Goal: Task Accomplishment & Management: Manage account settings

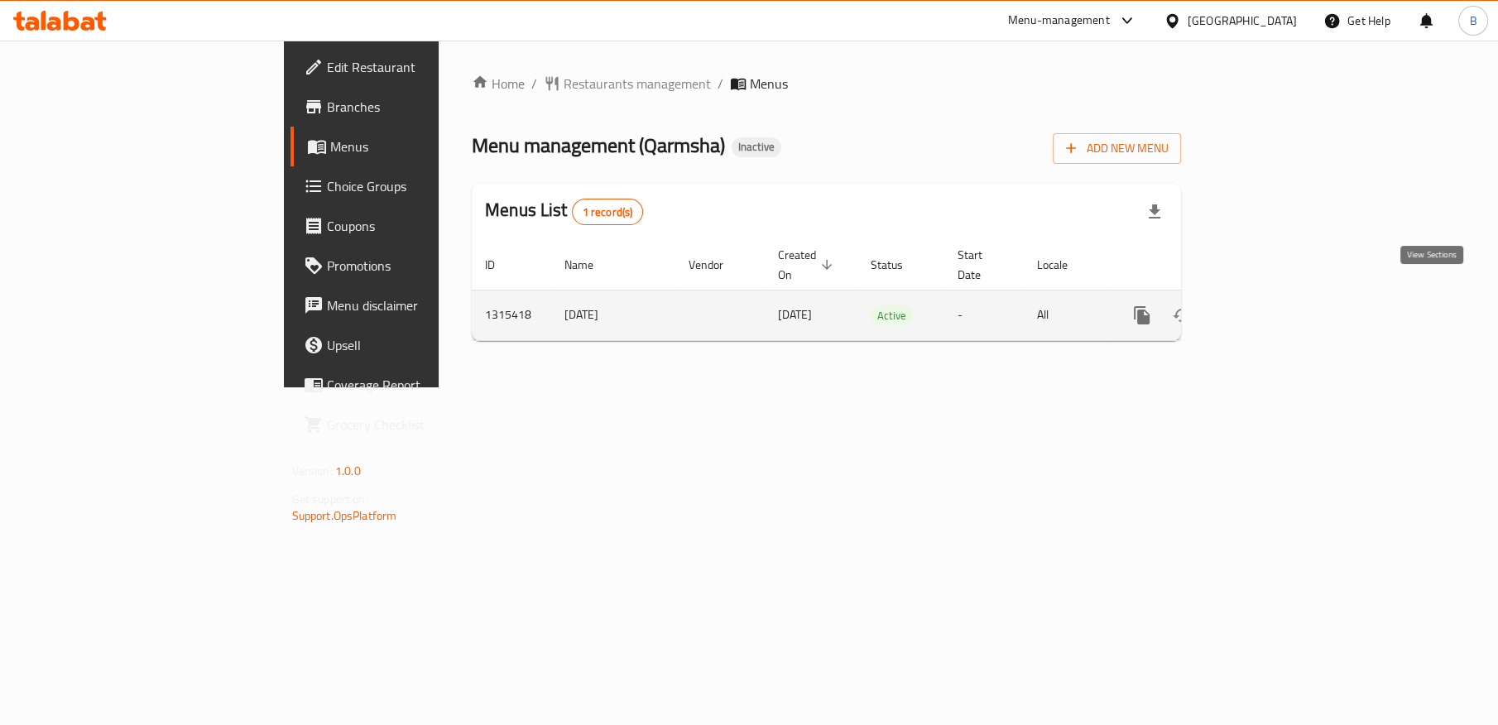
click at [1269, 308] on icon "enhanced table" at bounding box center [1261, 315] width 15 height 15
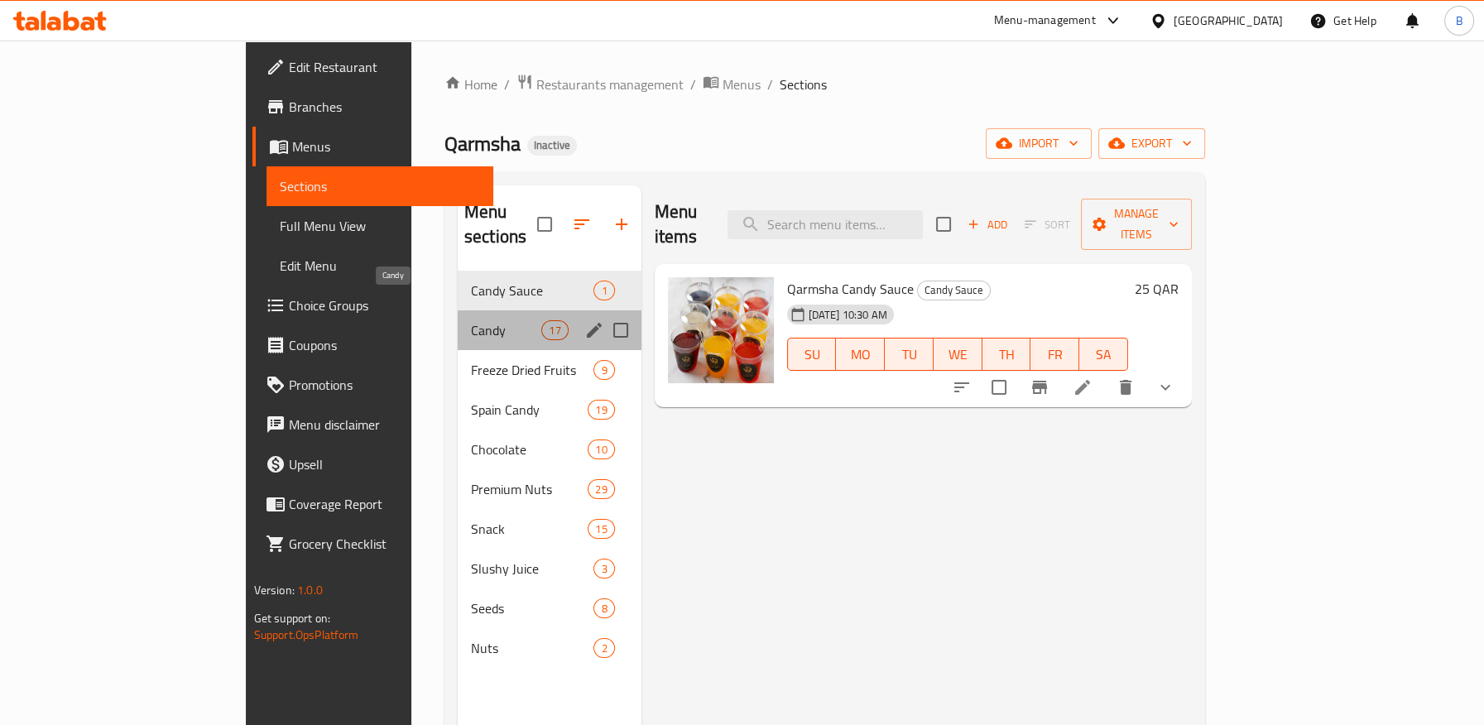
click at [471, 320] on span "Candy" at bounding box center [506, 330] width 70 height 20
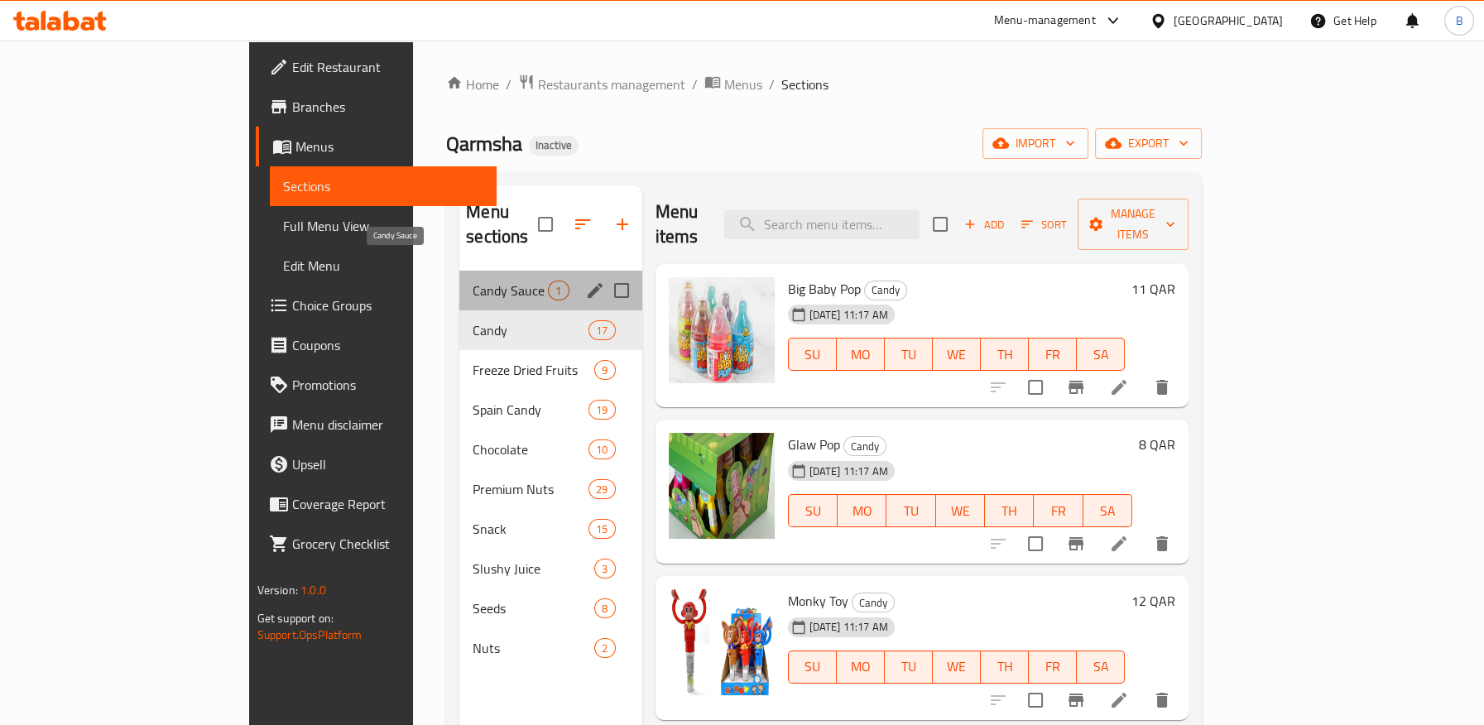
click at [473, 281] on span "Candy Sauce" at bounding box center [510, 291] width 75 height 20
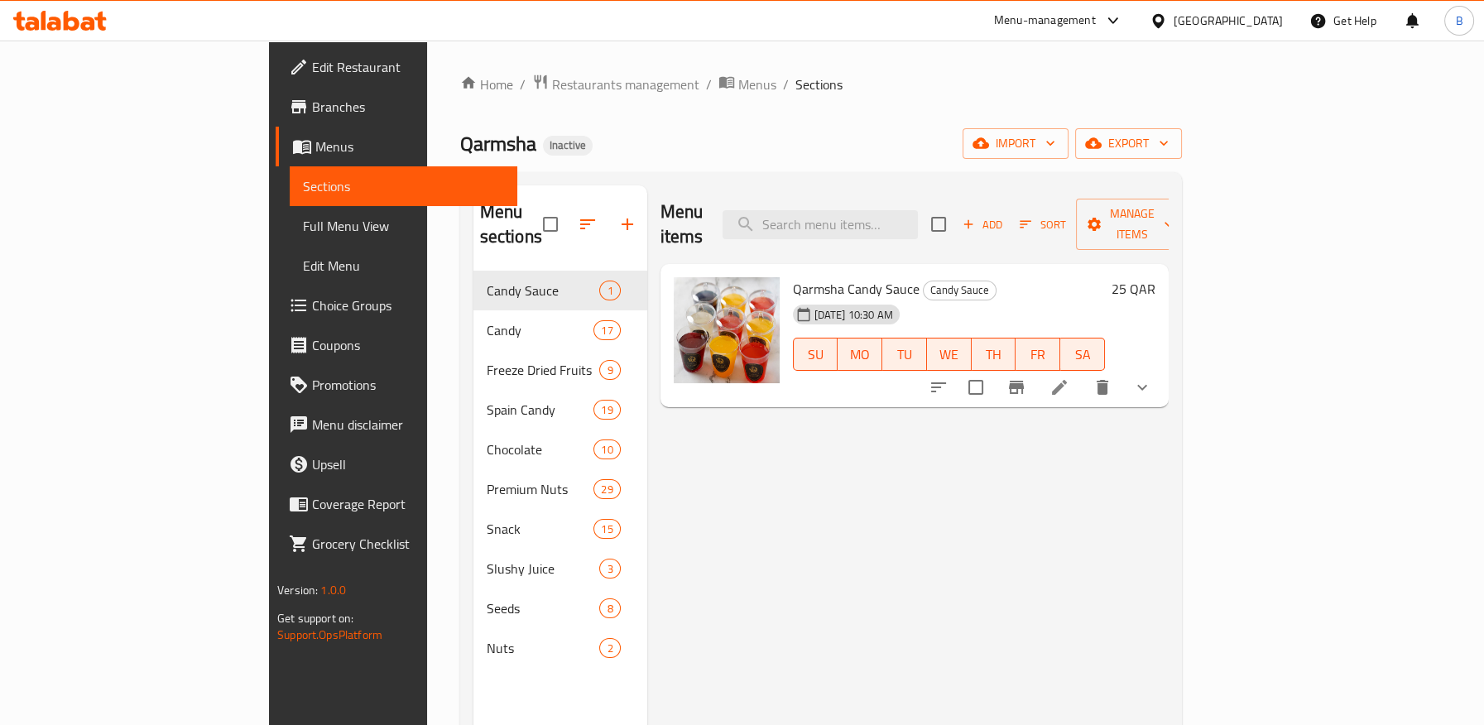
click at [303, 236] on span "Full Menu View" at bounding box center [403, 226] width 200 height 20
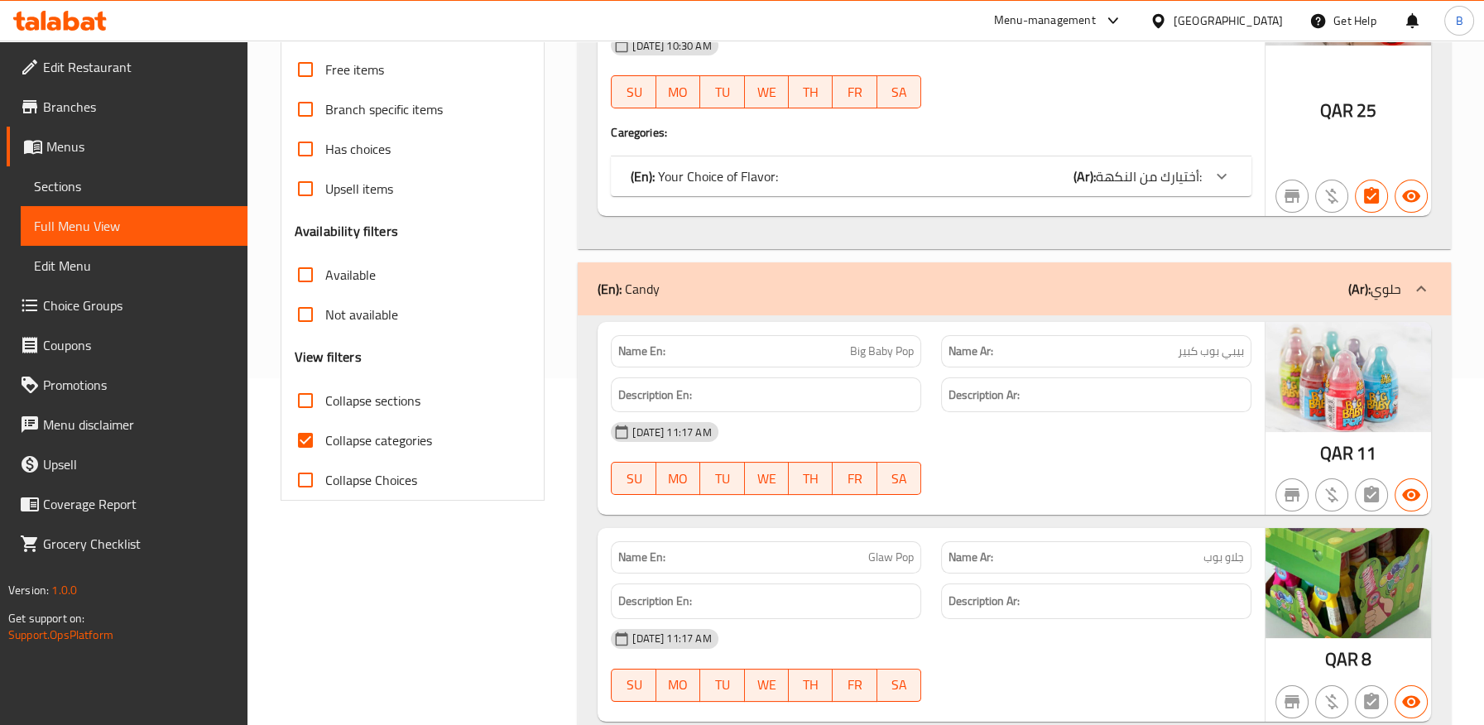
scroll to position [368, 0]
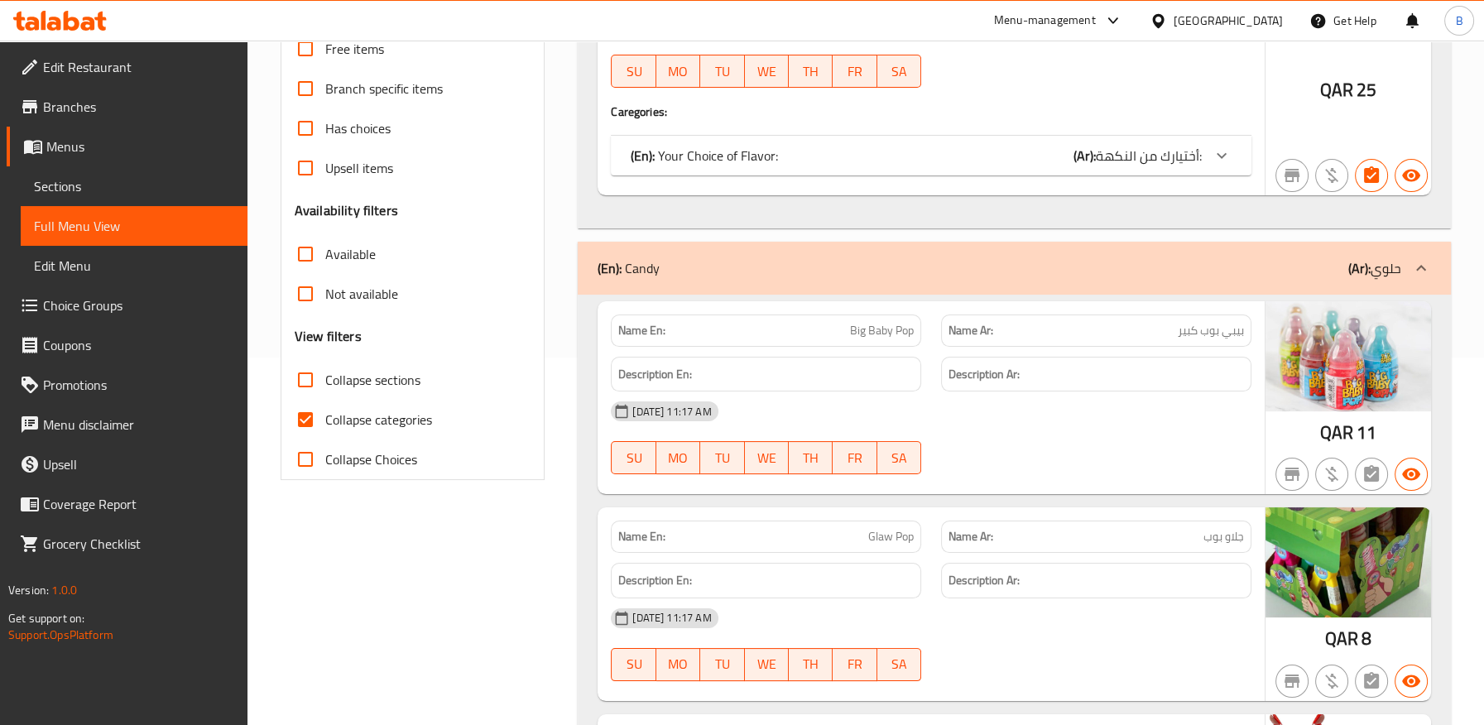
click at [303, 421] on input "Collapse categories" at bounding box center [306, 420] width 40 height 40
checkbox input "false"
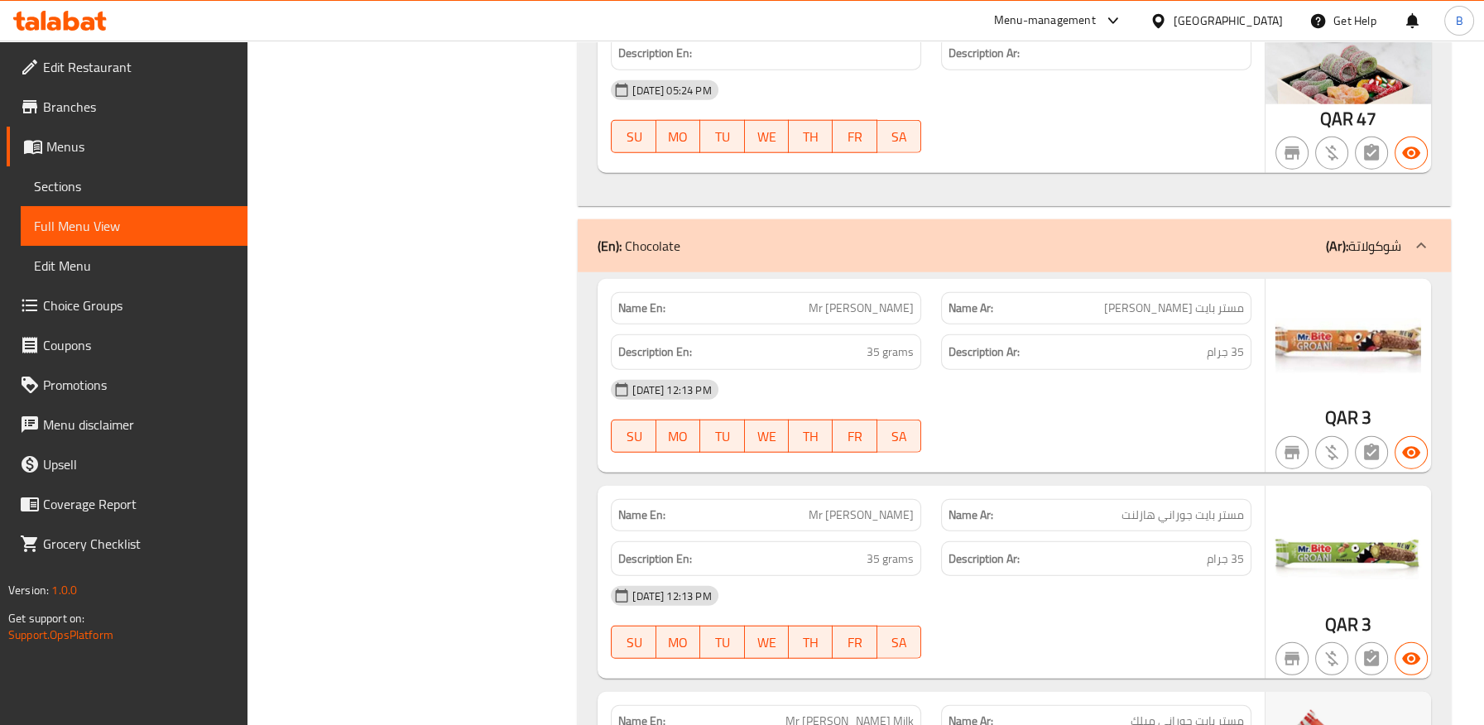
scroll to position [16055, 0]
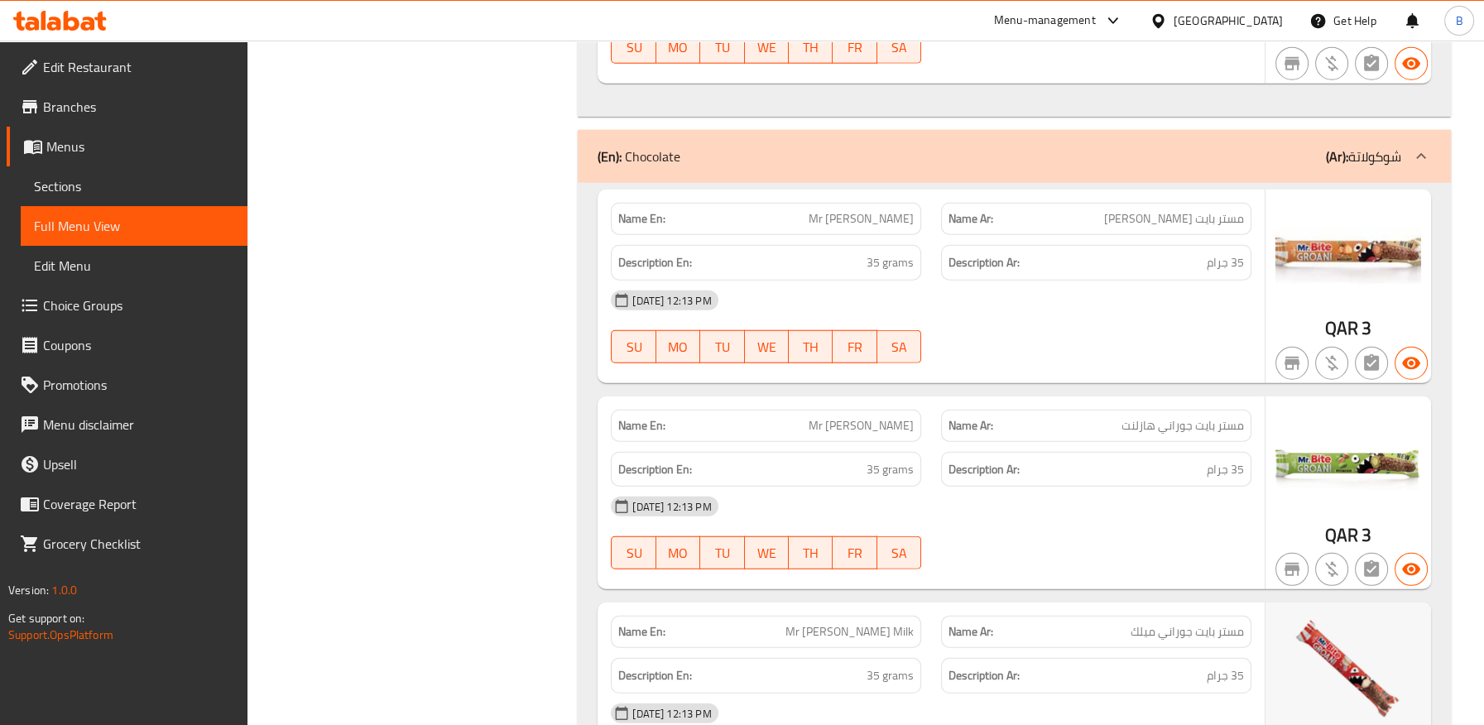
click at [866, 417] on span "Mr [PERSON_NAME]" at bounding box center [861, 425] width 105 height 17
copy span "Mr [PERSON_NAME]"
click at [882, 417] on span "Mr [PERSON_NAME]" at bounding box center [861, 425] width 105 height 17
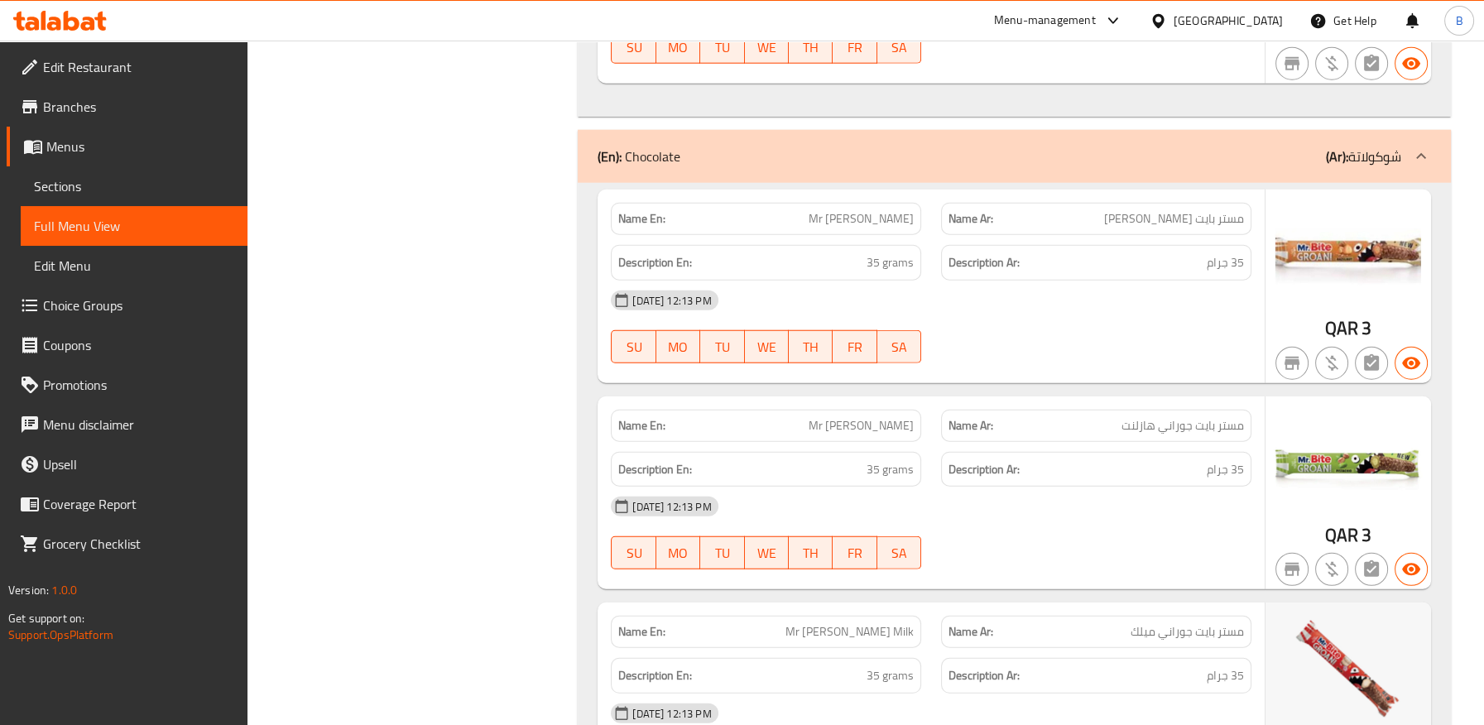
click at [882, 417] on span "Mr [PERSON_NAME]" at bounding box center [861, 425] width 105 height 17
click at [1138, 417] on span "مستر بايت جوراني هازلنت" at bounding box center [1183, 425] width 123 height 17
click at [988, 487] on div "[DATE] 12:13 PM" at bounding box center [931, 507] width 661 height 40
click at [820, 417] on span "Mr [PERSON_NAME]" at bounding box center [861, 425] width 105 height 17
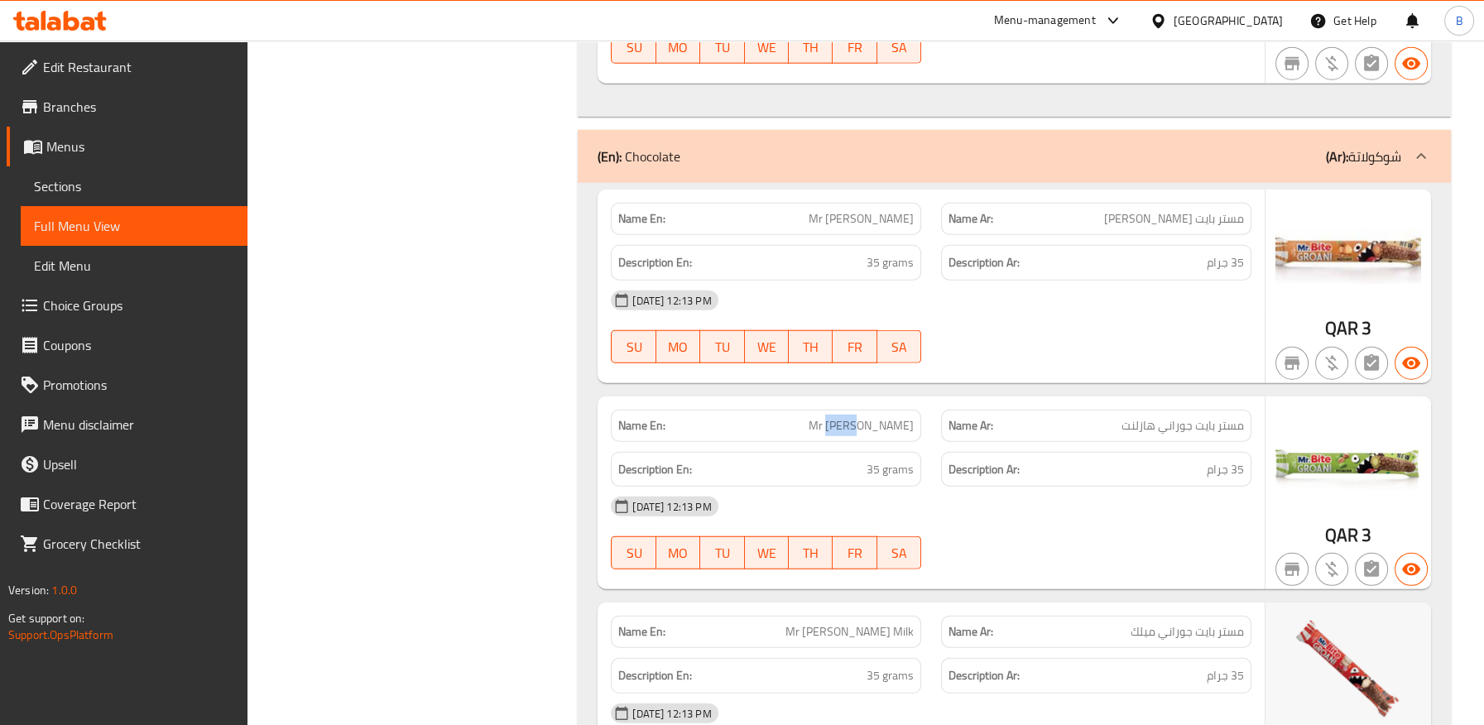
click at [820, 417] on span "Mr [PERSON_NAME]" at bounding box center [861, 425] width 105 height 17
click at [850, 210] on span "Mr [PERSON_NAME]" at bounding box center [861, 218] width 105 height 17
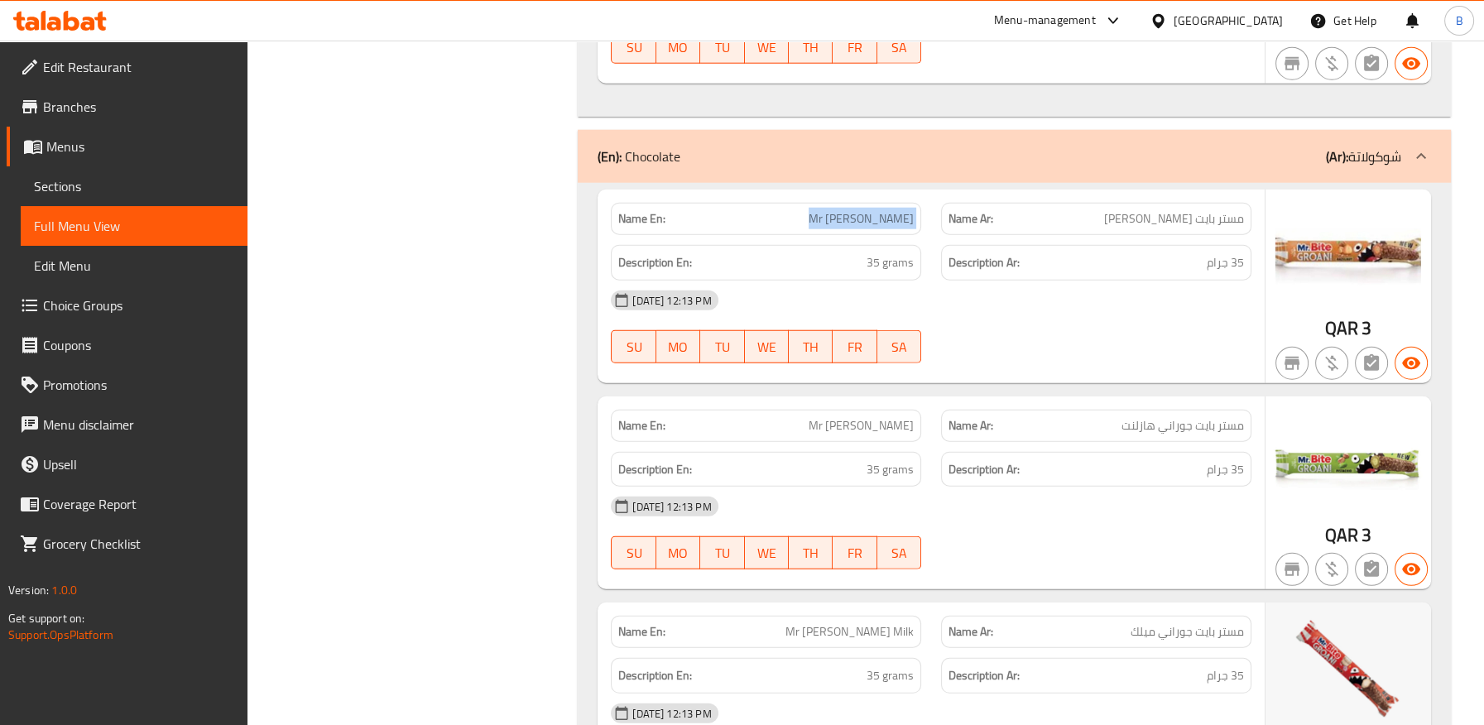
copy span "Mr [PERSON_NAME]"
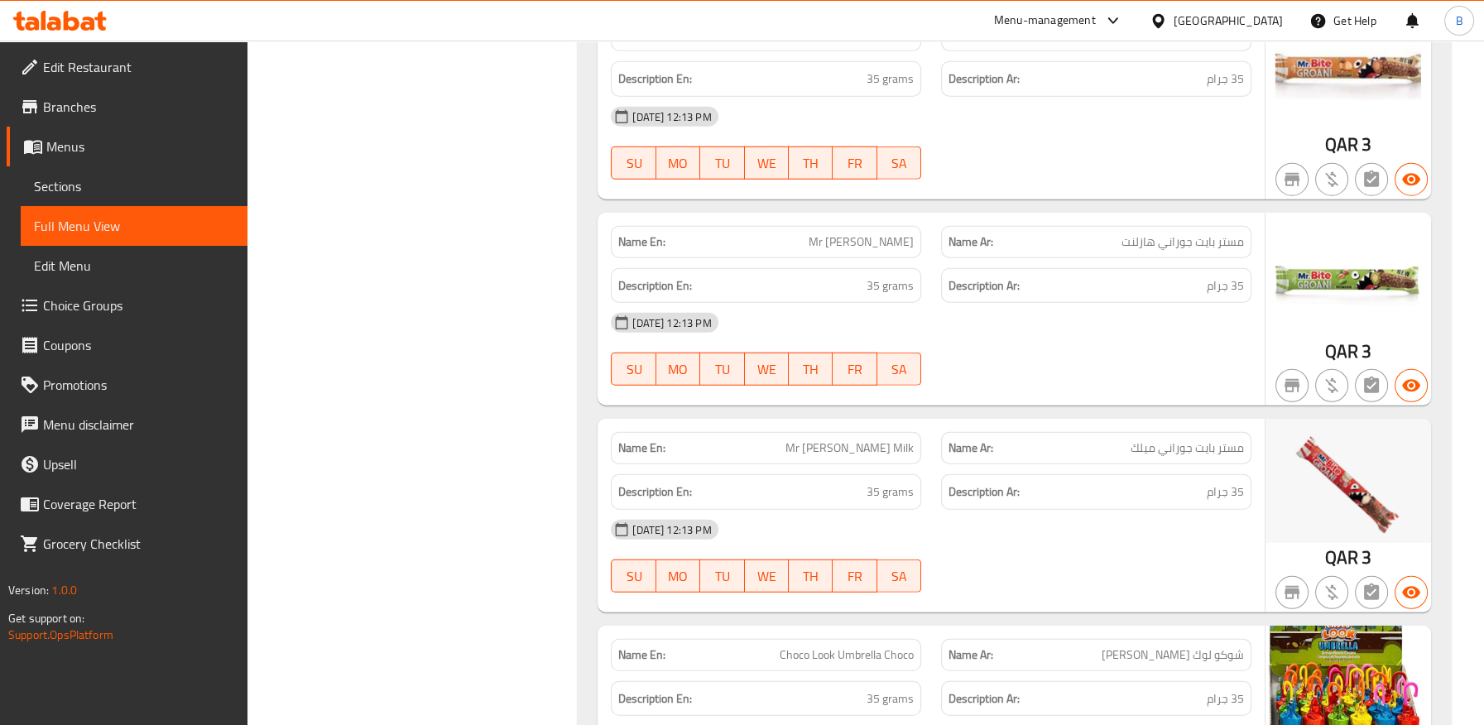
scroll to position [16423, 0]
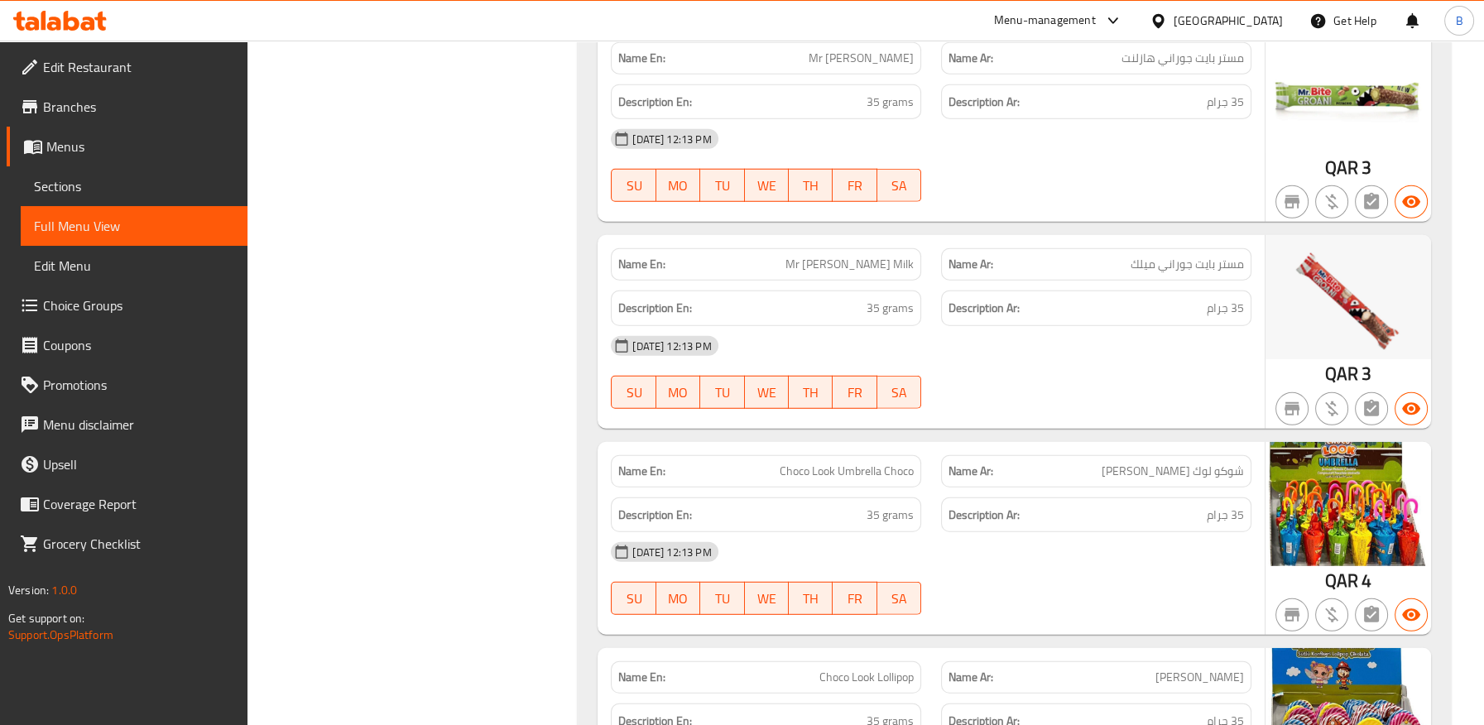
click at [1137, 463] on span "شوكو لوك [PERSON_NAME]" at bounding box center [1173, 471] width 142 height 17
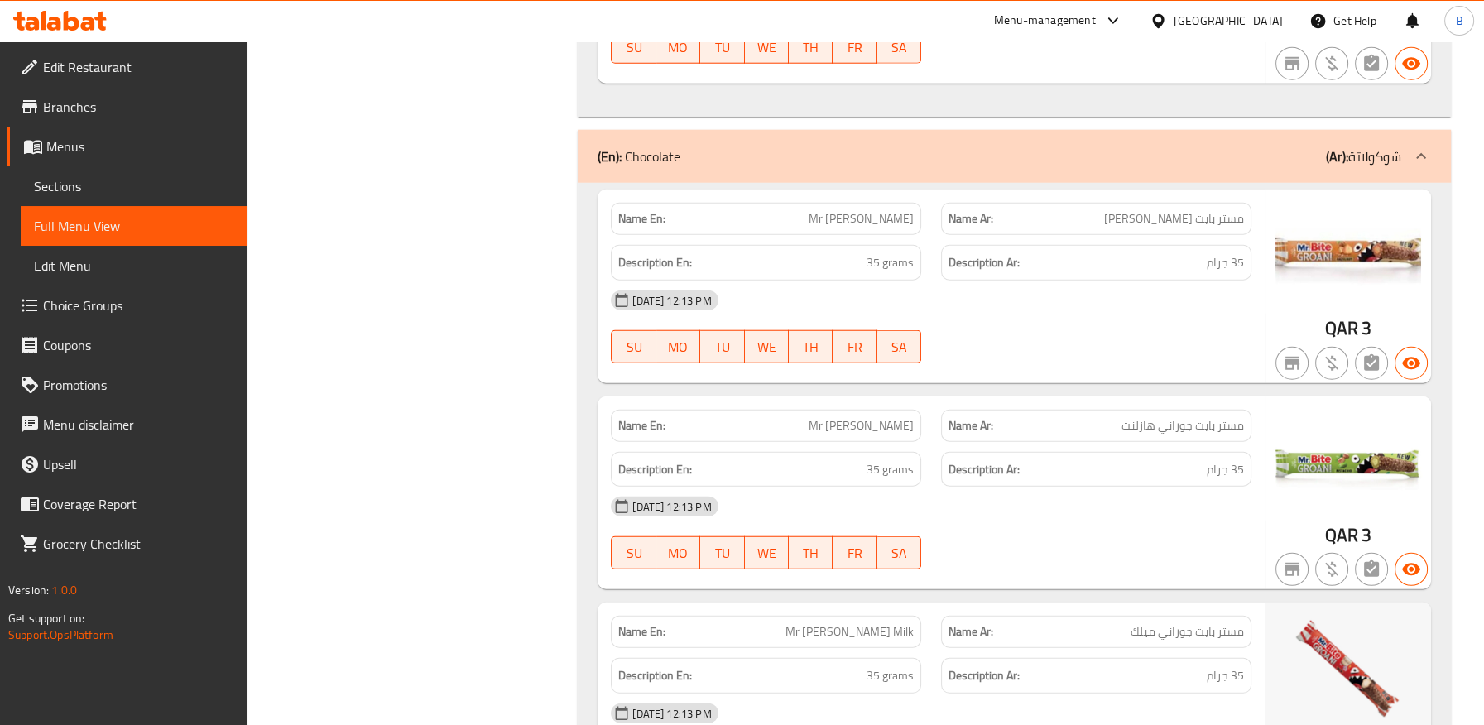
scroll to position [16696, 0]
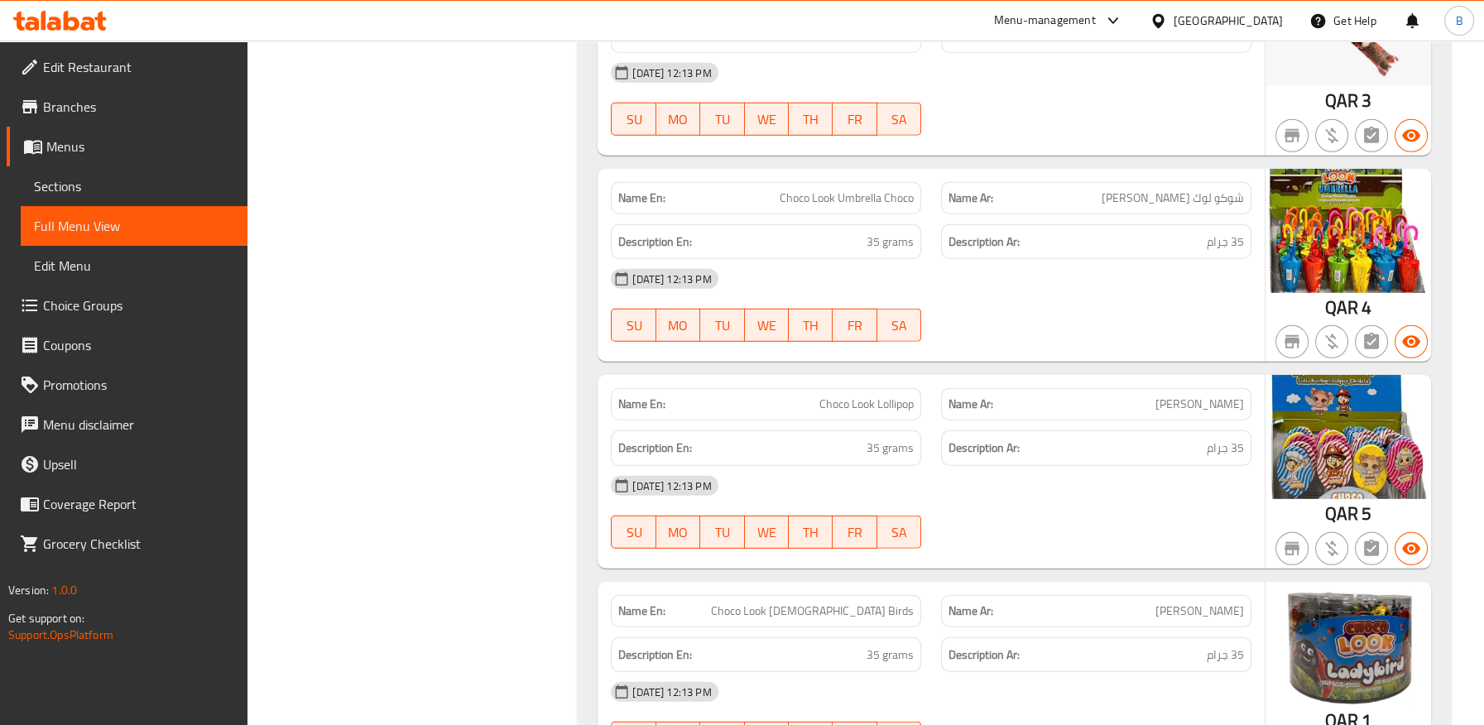
click at [874, 396] on span "Choco Look Lollipop" at bounding box center [867, 404] width 94 height 17
copy span "Choco Look Lollipop"
click at [1232, 396] on span "[PERSON_NAME]" at bounding box center [1200, 404] width 89 height 17
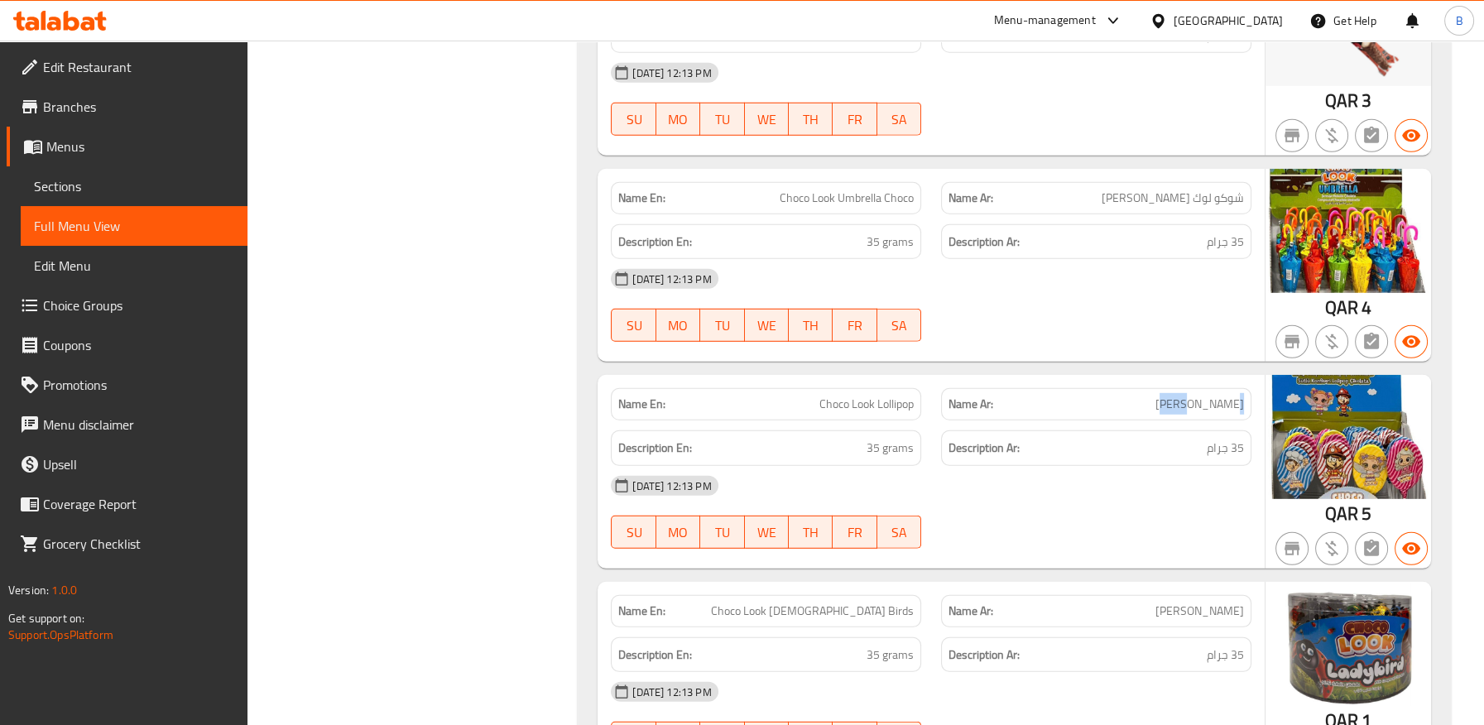
click at [1232, 396] on span "[PERSON_NAME]" at bounding box center [1200, 404] width 89 height 17
copy span "شوكو"
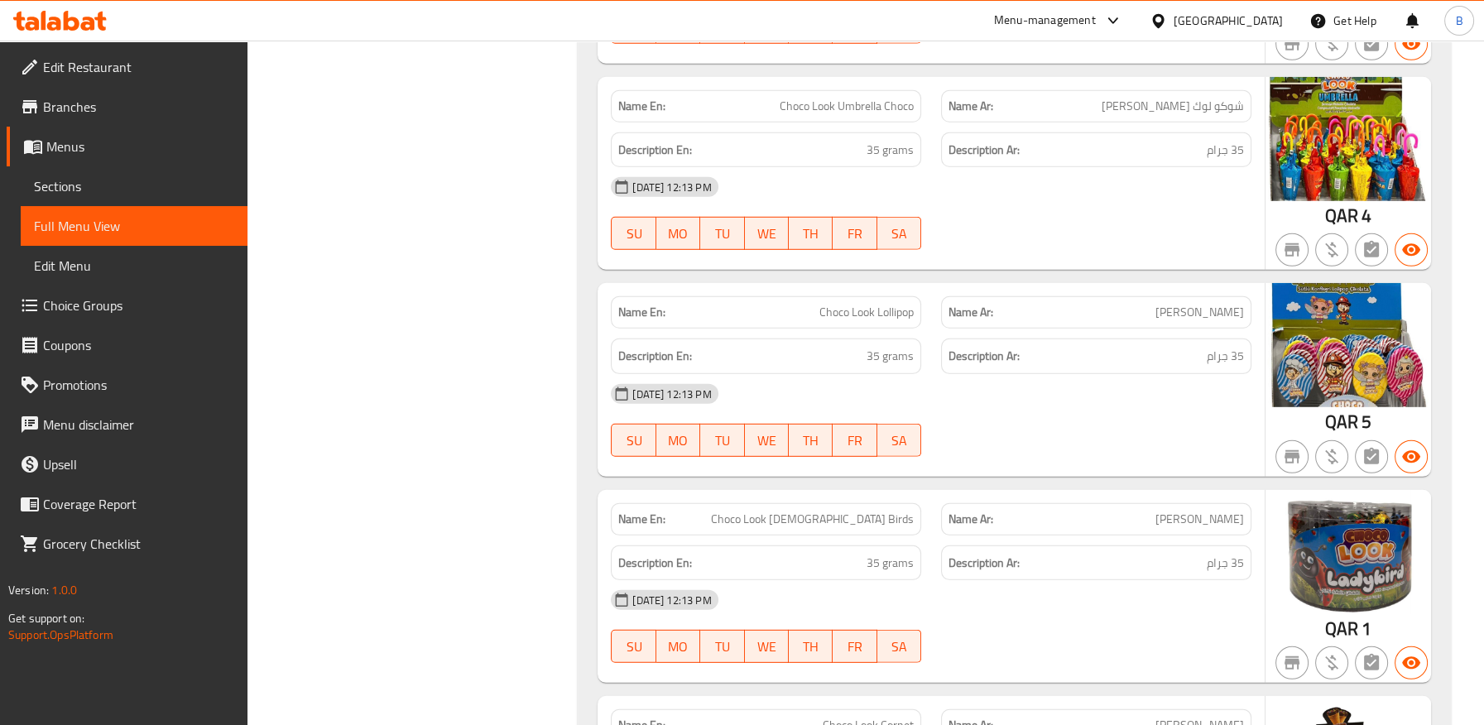
scroll to position [17064, 0]
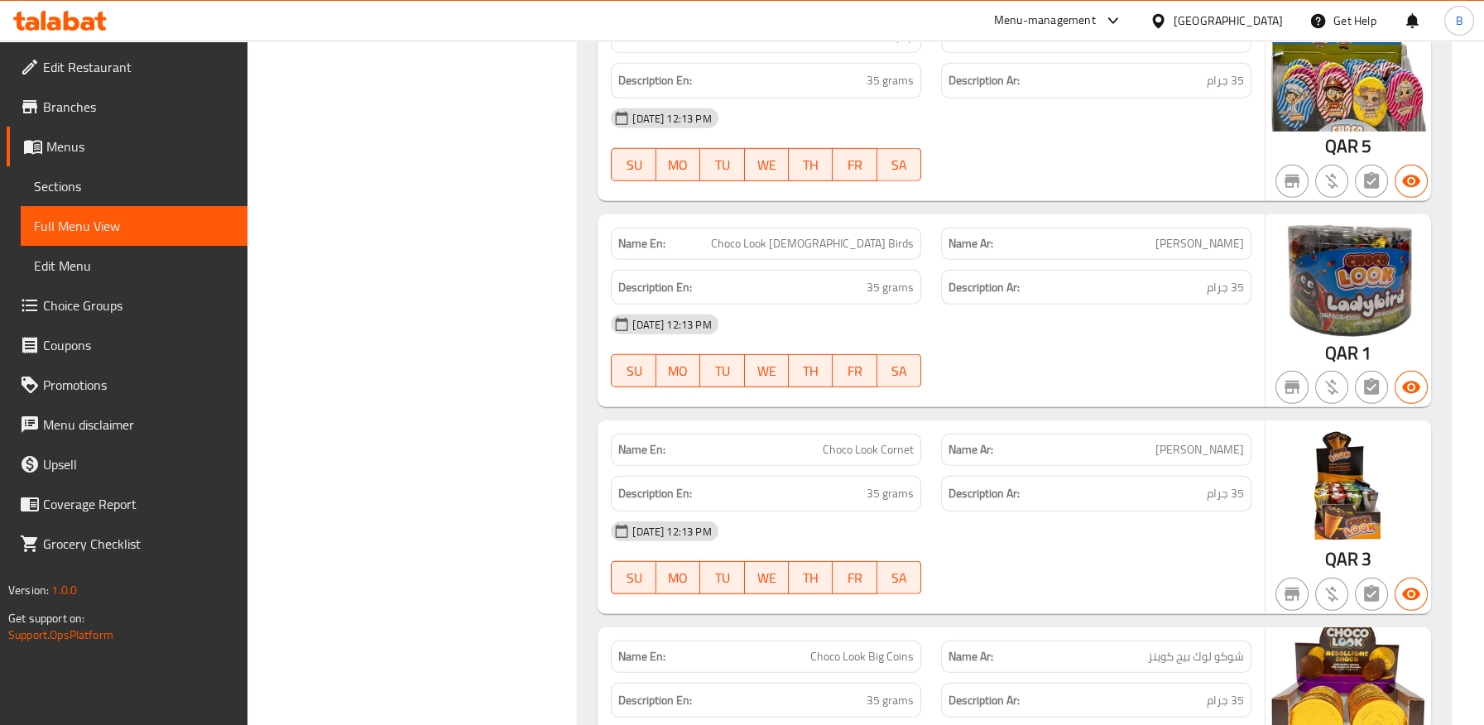
click at [1222, 441] on span "[PERSON_NAME]" at bounding box center [1200, 449] width 89 height 17
click at [858, 441] on span "Choco Look Cornet" at bounding box center [868, 449] width 91 height 17
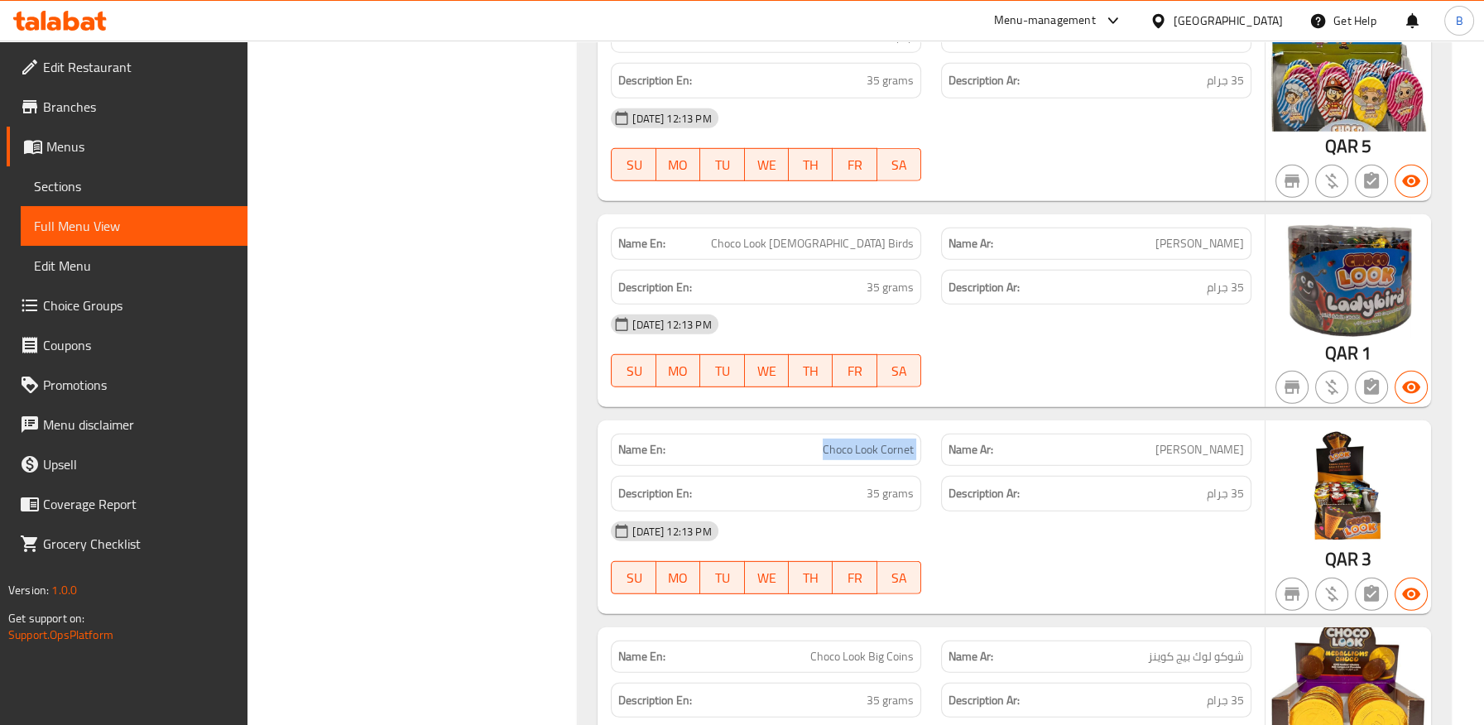
click at [858, 441] on span "Choco Look Cornet" at bounding box center [868, 449] width 91 height 17
copy span "Choco Look Cornet"
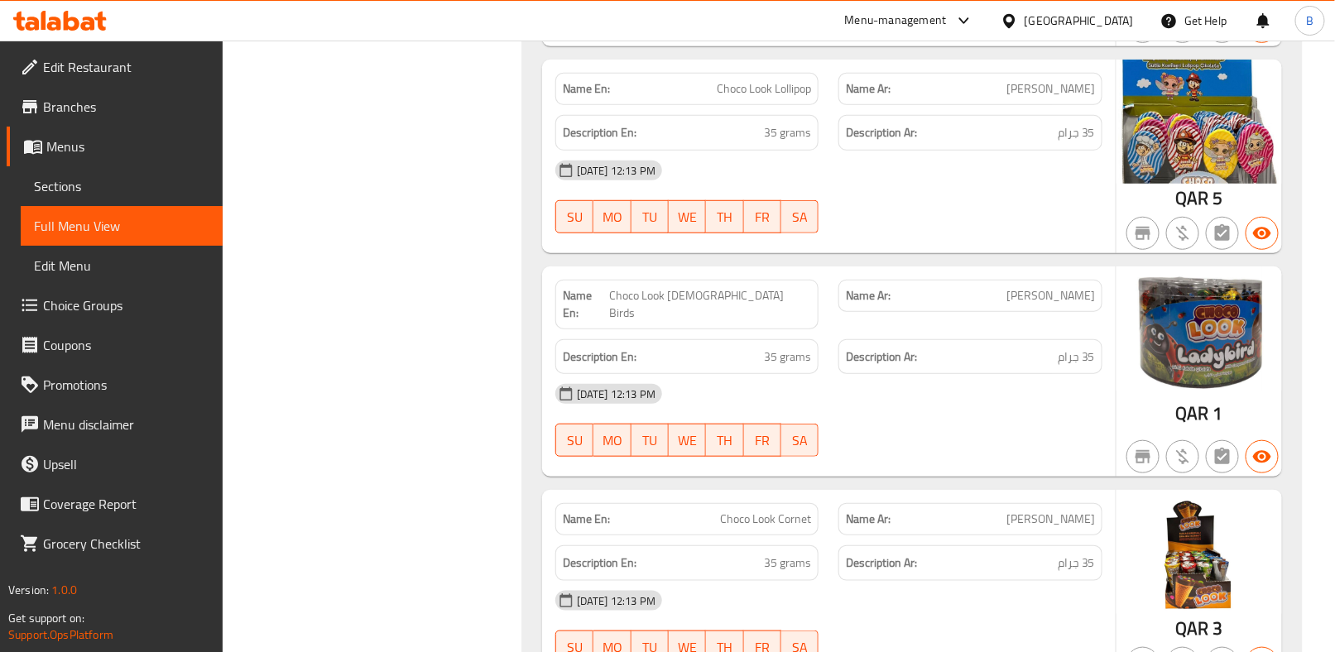
drag, startPoint x: 1469, startPoint y: 2, endPoint x: 933, endPoint y: 445, distance: 695.5
click at [933, 445] on div "Name En: Choco Look Lady Birds Name Ar: شوكو لوك ليدي بيردز Description En: 35 …" at bounding box center [829, 372] width 574 height 211
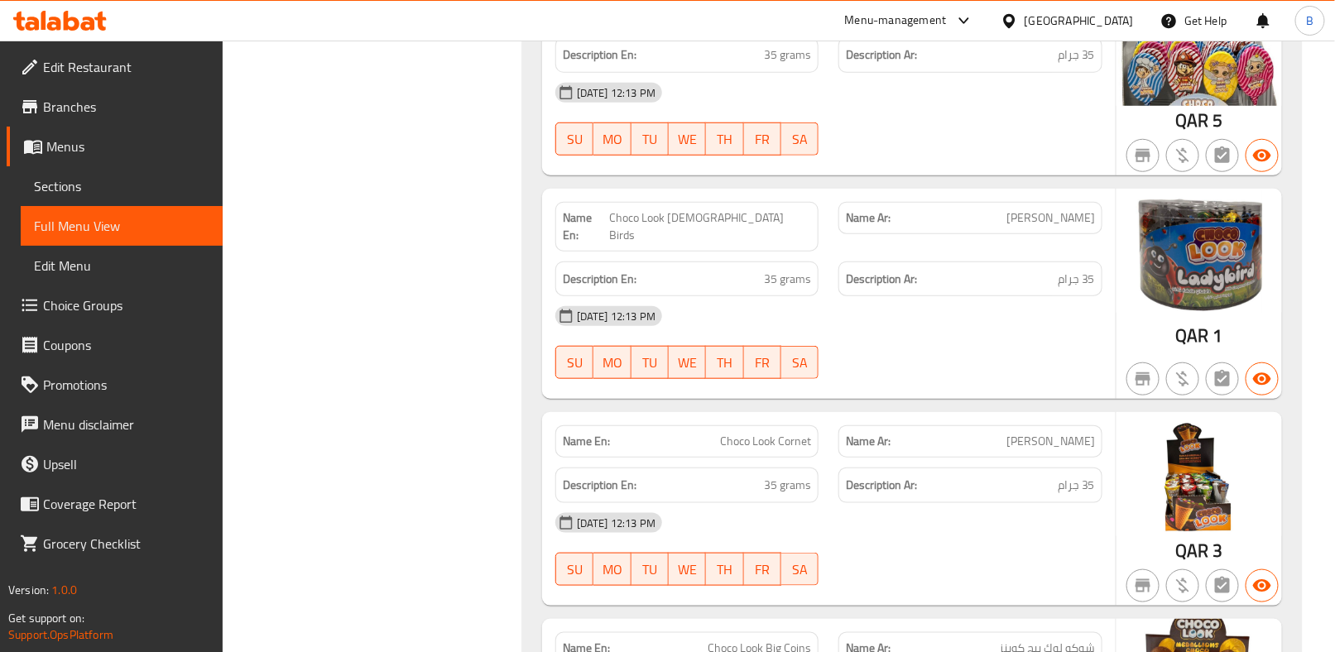
scroll to position [17229, 0]
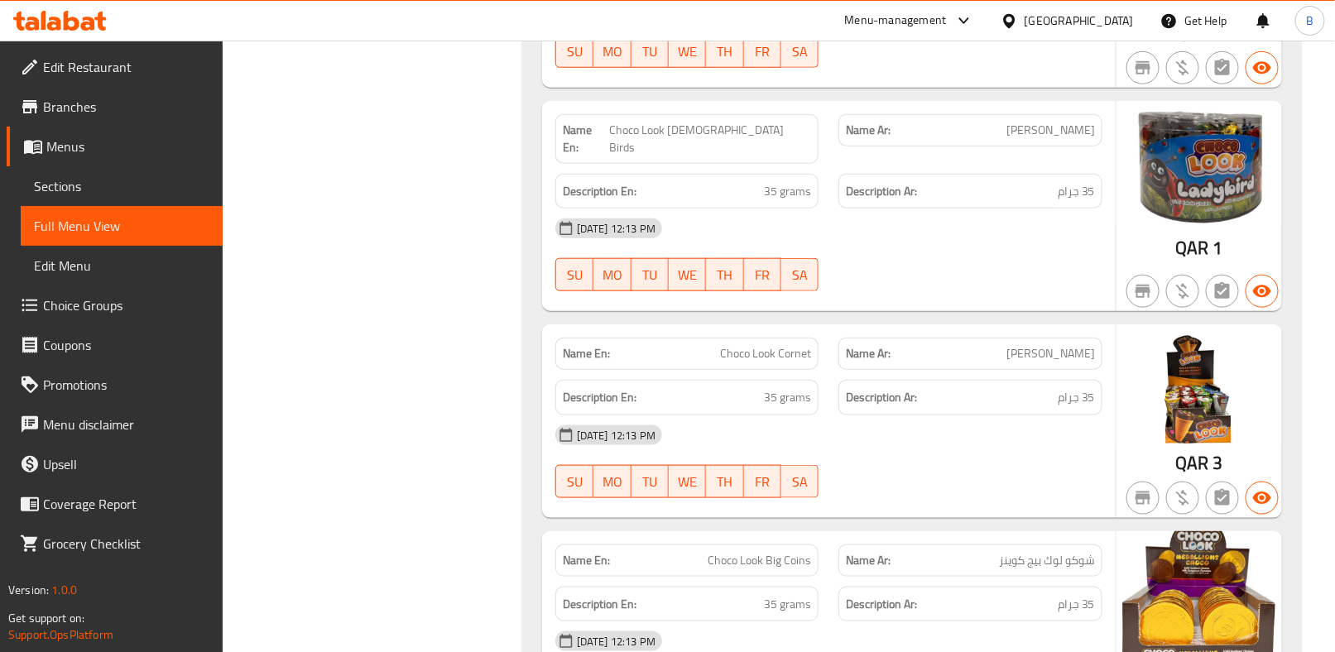
click at [1195, 339] on img at bounding box center [1200, 387] width 166 height 124
click at [1190, 345] on img at bounding box center [1200, 387] width 166 height 124
click at [979, 214] on div "[DATE] 12:13 PM" at bounding box center [829, 229] width 567 height 40
click at [1031, 345] on span "[PERSON_NAME]" at bounding box center [1051, 353] width 89 height 17
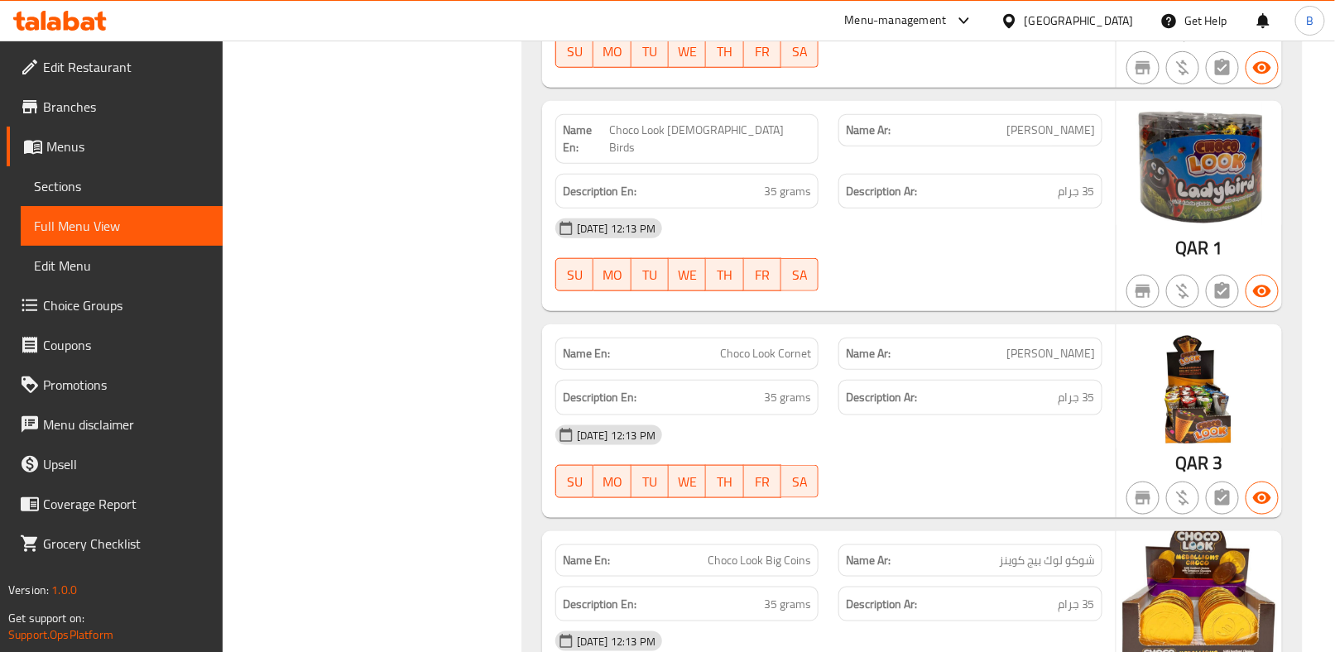
click at [1031, 345] on span "[PERSON_NAME]" at bounding box center [1051, 353] width 89 height 17
copy span "كورنيه"
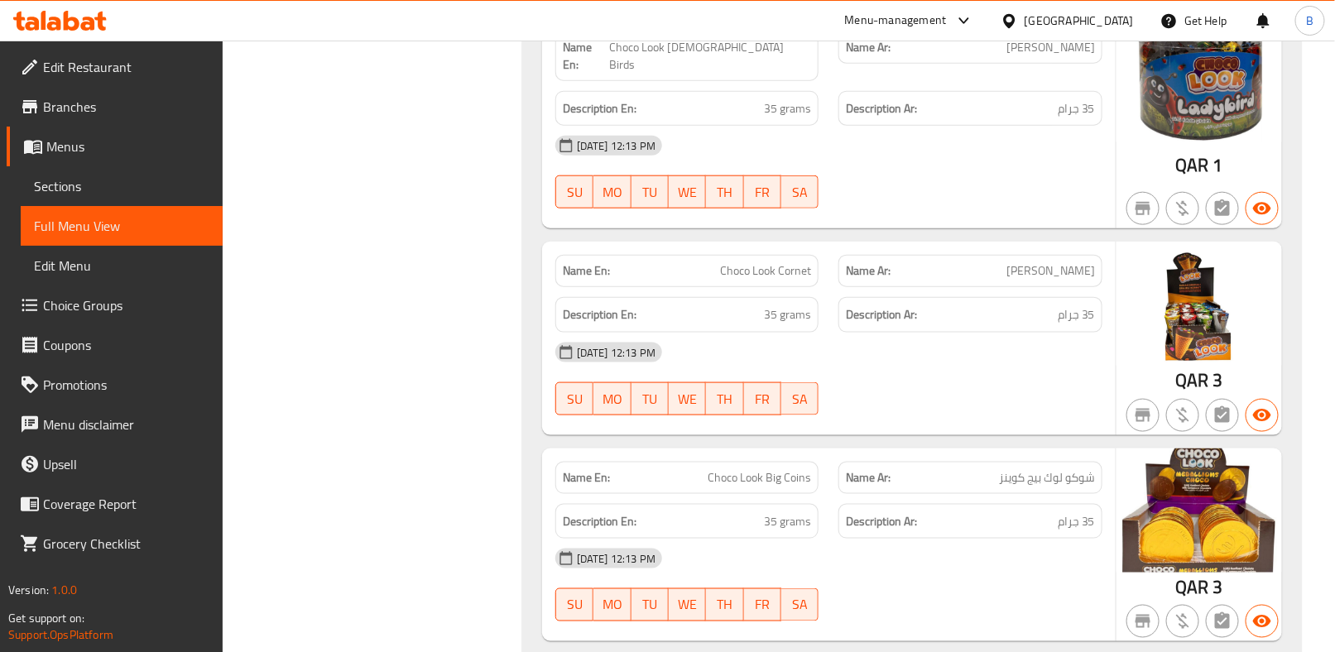
scroll to position [17478, 0]
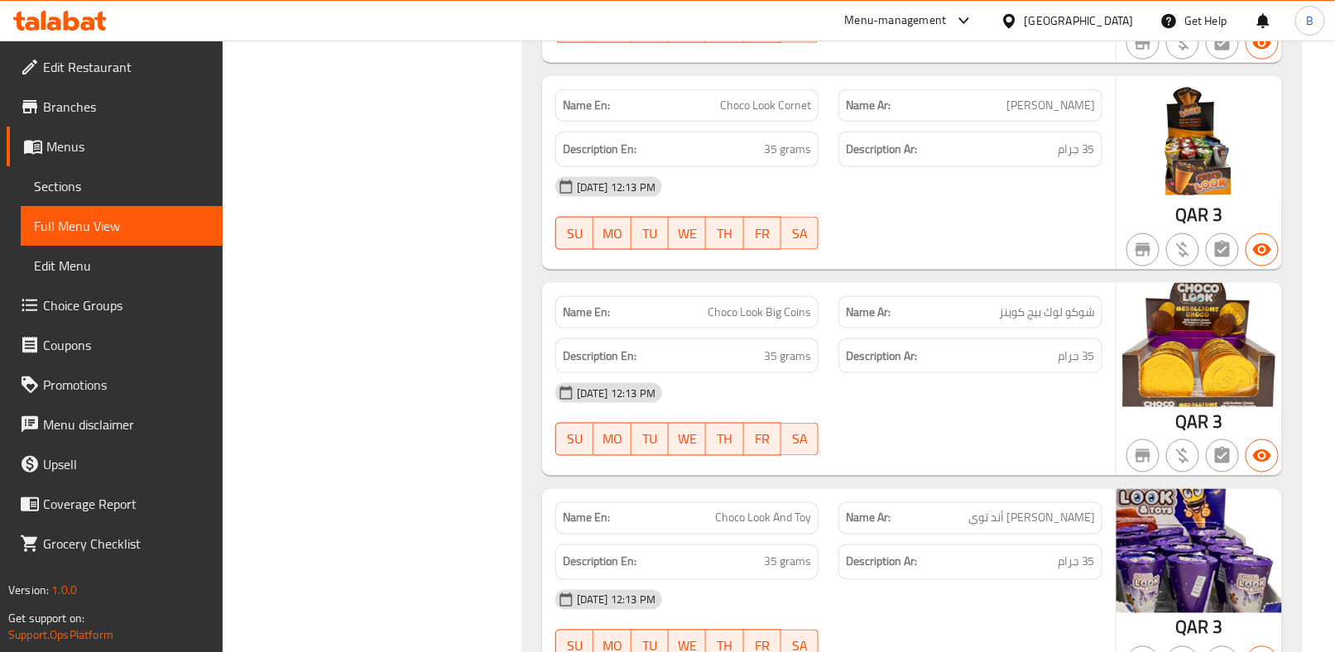
click at [733, 510] on span "Choco Look And Toy" at bounding box center [763, 518] width 96 height 17
click at [1050, 510] on span "[PERSON_NAME] أند توي" at bounding box center [1032, 518] width 127 height 17
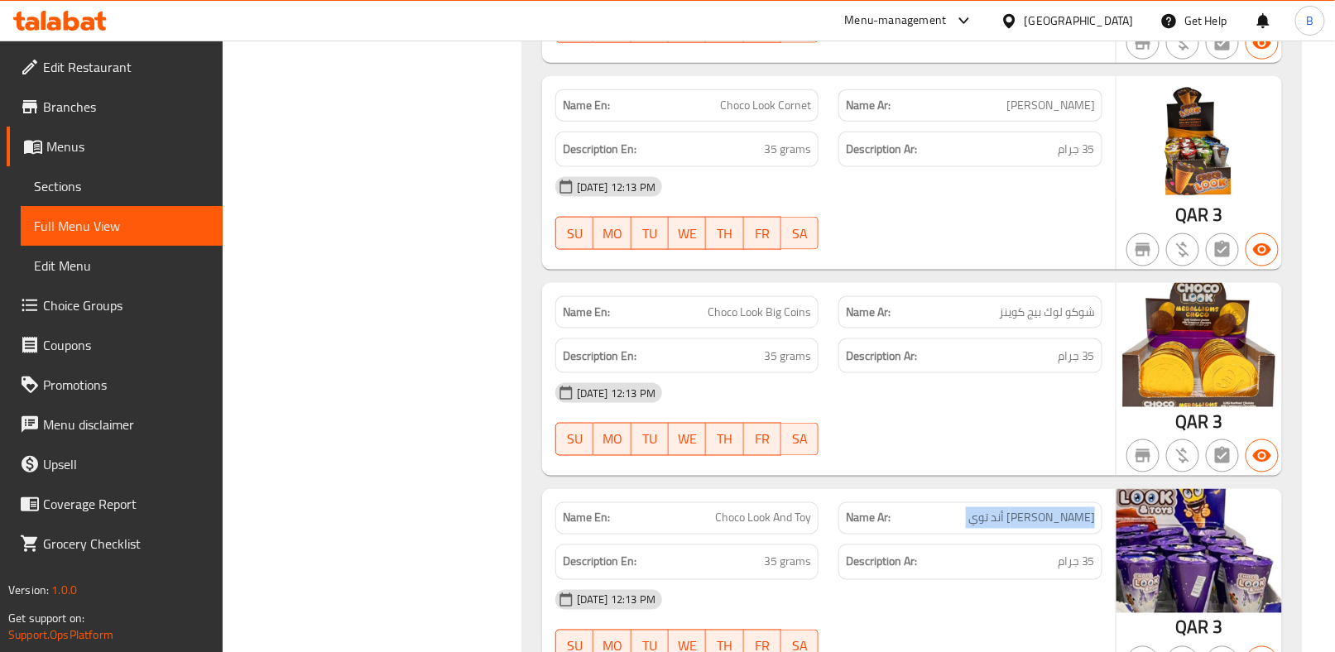
click at [1050, 510] on span "[PERSON_NAME] أند توي" at bounding box center [1032, 518] width 127 height 17
click at [1060, 510] on span "[PERSON_NAME] أند توي" at bounding box center [1032, 518] width 127 height 17
drag, startPoint x: 1047, startPoint y: 493, endPoint x: 1110, endPoint y: 493, distance: 62.9
click at [1110, 493] on div "Name Ar: شوكو لوك أند توي" at bounding box center [971, 519] width 284 height 52
copy span "[PERSON_NAME]"
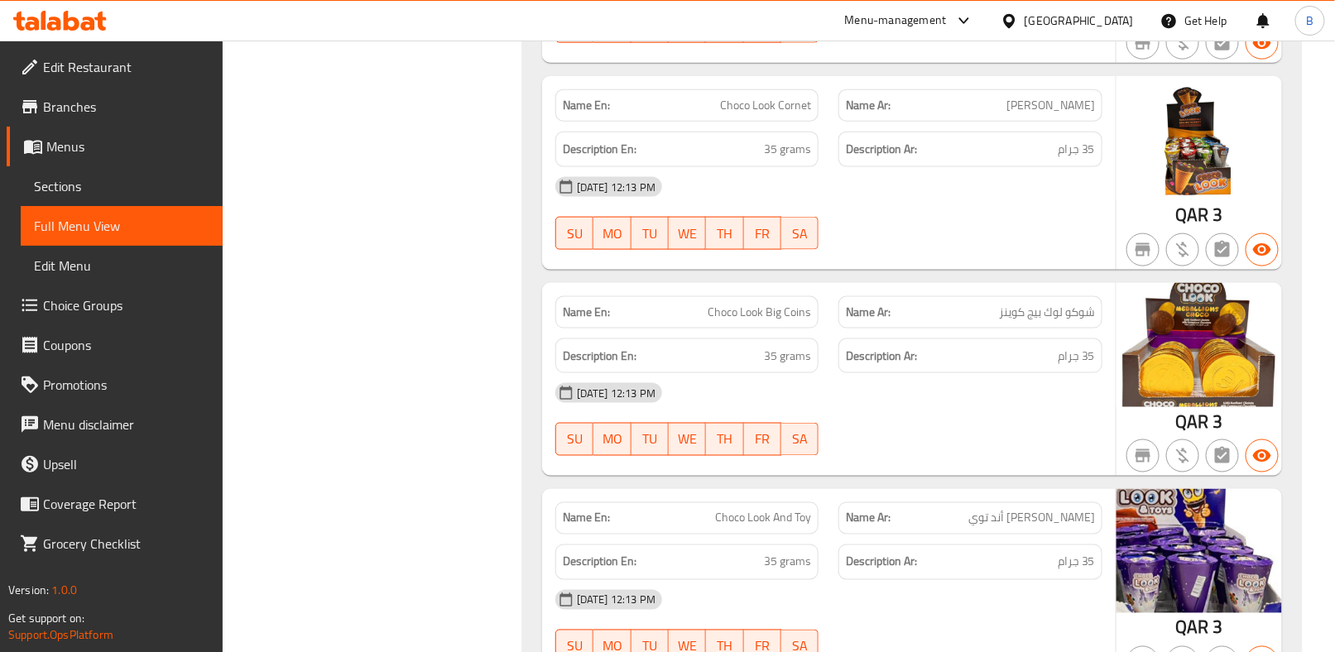
click at [1054, 304] on span "شوكو لوك بيج كوينز" at bounding box center [1047, 312] width 96 height 17
click at [927, 304] on p "Name Ar: شوكو لوك بيج كوينز" at bounding box center [970, 312] width 249 height 17
click at [772, 304] on span "Choco Look Big Coins" at bounding box center [759, 312] width 103 height 17
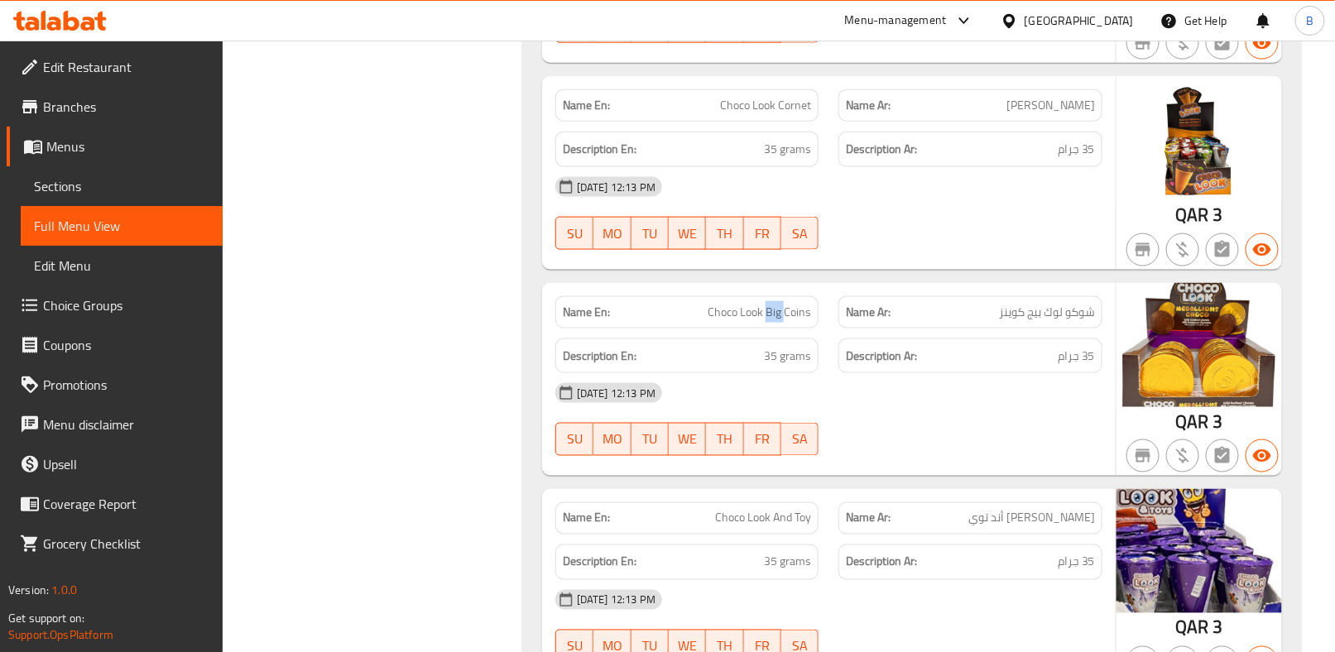
click at [772, 304] on span "Choco Look Big Coins" at bounding box center [759, 312] width 103 height 17
copy span "Choco Look Big Coins"
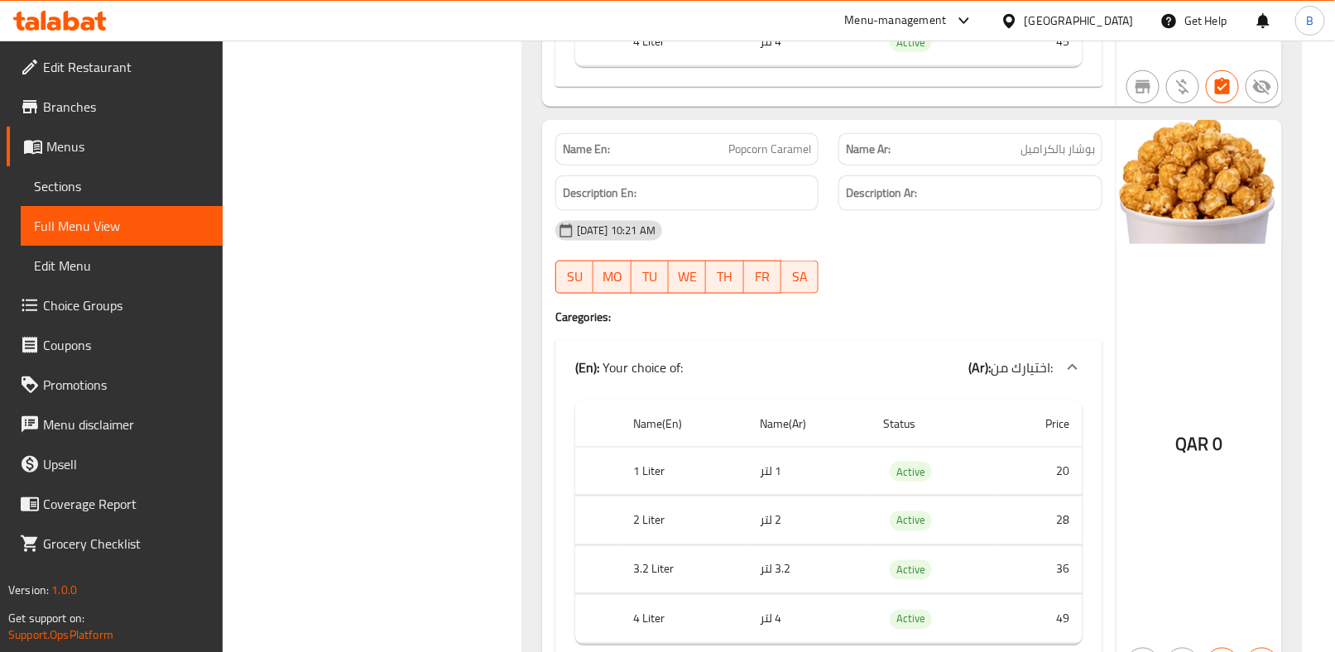
scroll to position [29394, 0]
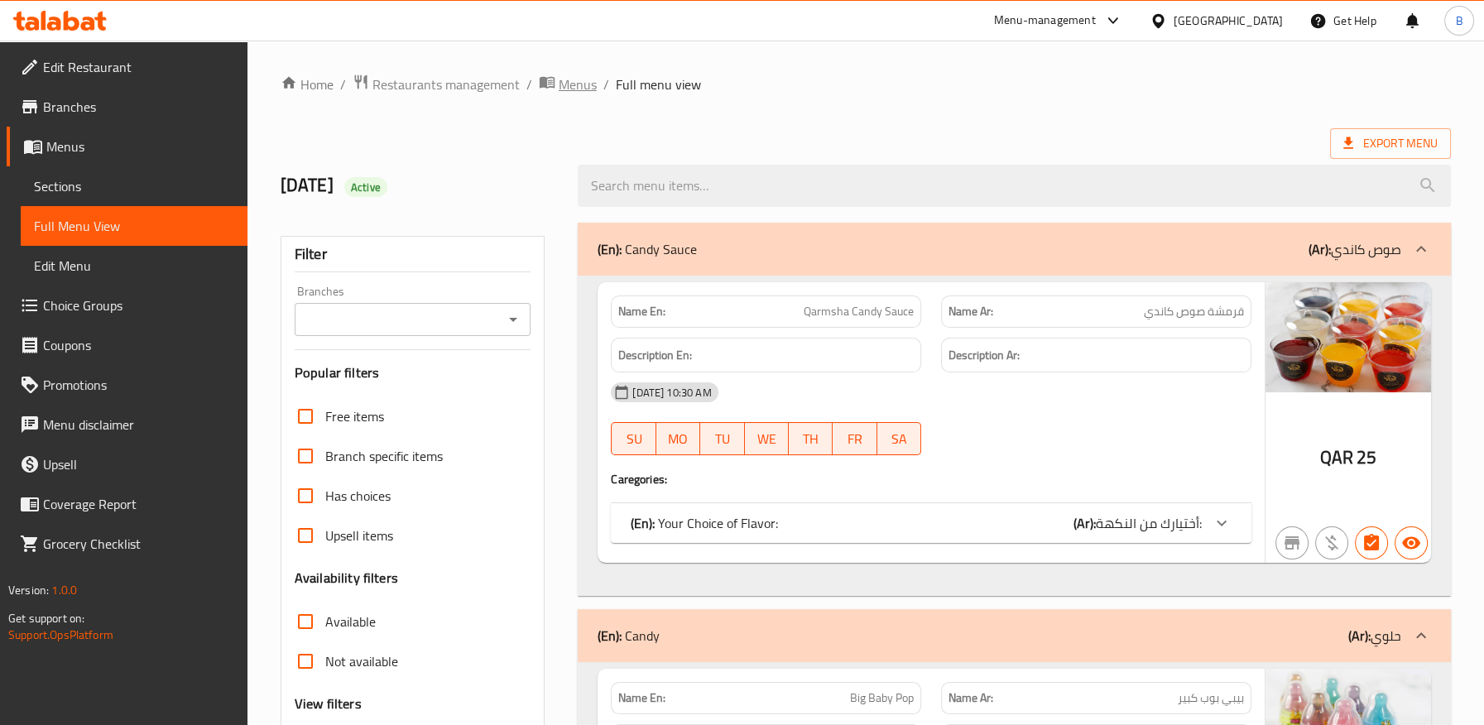
click at [570, 94] on span "Menus" at bounding box center [578, 85] width 38 height 20
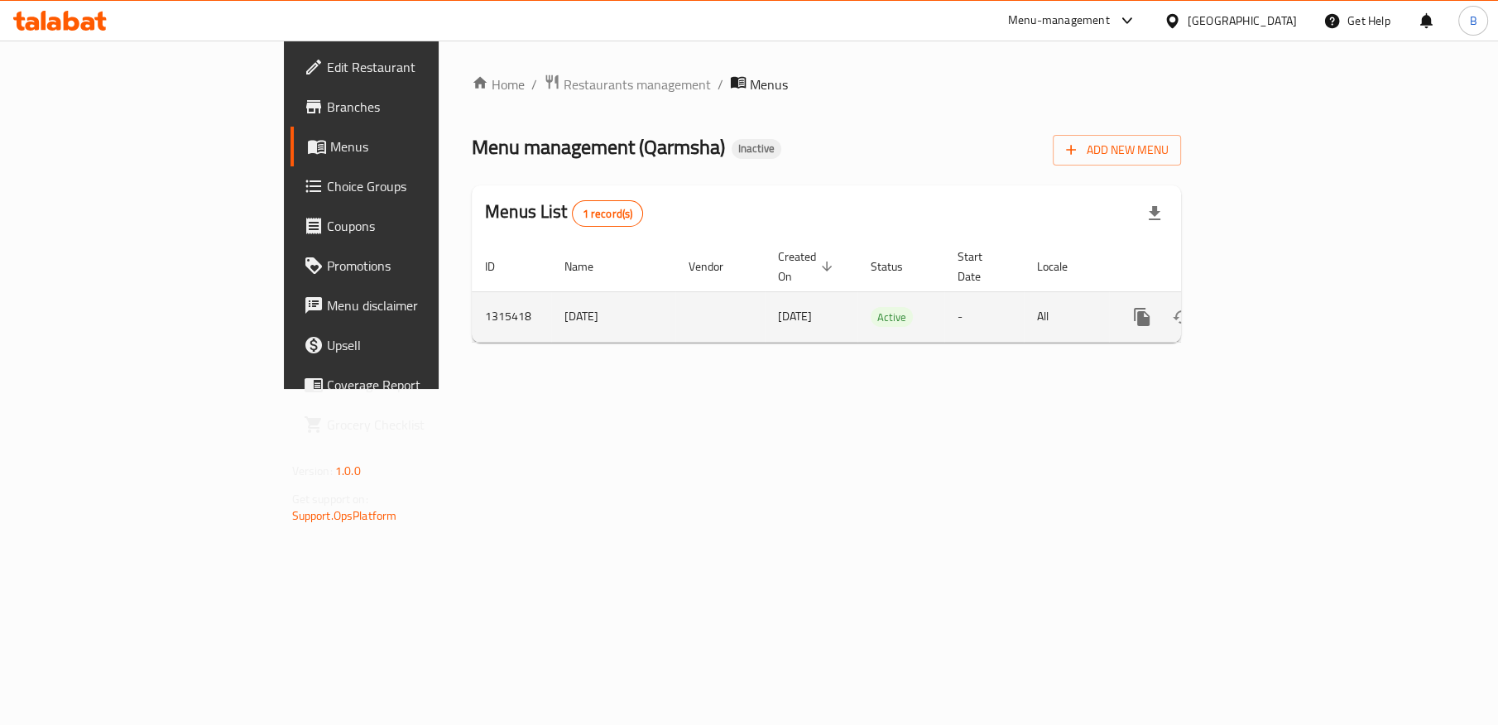
click at [1272, 307] on icon "enhanced table" at bounding box center [1262, 317] width 20 height 20
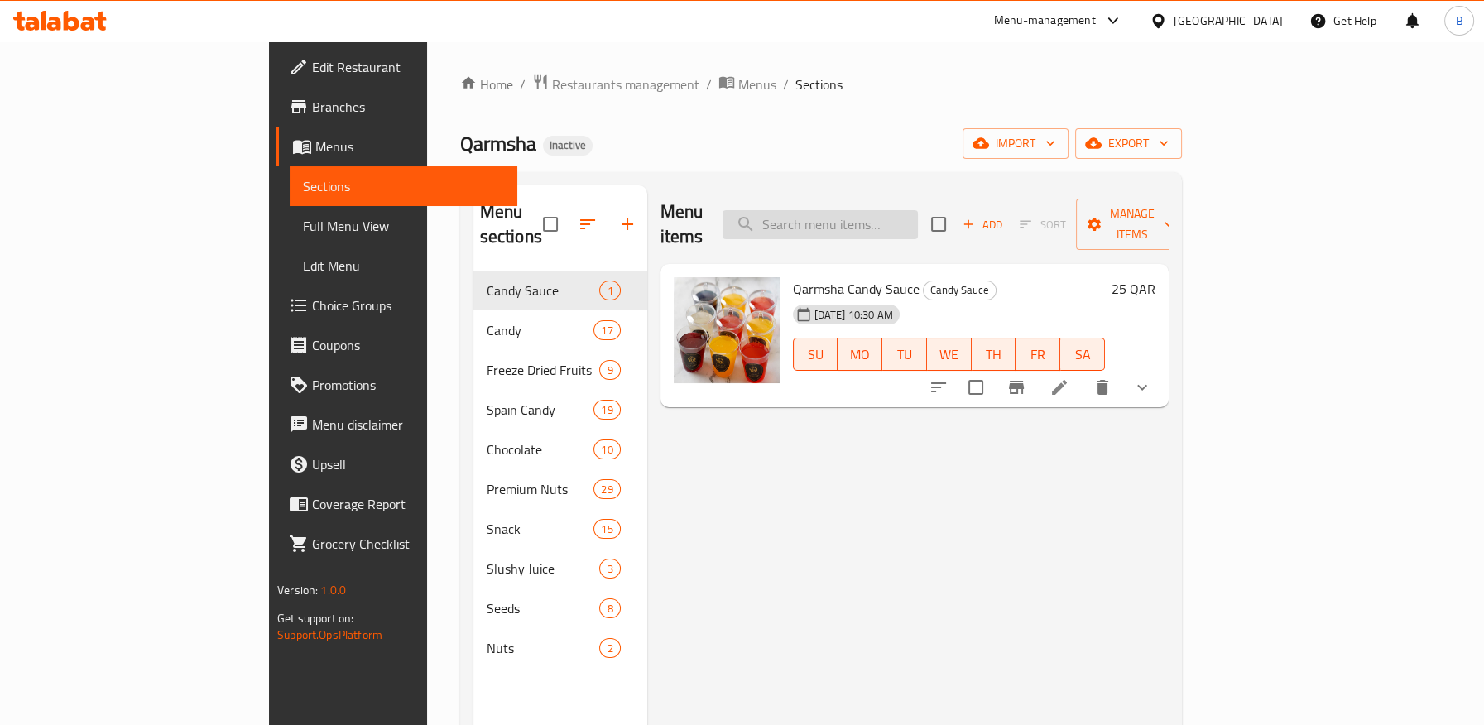
click at [918, 210] on input "search" at bounding box center [820, 224] width 195 height 29
paste input "Mr [PERSON_NAME]"
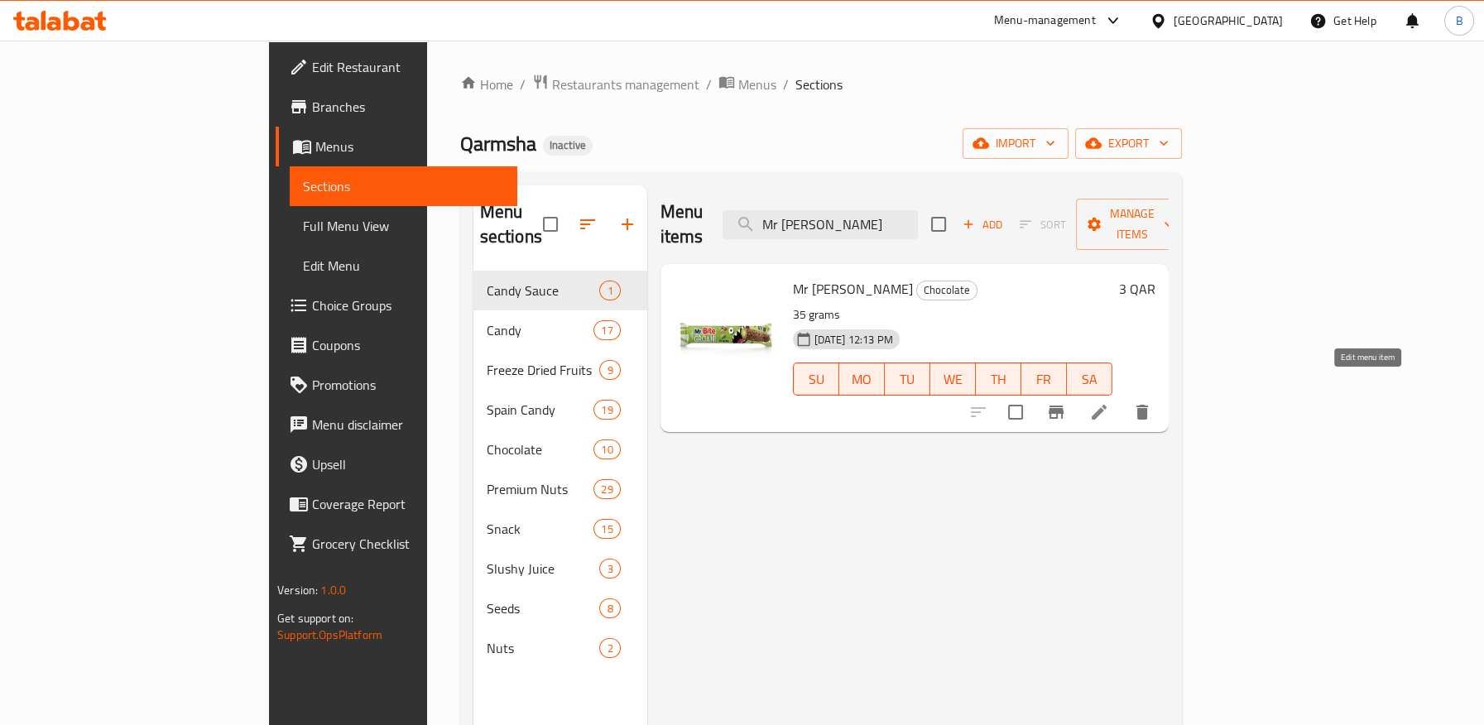
type input "Mr [PERSON_NAME]"
click at [1109, 402] on icon at bounding box center [1099, 412] width 20 height 20
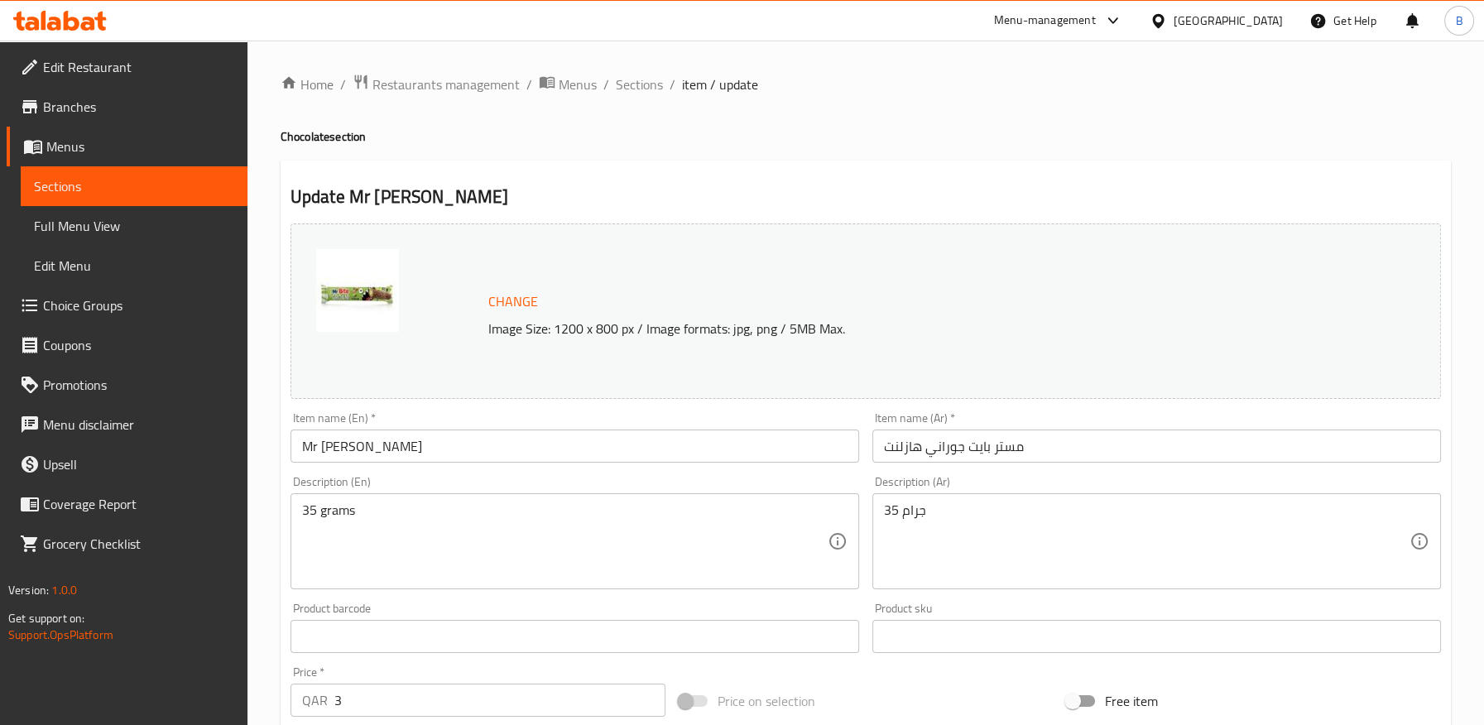
click at [906, 442] on input "مستر بايت جوراني هازلنت" at bounding box center [1157, 446] width 569 height 33
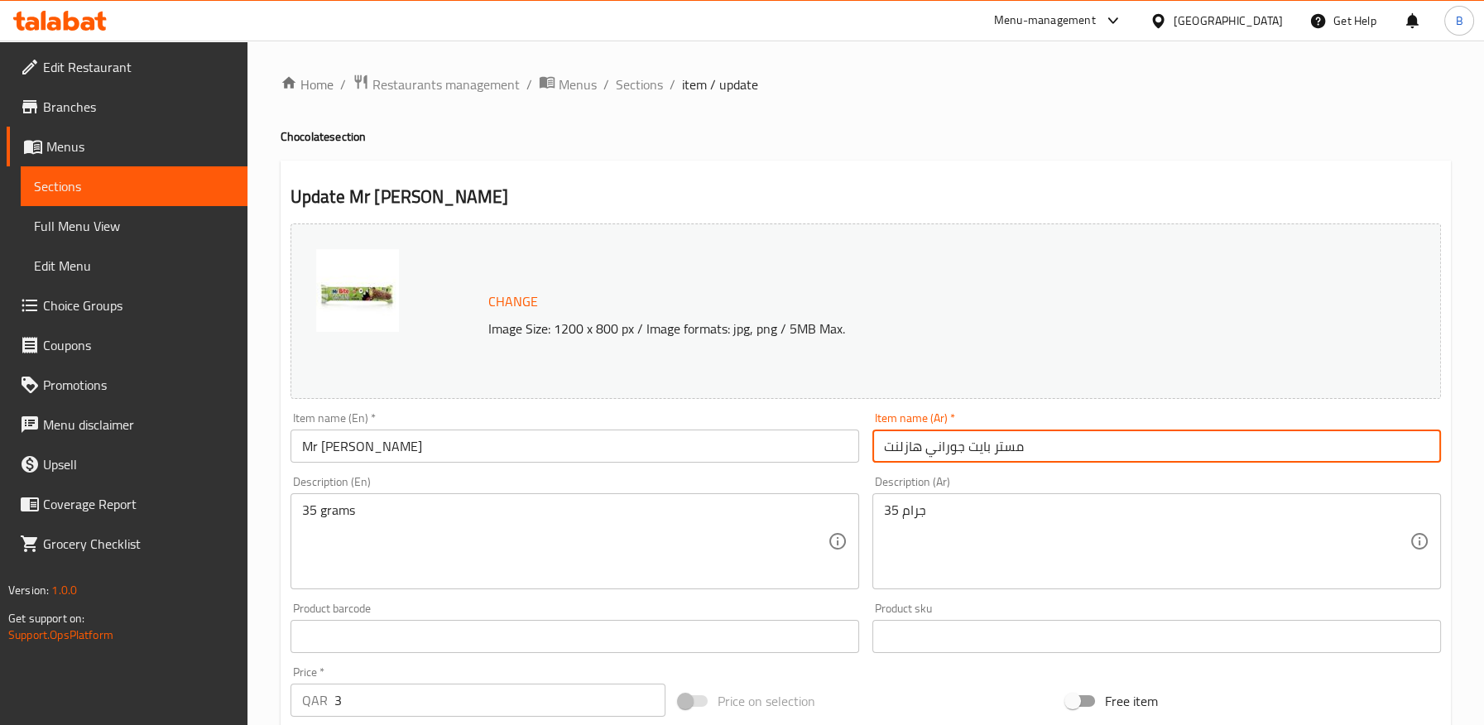
click at [906, 442] on input "مستر بايت جوراني هازلنت" at bounding box center [1157, 446] width 569 height 33
type input "مستر بايت جوراني بالبندق"
click at [423, 443] on input "Mr [PERSON_NAME]" at bounding box center [575, 446] width 569 height 33
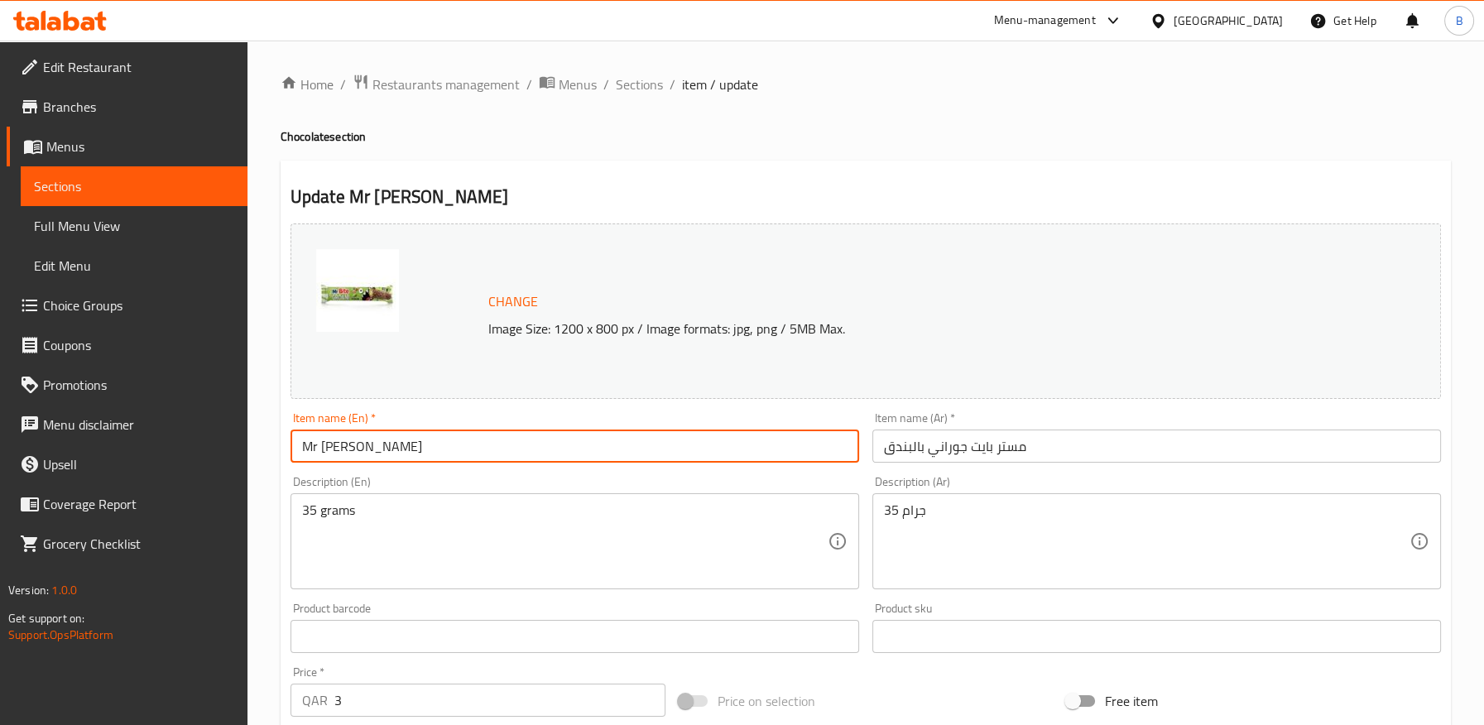
click at [423, 443] on input "Mr [PERSON_NAME]" at bounding box center [575, 446] width 569 height 33
paste input "haze"
click at [393, 457] on input "Mr [PERSON_NAME]" at bounding box center [575, 446] width 569 height 33
type input "Mr [PERSON_NAME]"
click at [880, 454] on input "مستر بايت جوراني بالبندق" at bounding box center [1157, 446] width 569 height 33
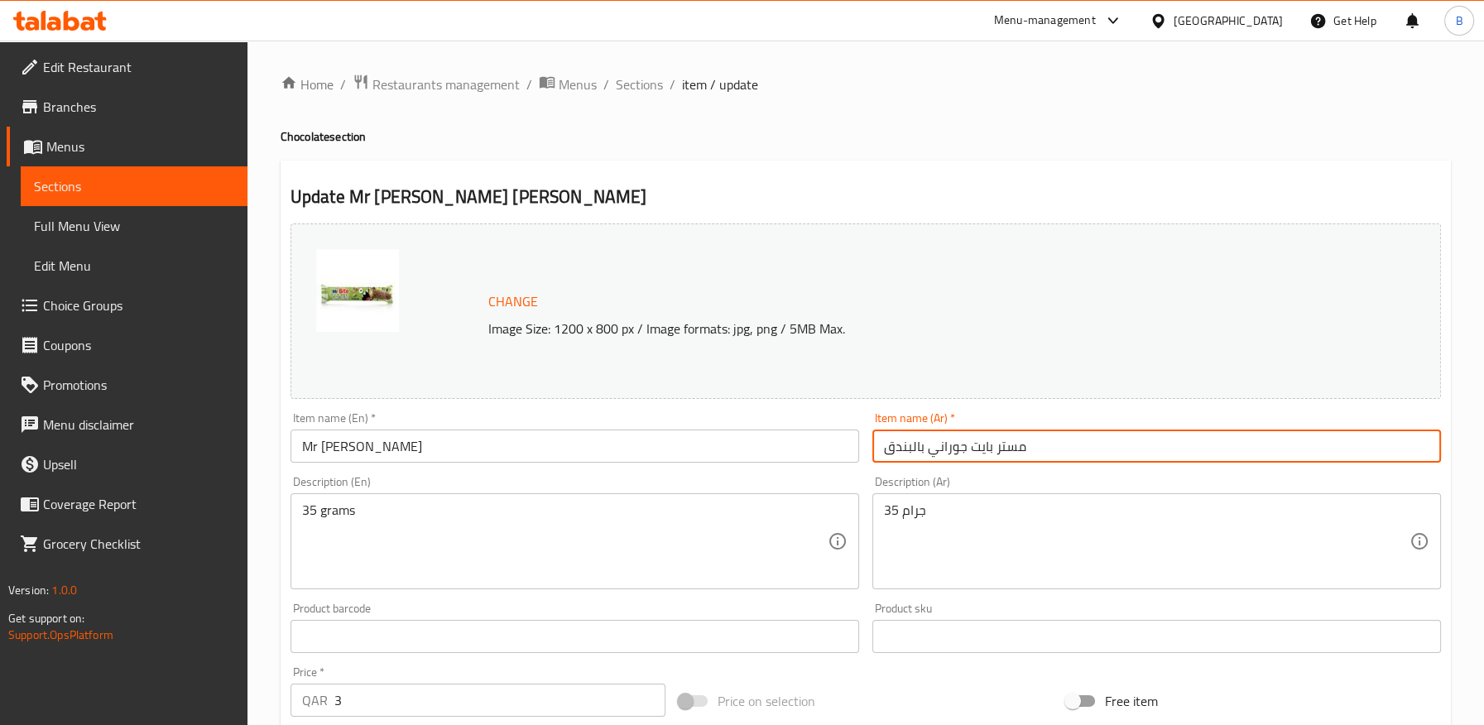
paste input "ويفر"
type input "ويفر مستر بايت جوراني بالبندق"
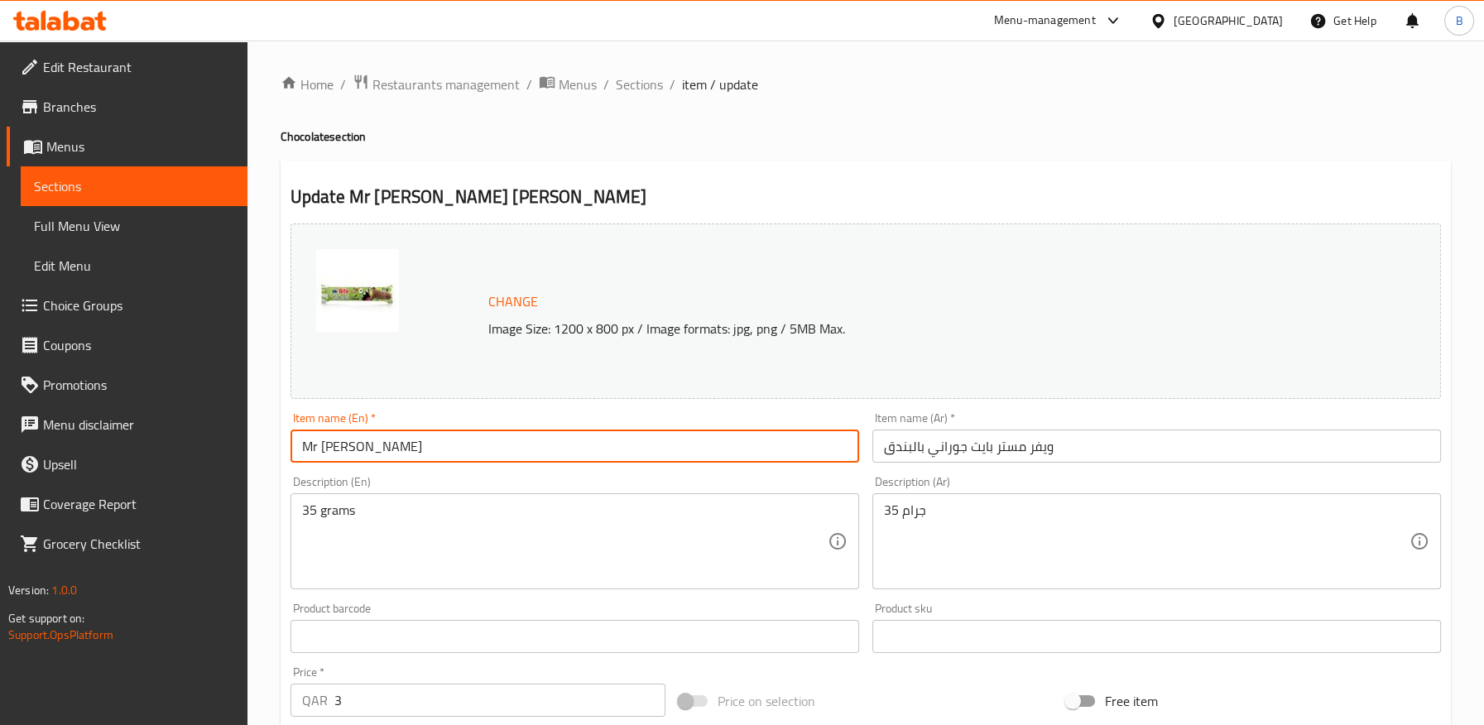
click at [527, 449] on input "Mr [PERSON_NAME]" at bounding box center [575, 446] width 569 height 33
click at [347, 450] on input "Mr [PERSON_NAME]" at bounding box center [575, 446] width 569 height 33
click at [342, 455] on input "Mr [PERSON_NAME]" at bounding box center [575, 446] width 569 height 33
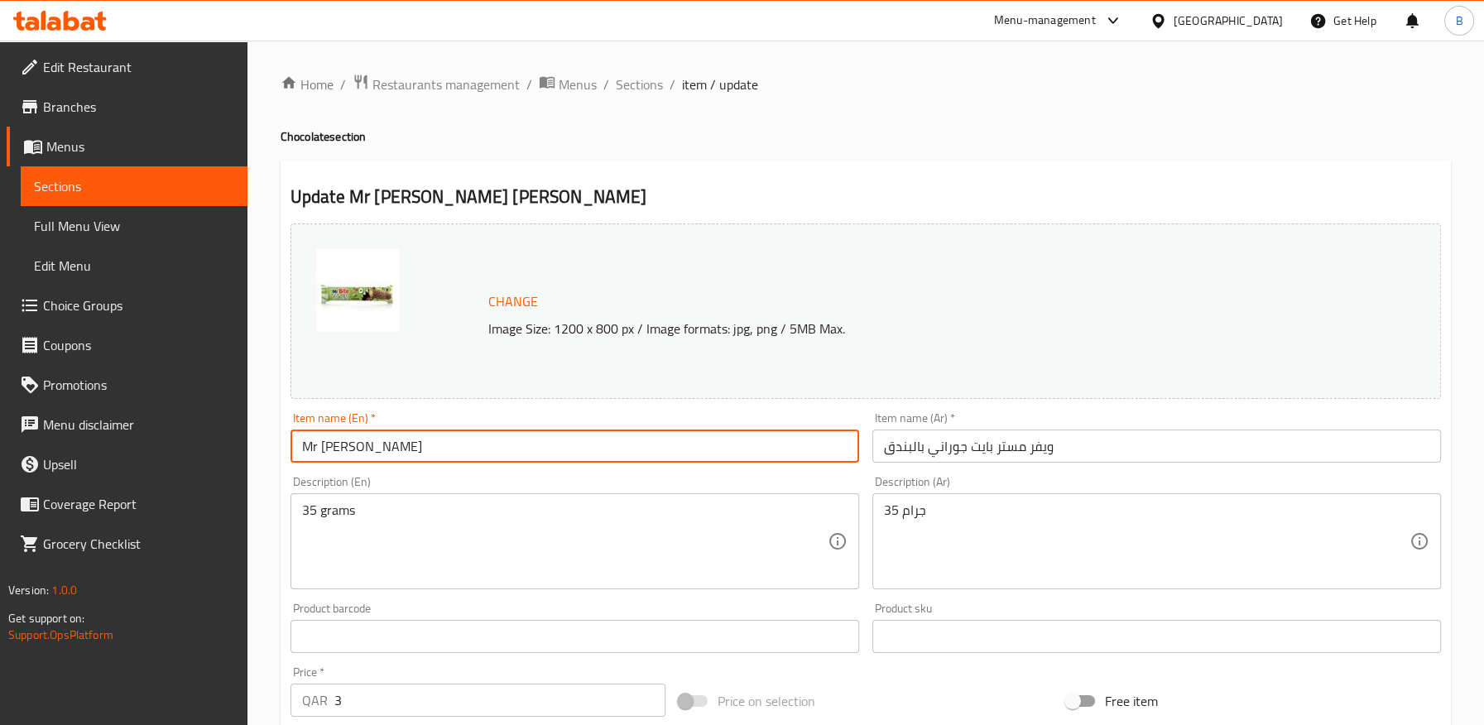
click at [339, 451] on input "Mr [PERSON_NAME]" at bounding box center [575, 446] width 569 height 33
click at [383, 444] on input "Mr [PERSON_NAME]" at bounding box center [575, 446] width 569 height 33
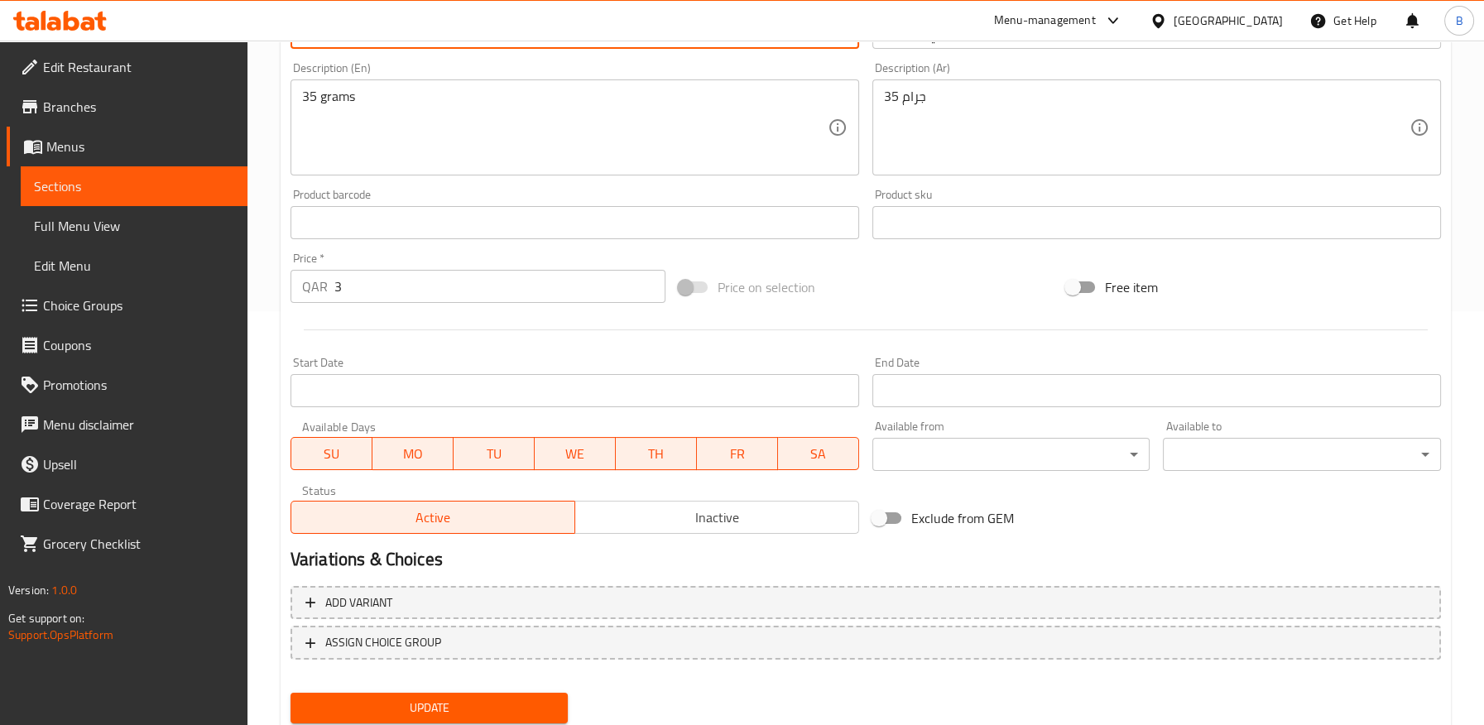
scroll to position [469, 0]
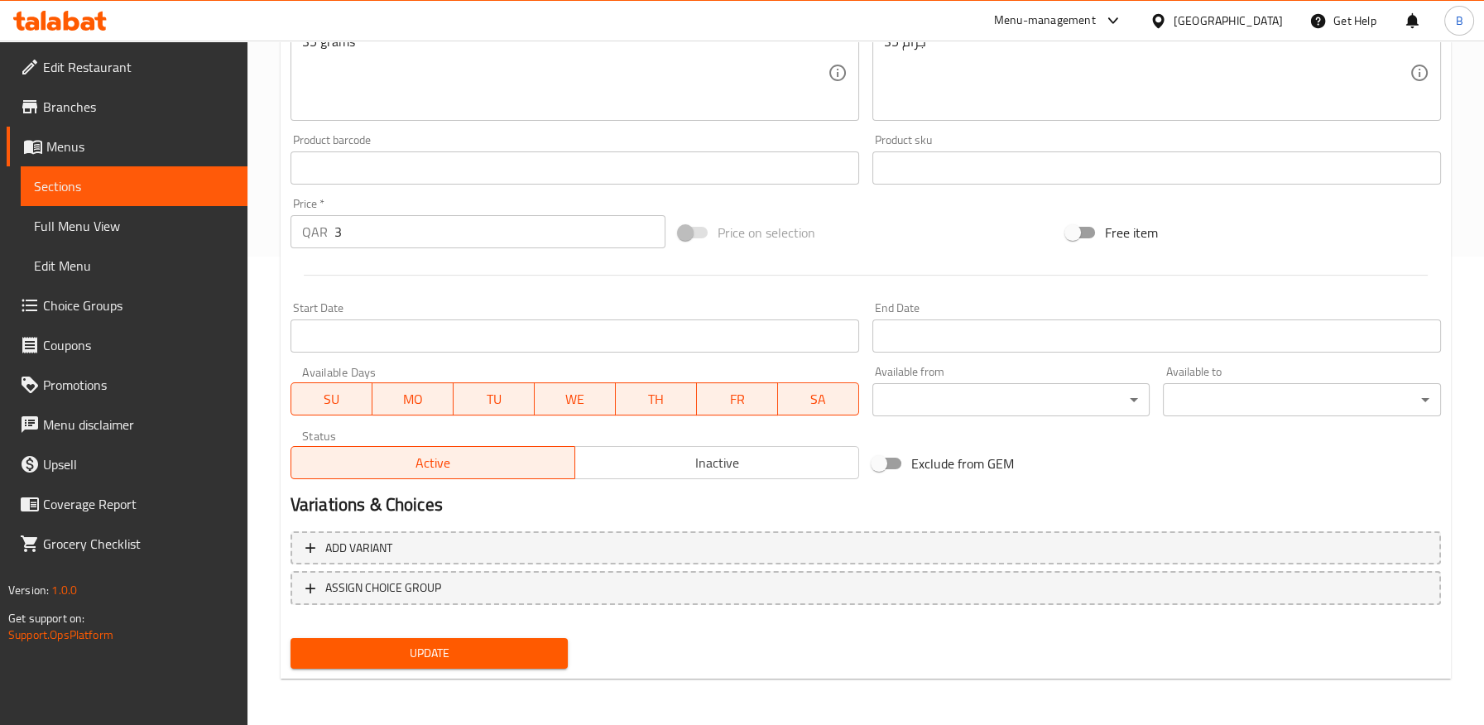
type input "Mr [PERSON_NAME] Hazelnut"
click at [479, 646] on span "Update" at bounding box center [430, 653] width 252 height 21
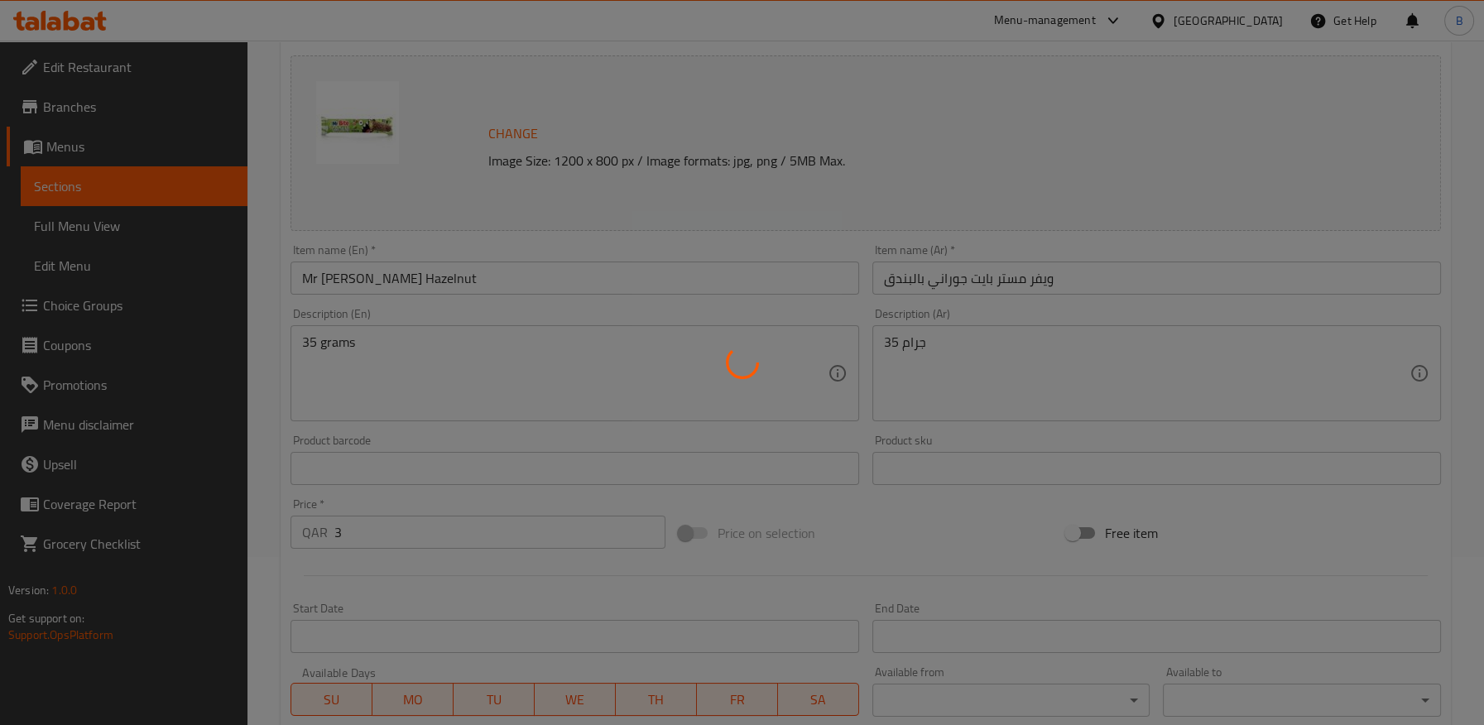
scroll to position [9, 0]
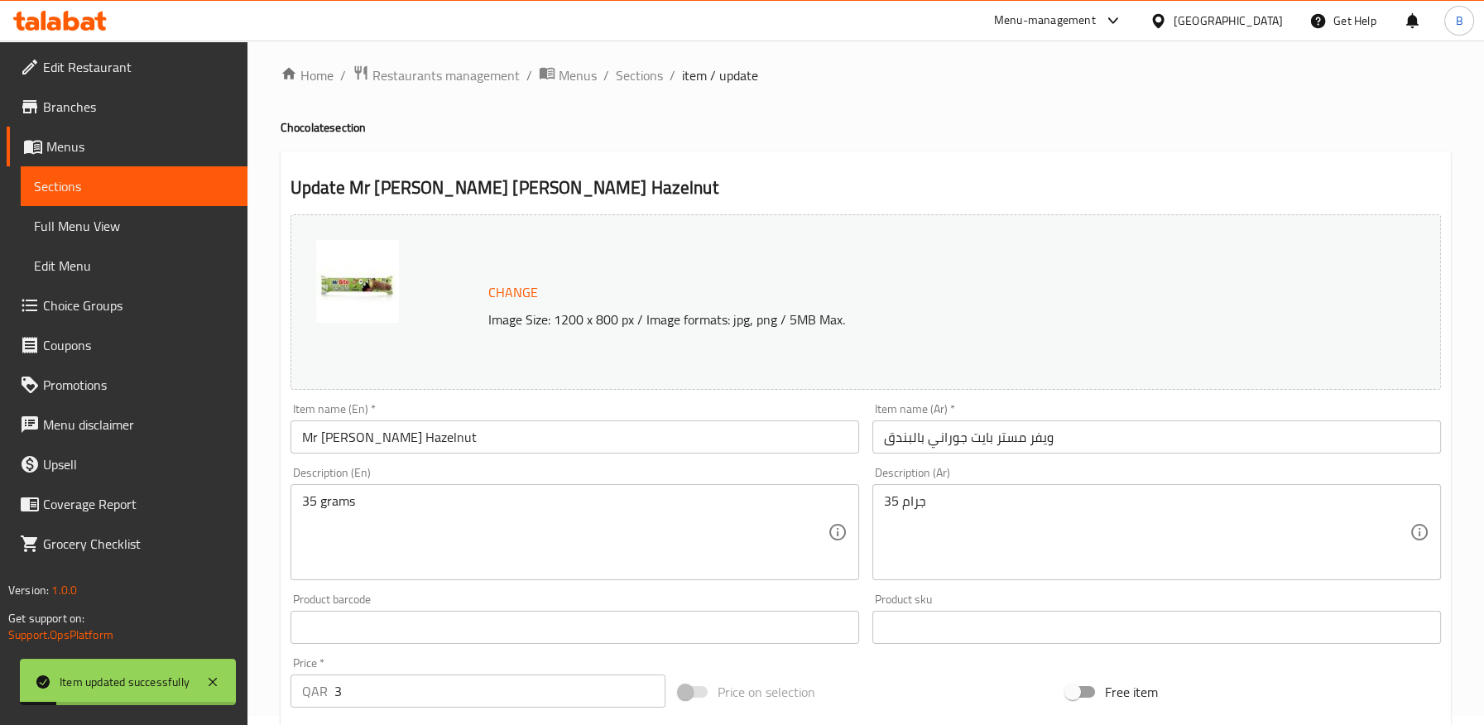
click at [956, 440] on input "ويفر مستر بايت جوراني بالبندق" at bounding box center [1157, 437] width 569 height 33
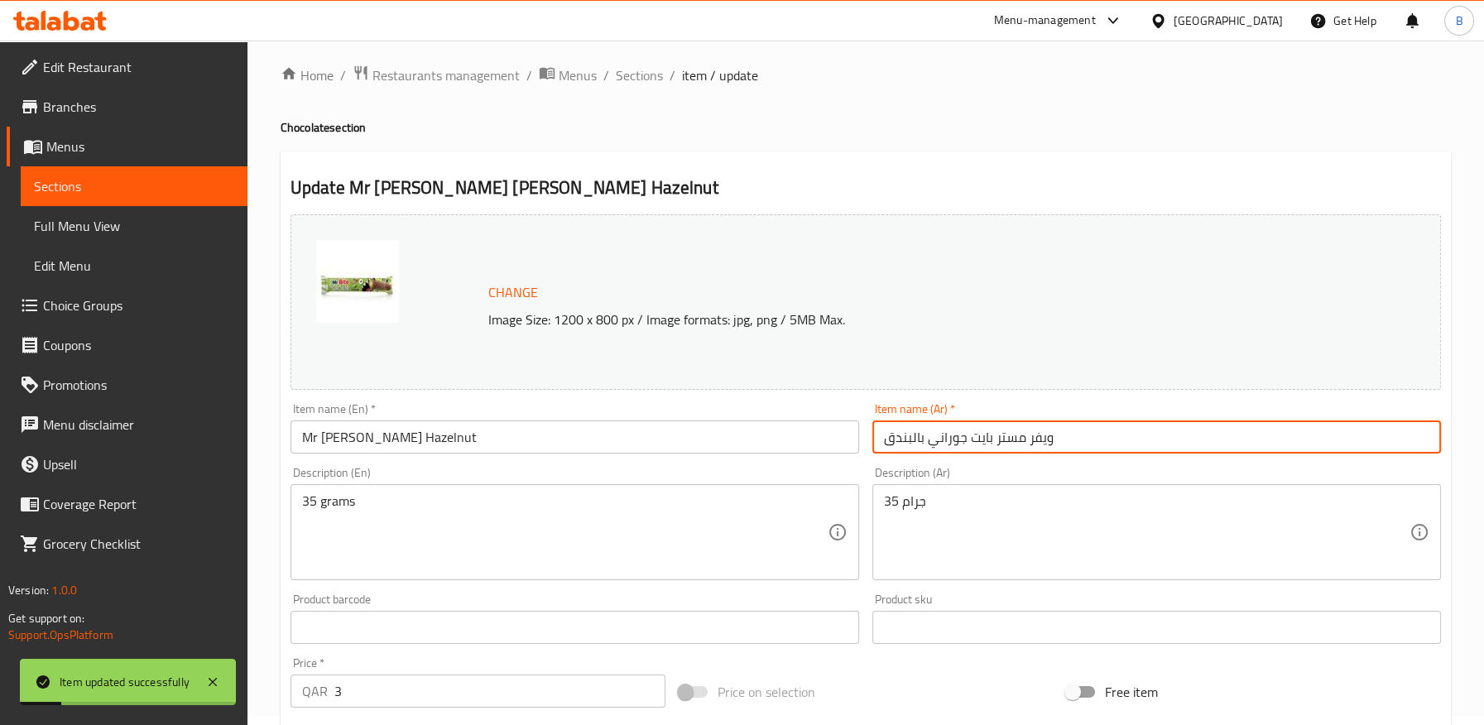
click at [956, 440] on input "ويفر مستر بايت جوراني بالبندق" at bounding box center [1157, 437] width 569 height 33
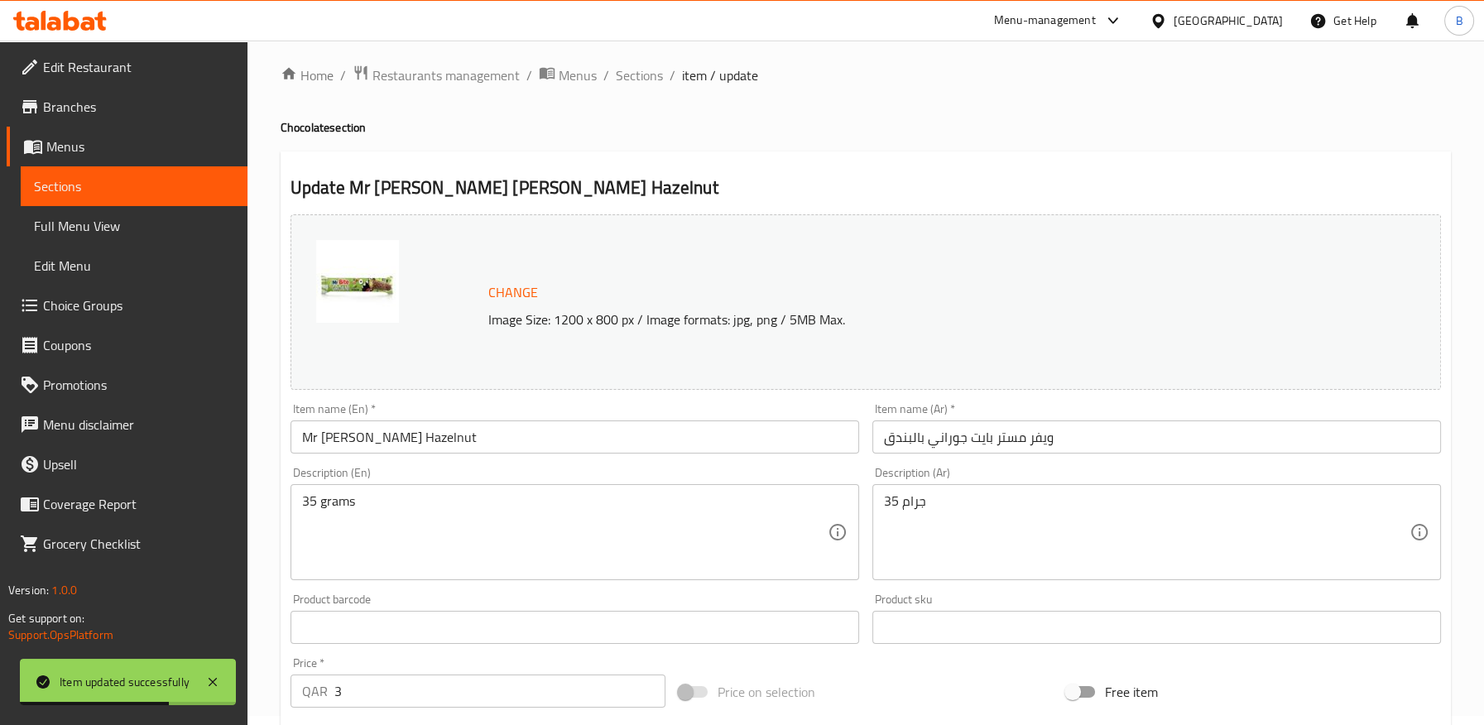
click at [749, 161] on div "Update Mr [PERSON_NAME] Hazelnut Change Image Size: 1200 x 800 px / Image forma…" at bounding box center [866, 645] width 1171 height 988
click at [628, 74] on span "Sections" at bounding box center [639, 75] width 47 height 20
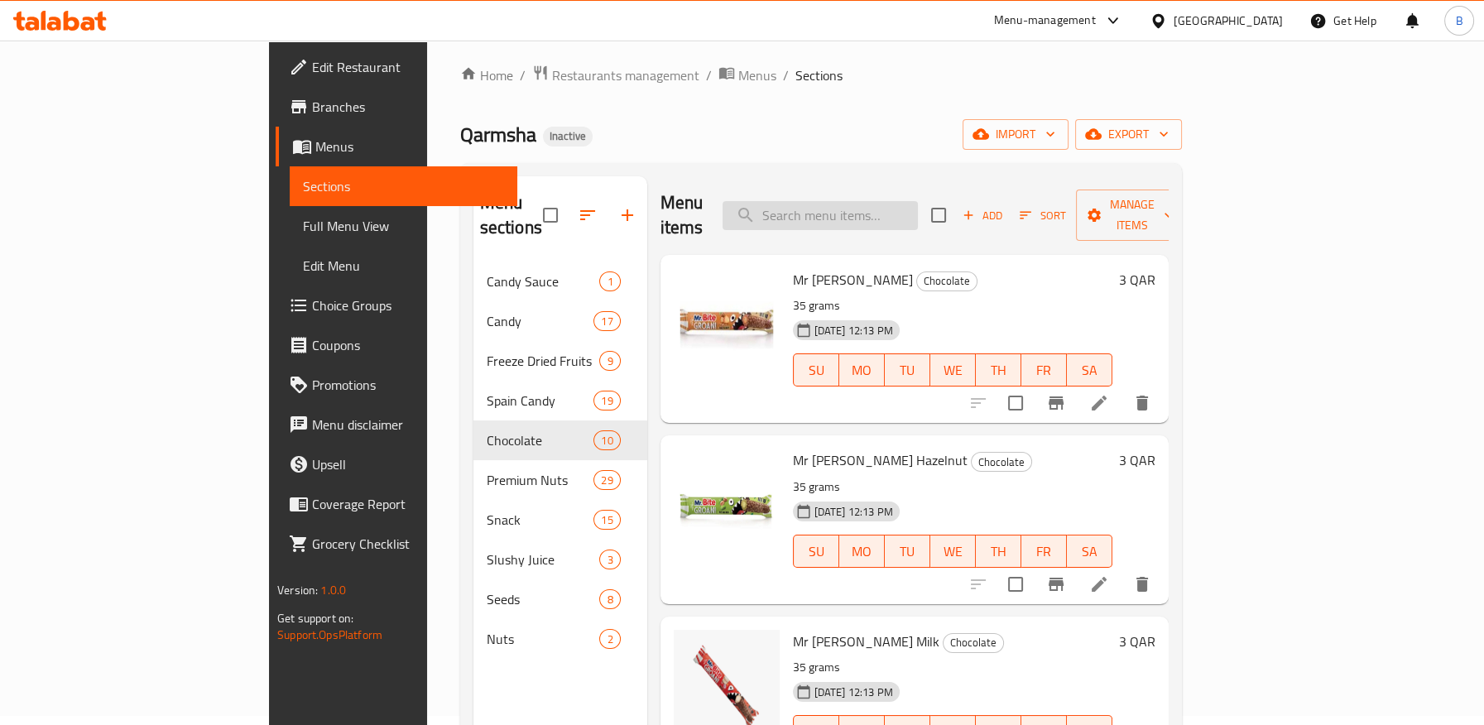
click at [899, 201] on input "search" at bounding box center [820, 215] width 195 height 29
paste input "Mr [PERSON_NAME]"
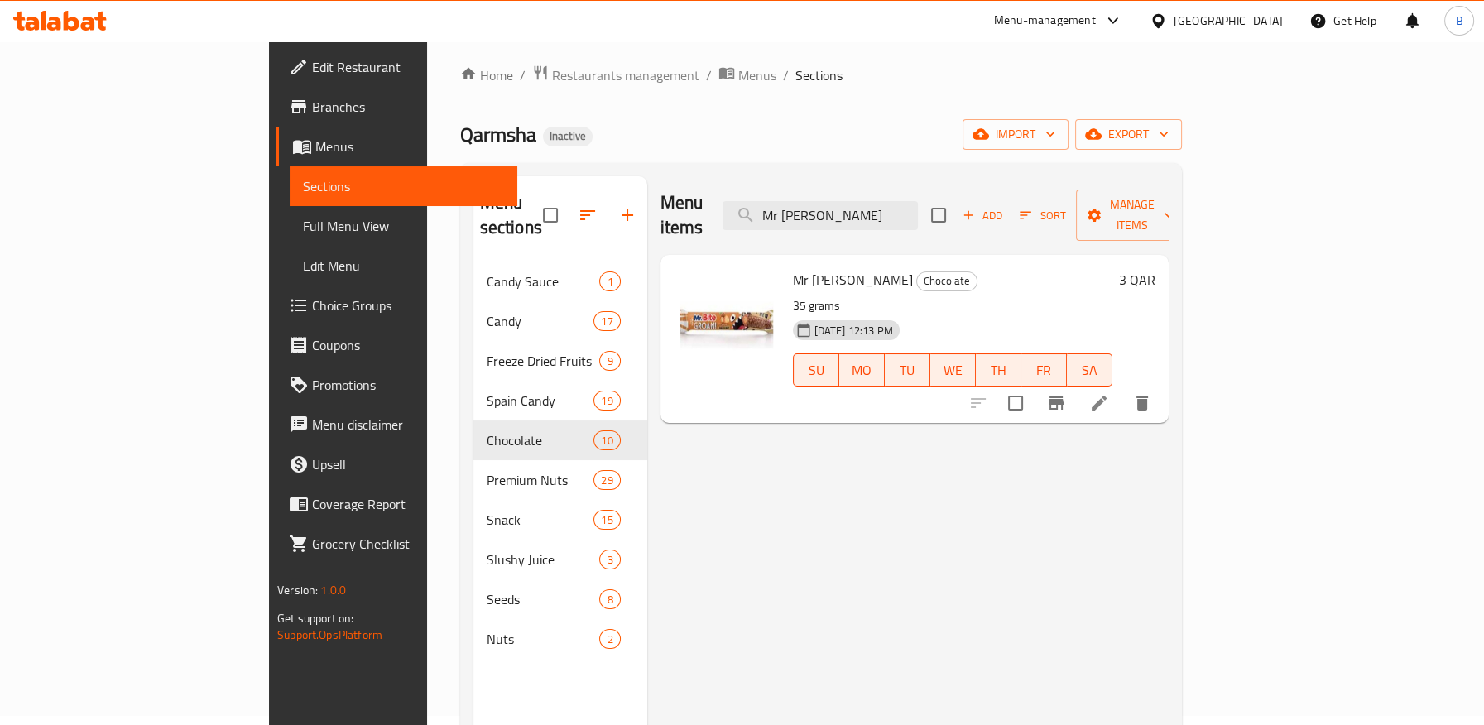
type input "Mr [PERSON_NAME]"
click at [1109, 393] on icon at bounding box center [1099, 403] width 20 height 20
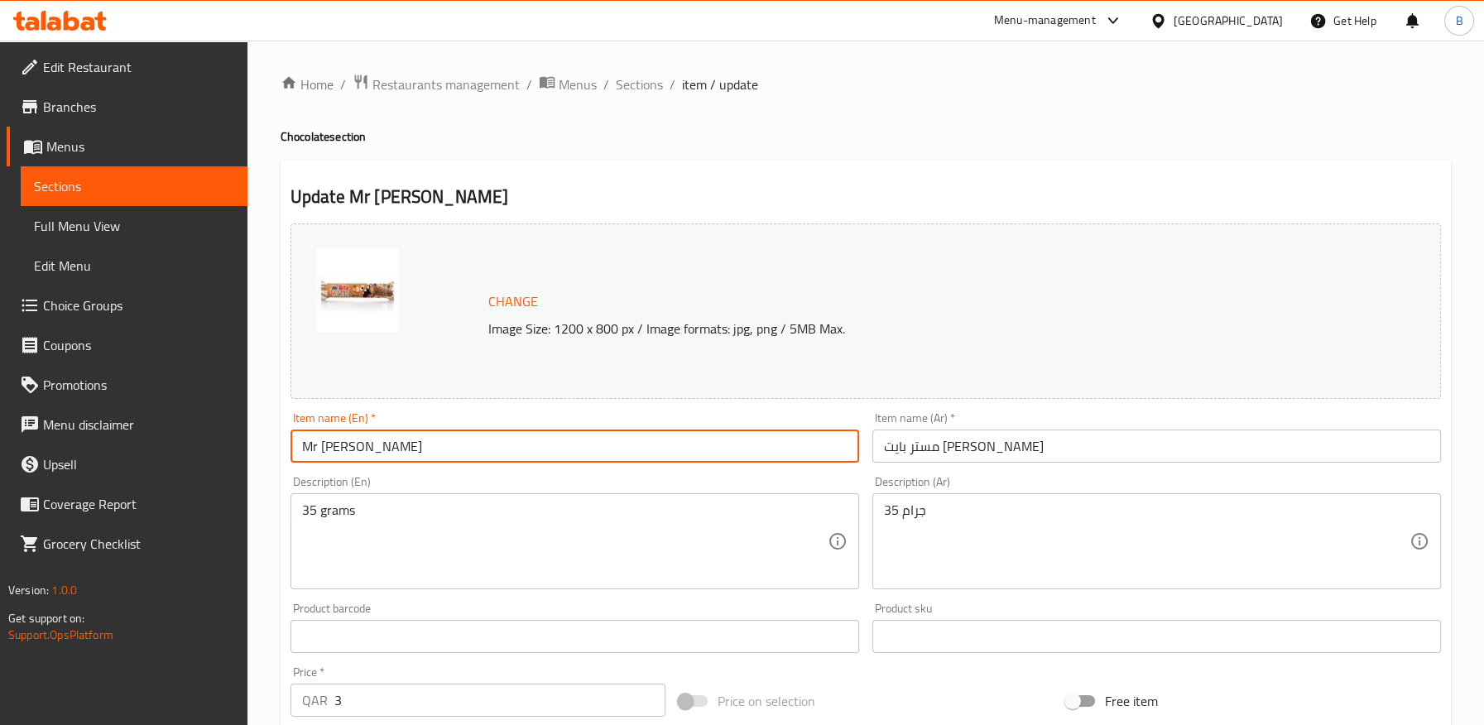
click at [387, 453] on input "Mr [PERSON_NAME]" at bounding box center [575, 446] width 569 height 33
type input "Mr [PERSON_NAME] [PERSON_NAME]"
click at [882, 450] on input "مستر بايت [PERSON_NAME]" at bounding box center [1157, 446] width 569 height 33
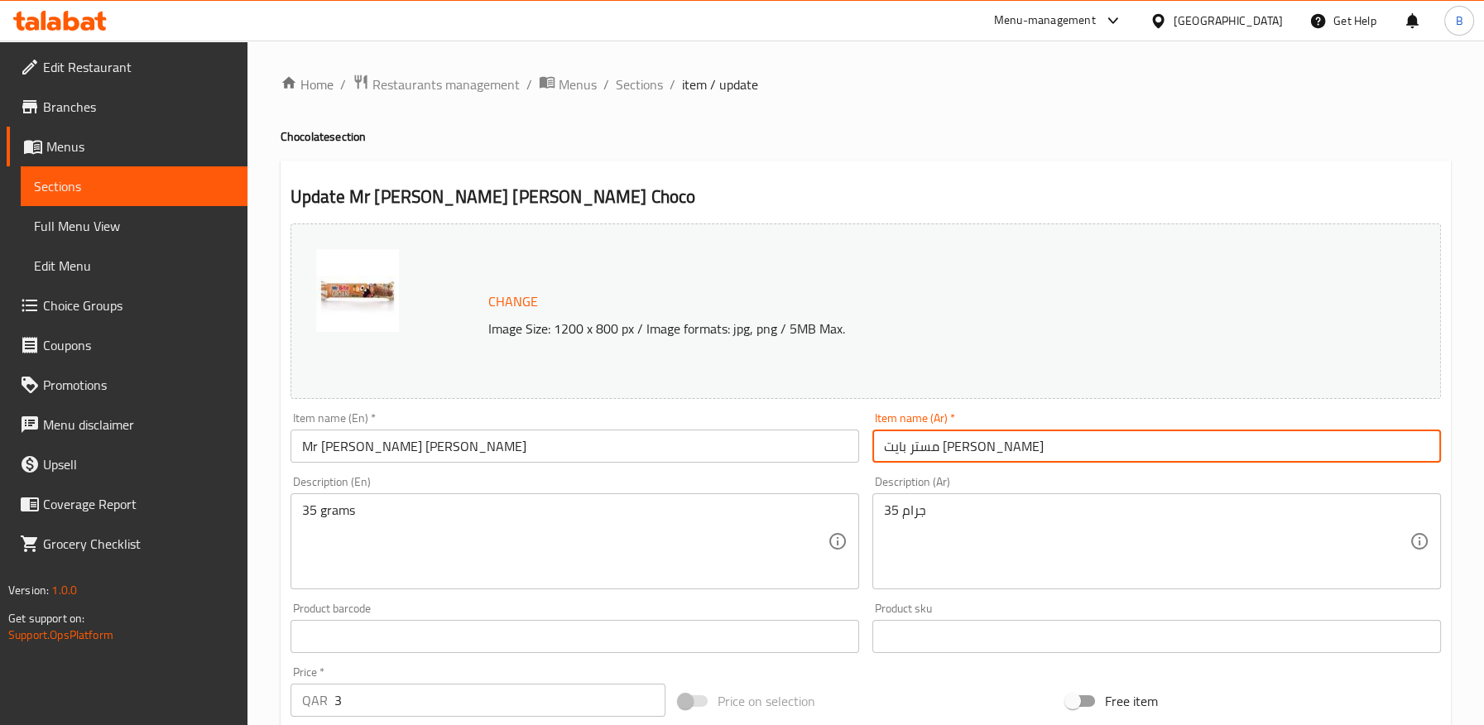
paste input "ويفر"
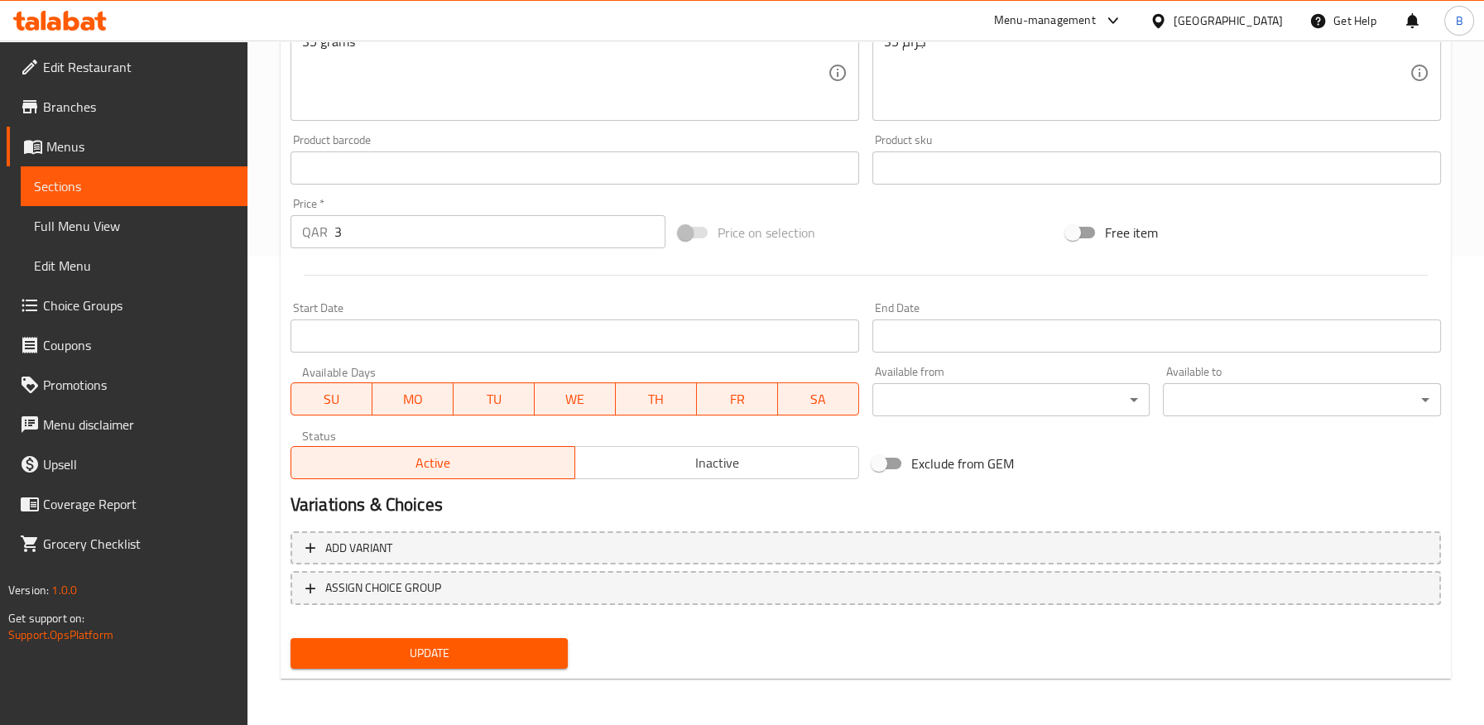
type input "ويفر مستر بايت [PERSON_NAME]"
click at [469, 650] on span "Update" at bounding box center [430, 653] width 252 height 21
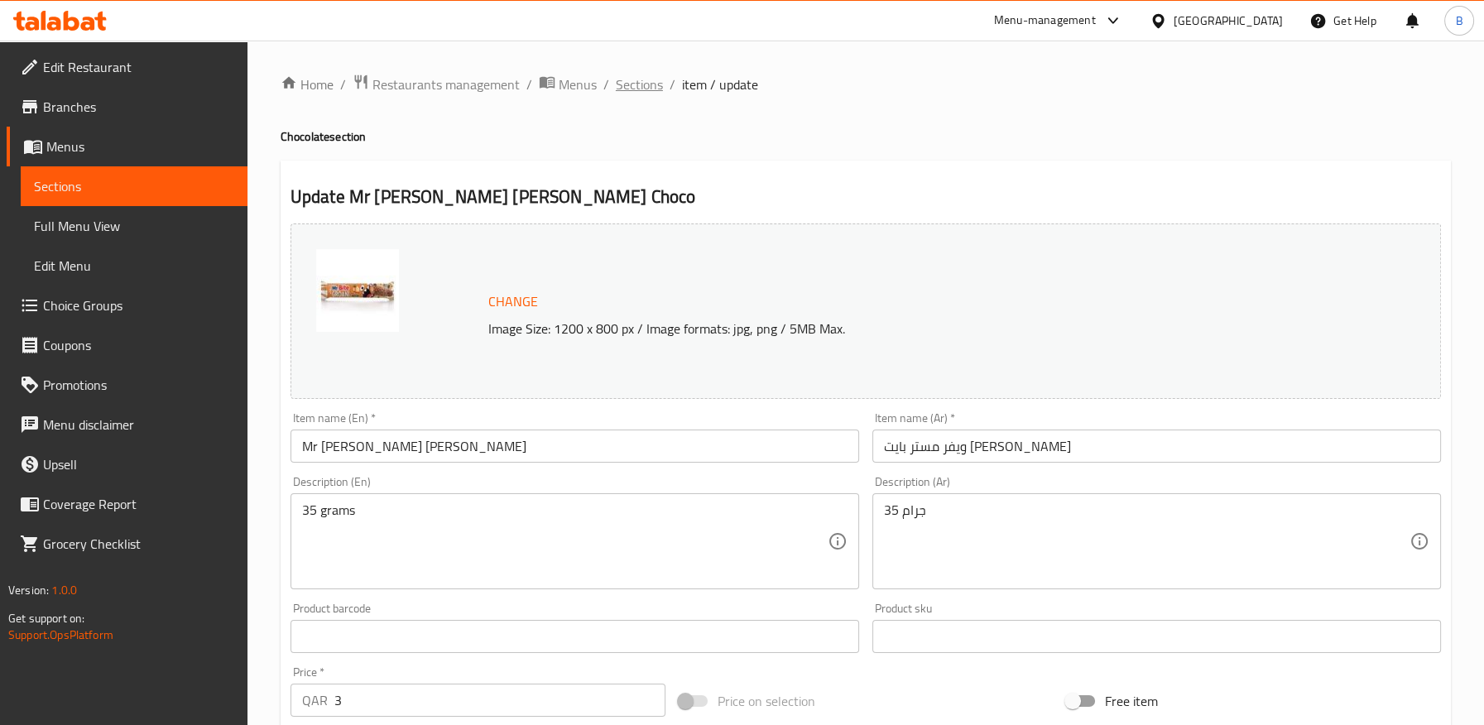
click at [647, 86] on span "Sections" at bounding box center [639, 85] width 47 height 20
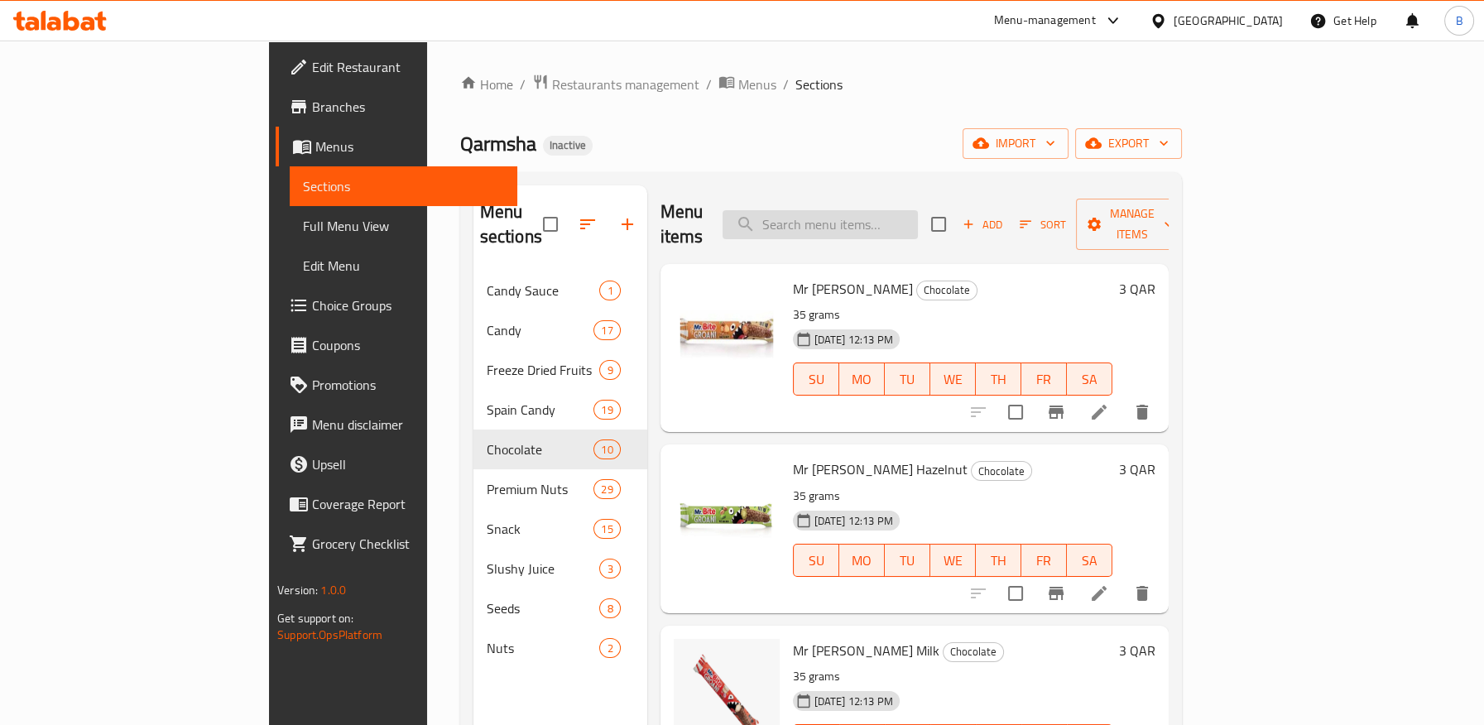
click at [889, 213] on input "search" at bounding box center [820, 224] width 195 height 29
paste input "Mr [PERSON_NAME] Milk"
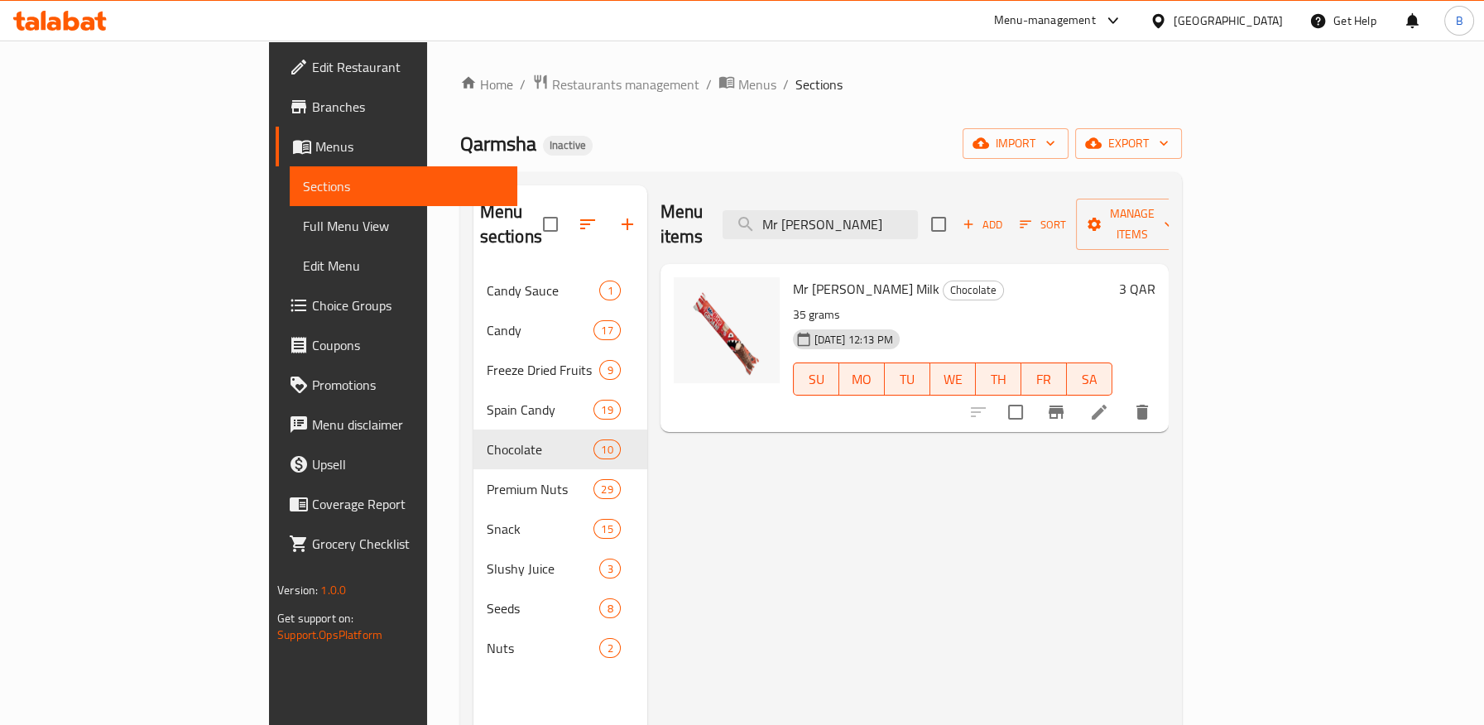
type input "Mr [PERSON_NAME]"
click at [1109, 402] on icon at bounding box center [1099, 412] width 20 height 20
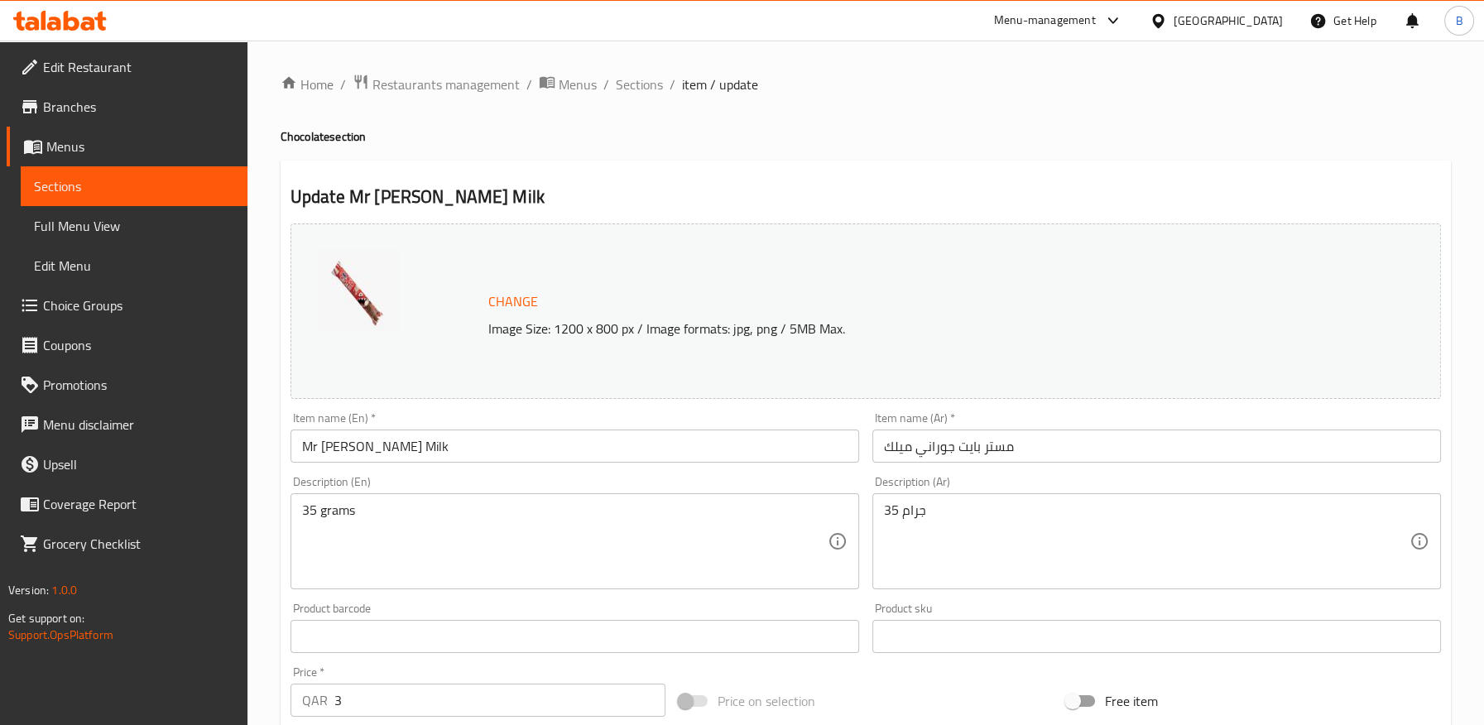
click at [883, 450] on input "مستر بايت جوراني ميلك" at bounding box center [1157, 446] width 569 height 33
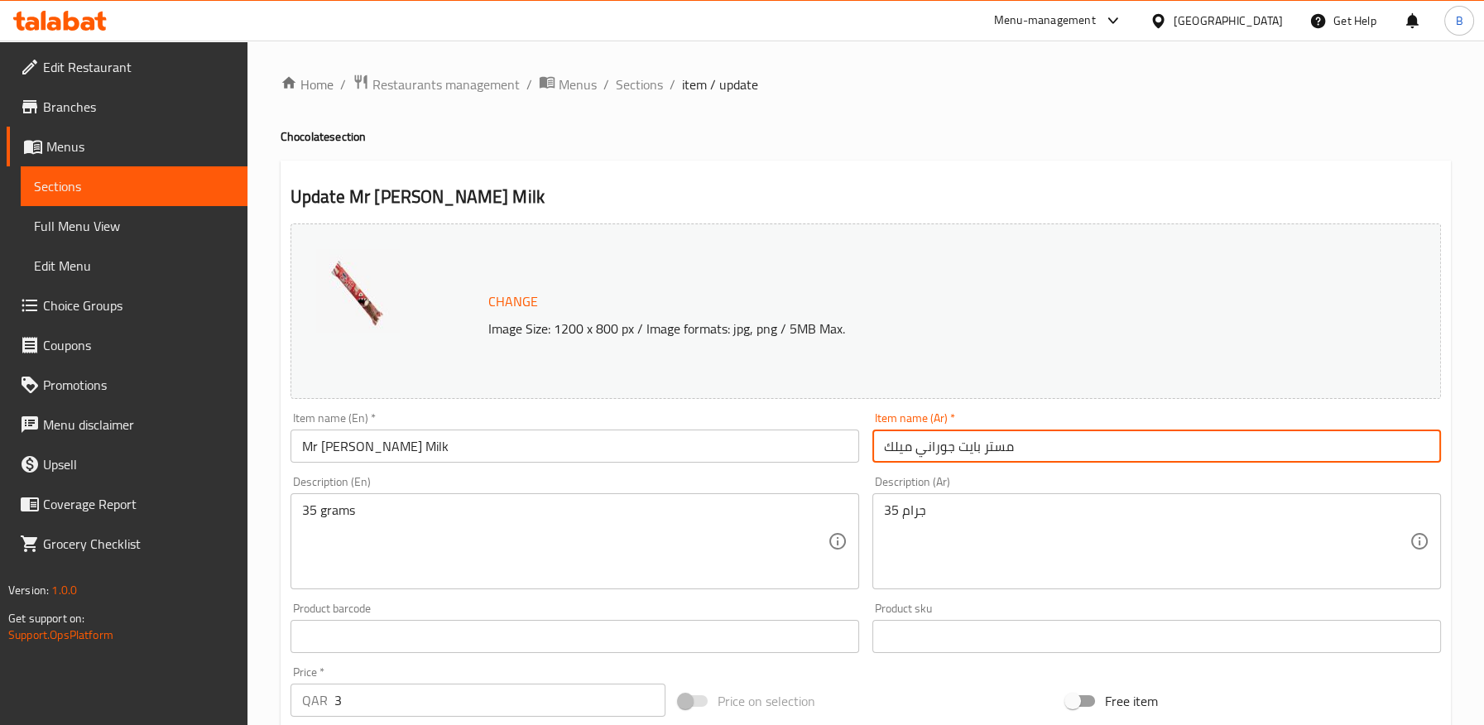
paste input "ويفر"
click at [906, 451] on input "ويفر مستر بايت جوراني ميلك" at bounding box center [1157, 446] width 569 height 33
paste input "بالحليب"
type input "ويفر مستر بايت جوراني بالحليب"
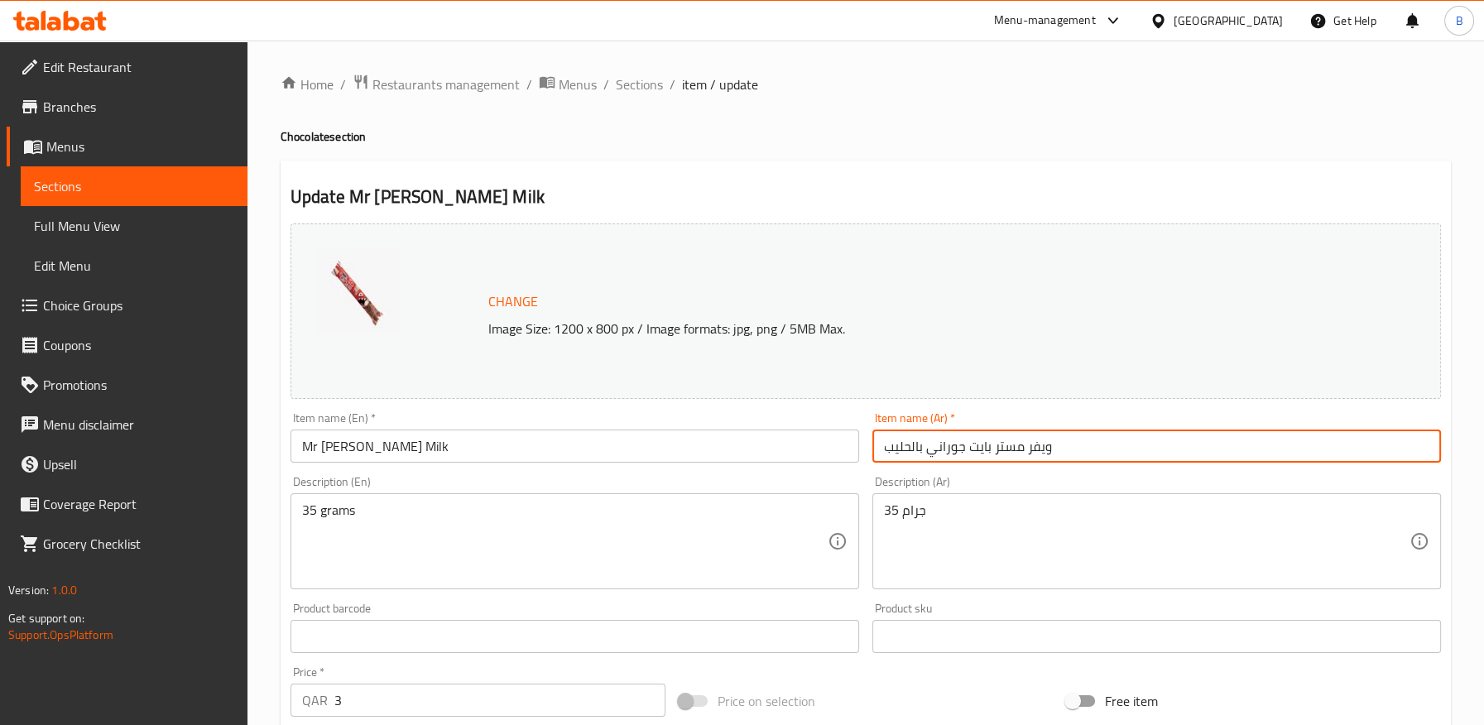
click at [384, 449] on input "Mr [PERSON_NAME] Milk" at bounding box center [575, 446] width 569 height 33
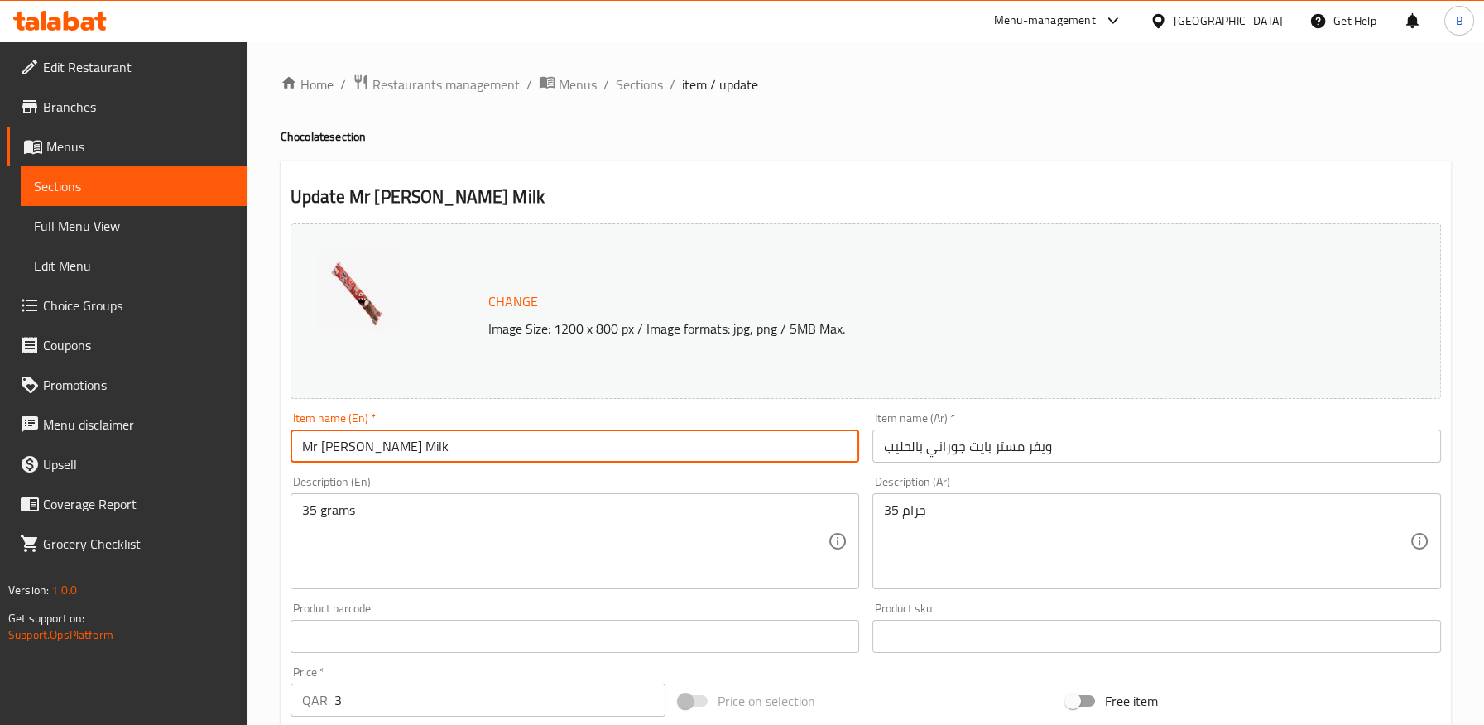
click at [505, 455] on input "Mr [PERSON_NAME] Milk" at bounding box center [575, 446] width 569 height 33
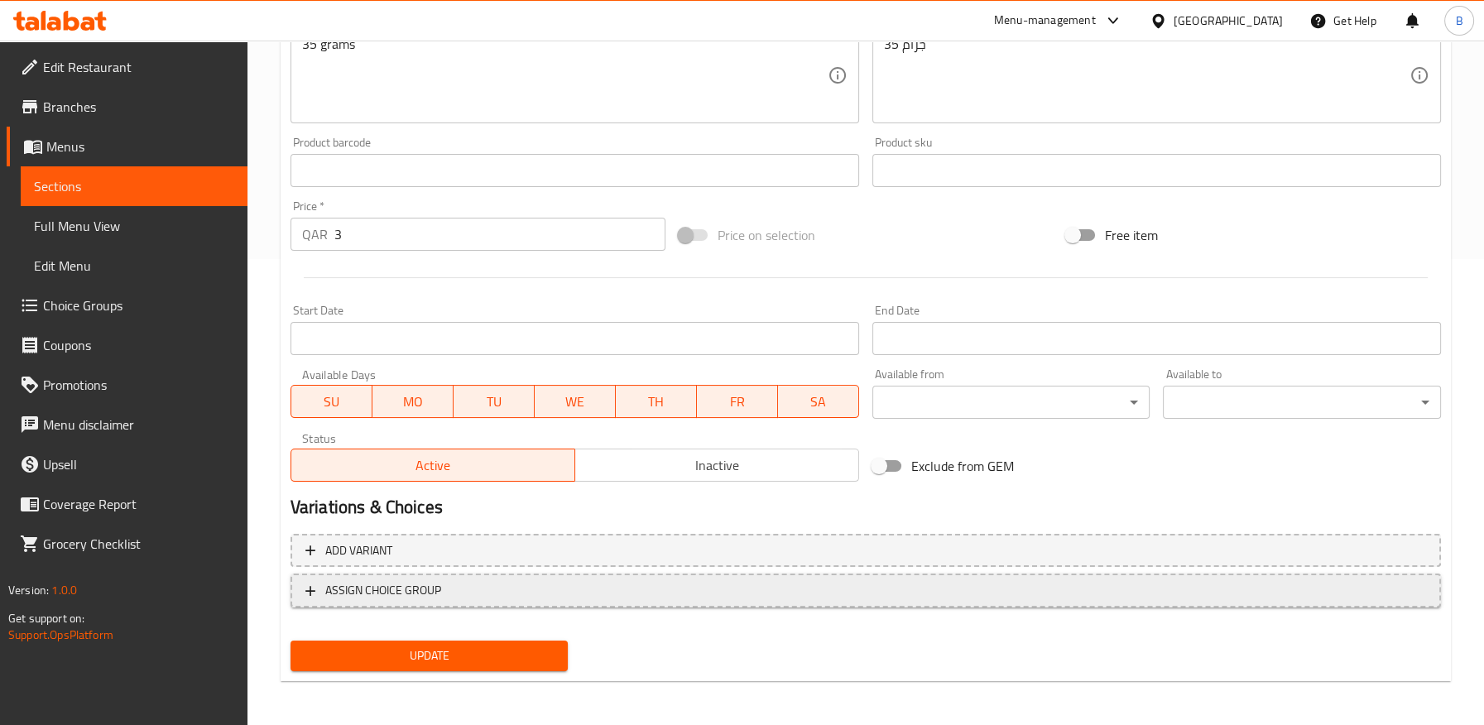
scroll to position [469, 0]
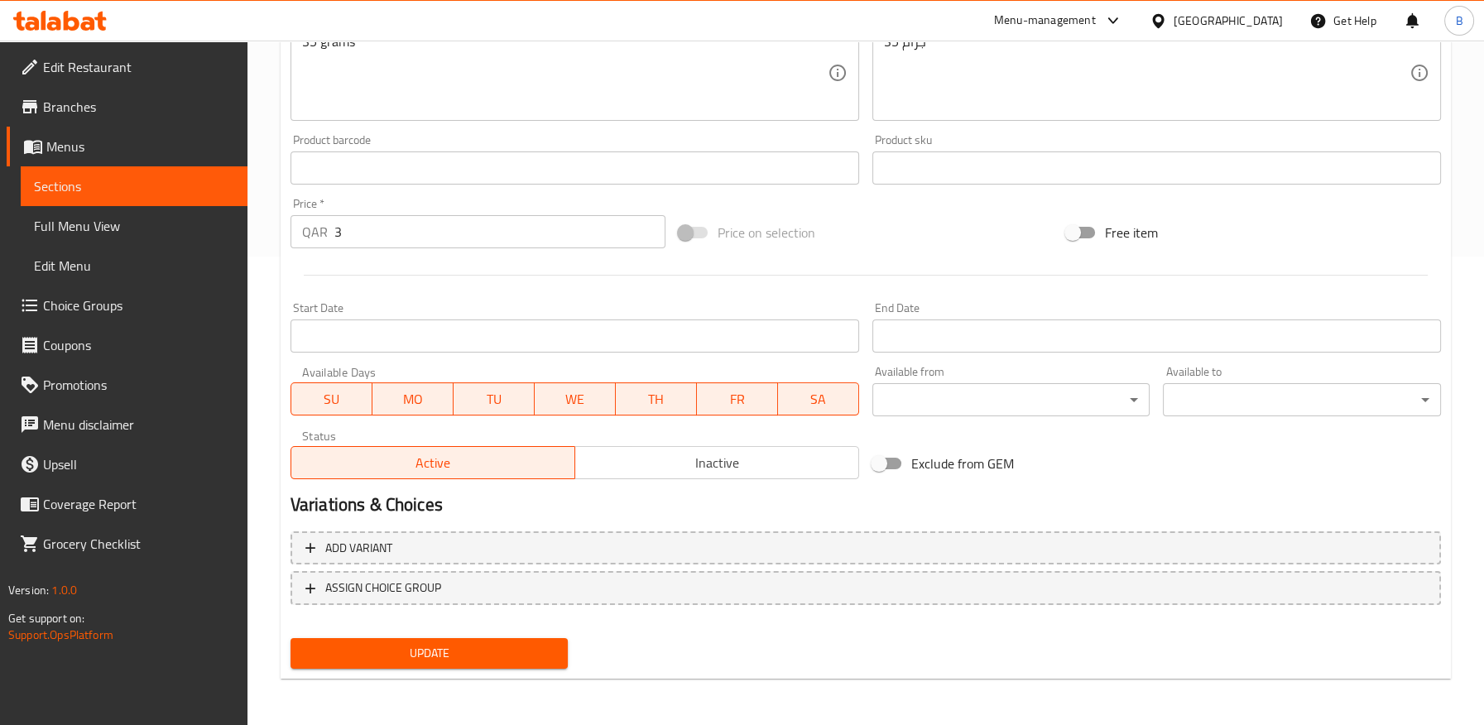
type input "Mr [PERSON_NAME] Milk Wafer"
click at [490, 654] on span "Update" at bounding box center [430, 653] width 252 height 21
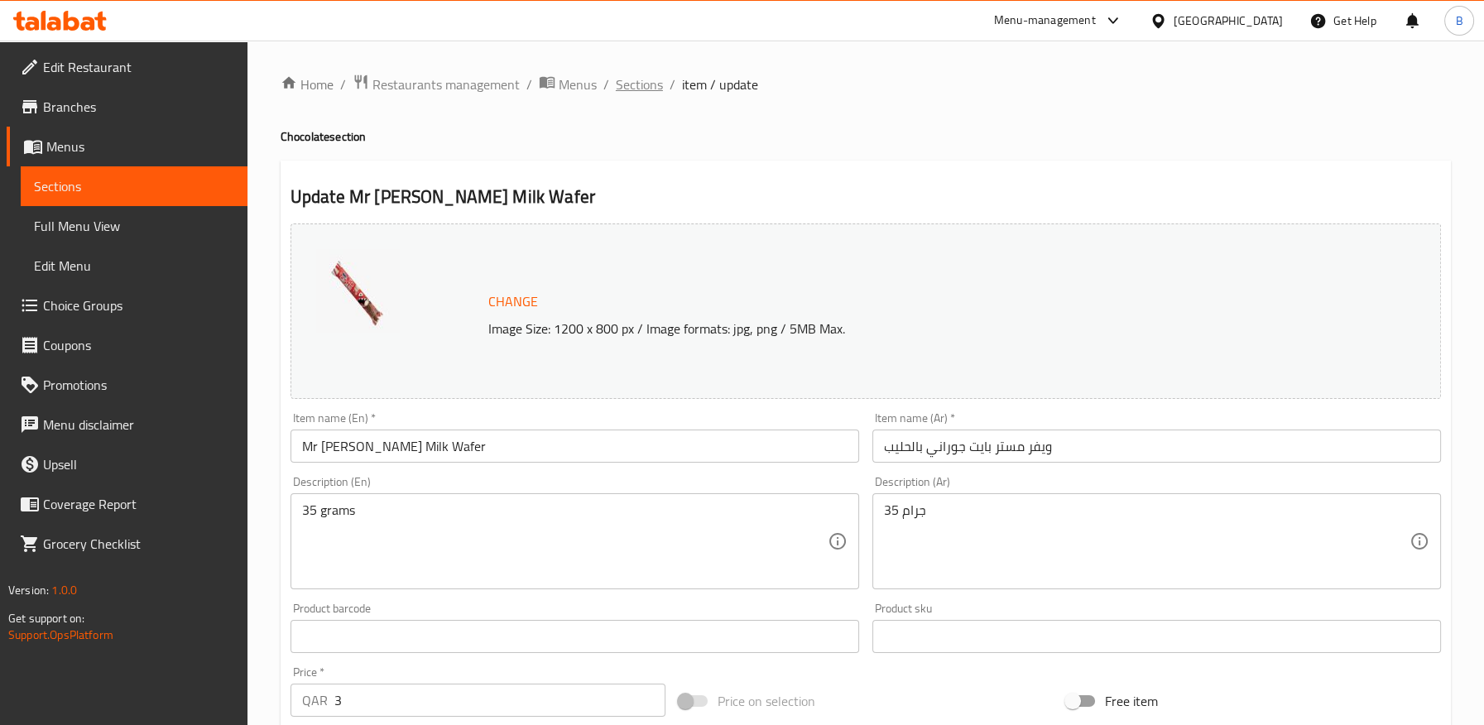
click at [653, 82] on span "Sections" at bounding box center [639, 85] width 47 height 20
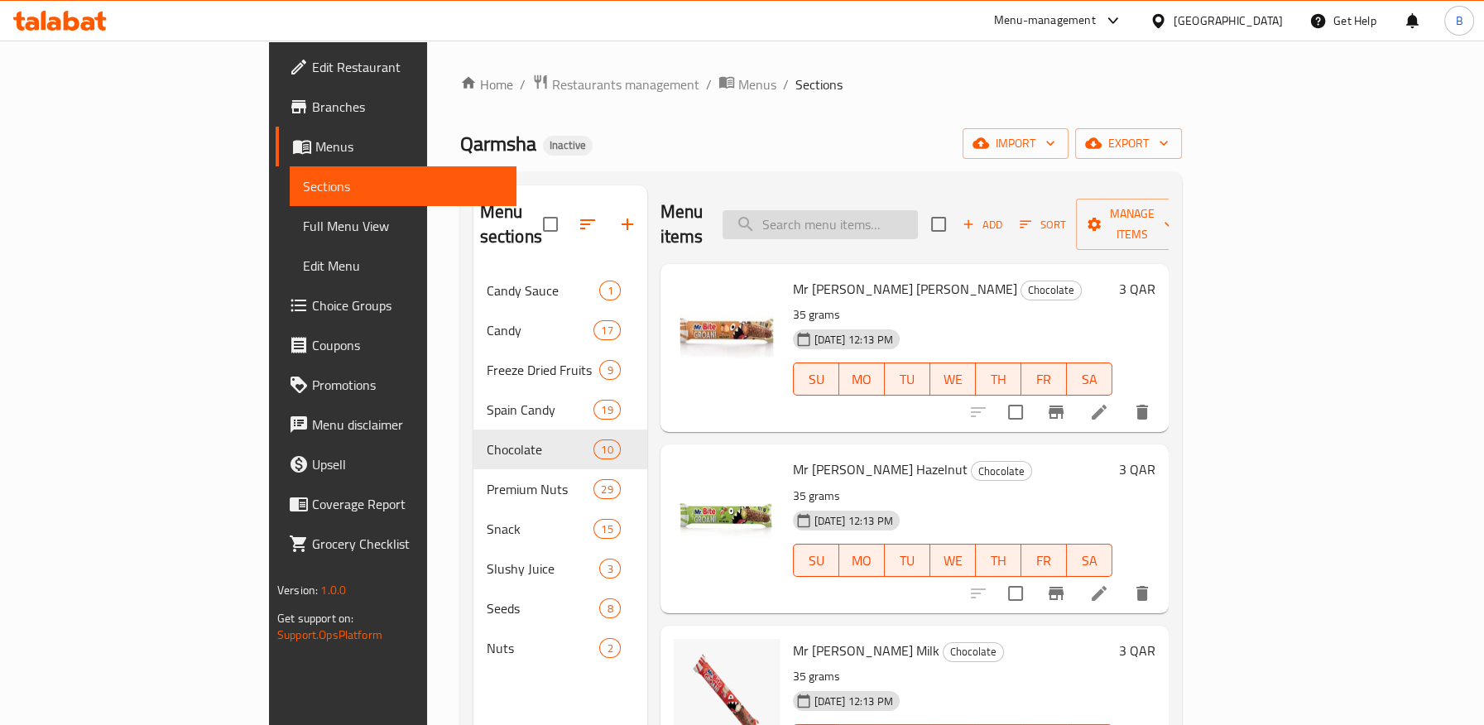
click at [918, 210] on input "search" at bounding box center [820, 224] width 195 height 29
paste input "Choco Look Lollipop"
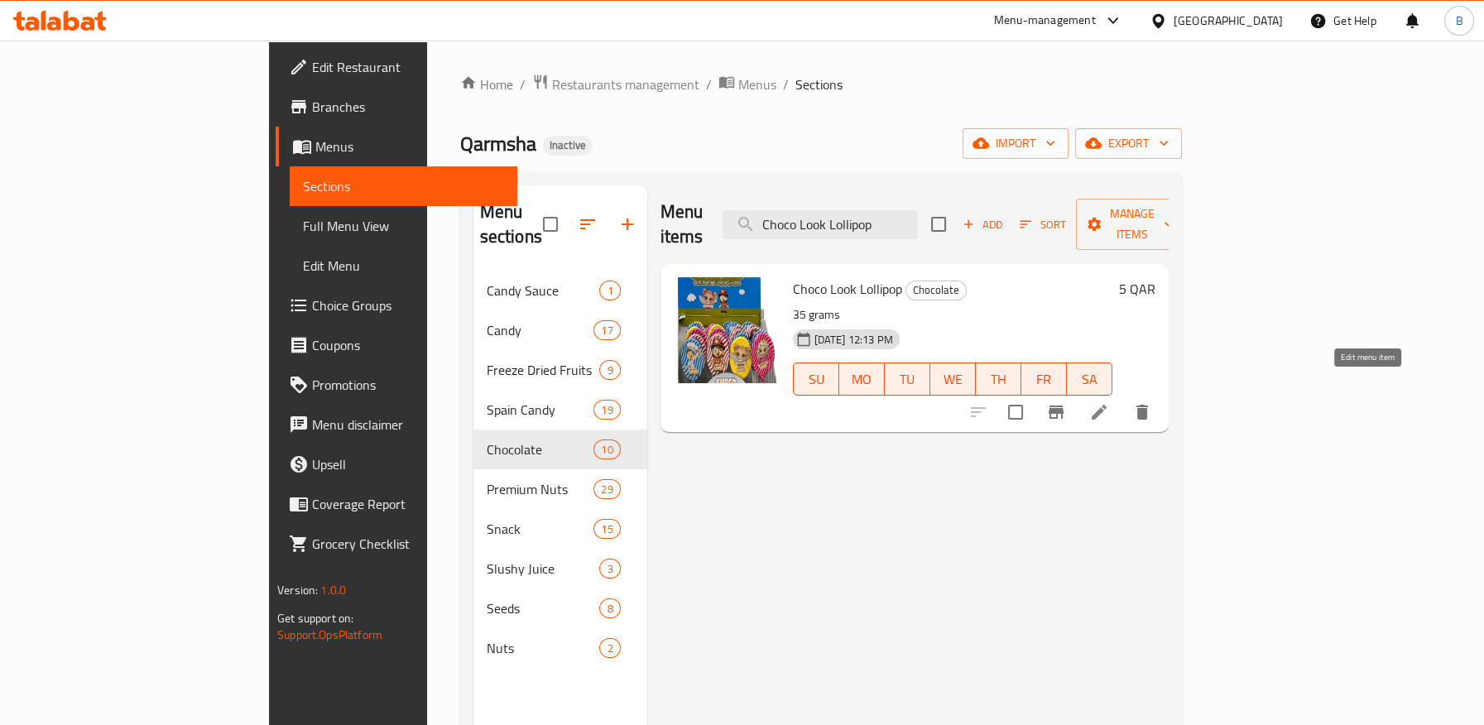
type input "Choco Look Lollipop"
click at [1109, 402] on icon at bounding box center [1099, 412] width 20 height 20
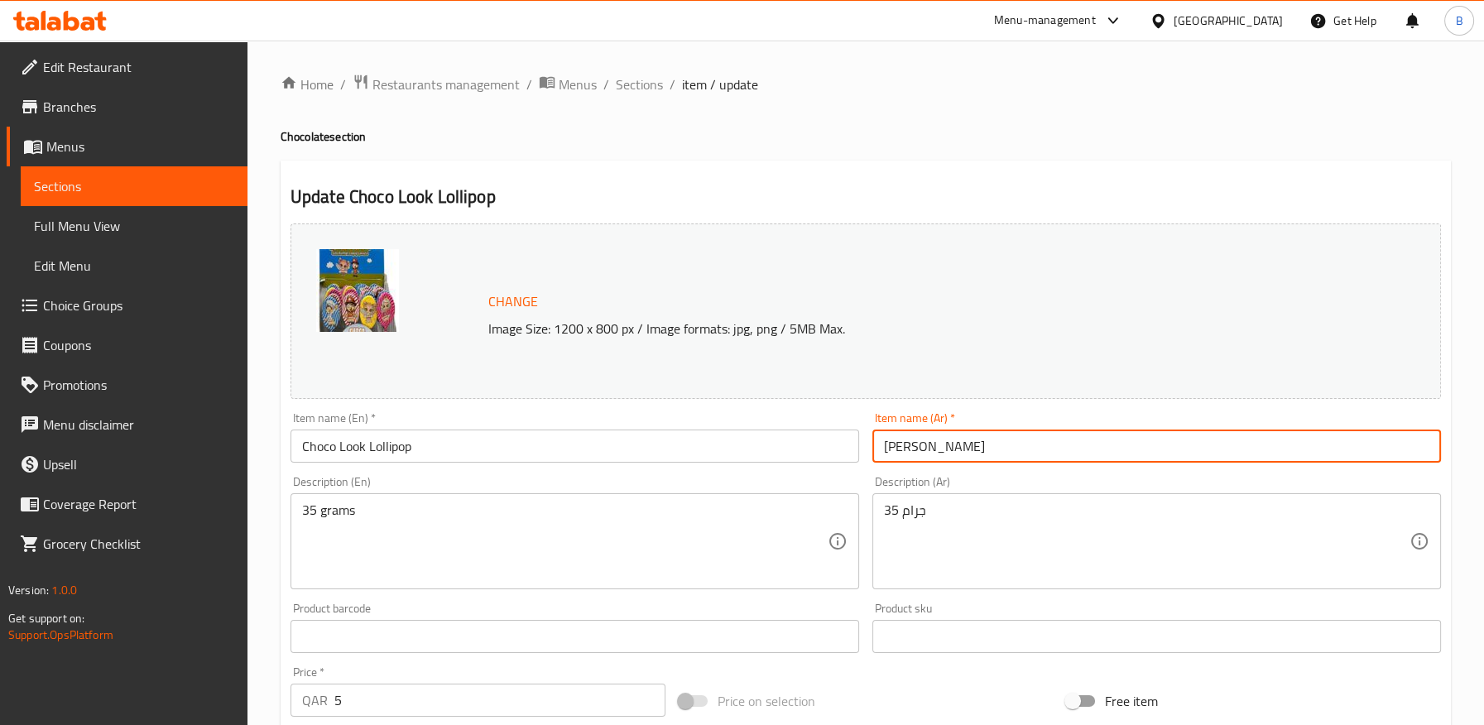
click at [936, 449] on input "[PERSON_NAME]" at bounding box center [1157, 446] width 569 height 33
drag, startPoint x: 938, startPoint y: 450, endPoint x: 854, endPoint y: 446, distance: 83.7
click at [854, 446] on div "Change Image Size: 1200 x 800 px / Image formats: jpg, png / 5MB Max. Item name…" at bounding box center [866, 586] width 1164 height 738
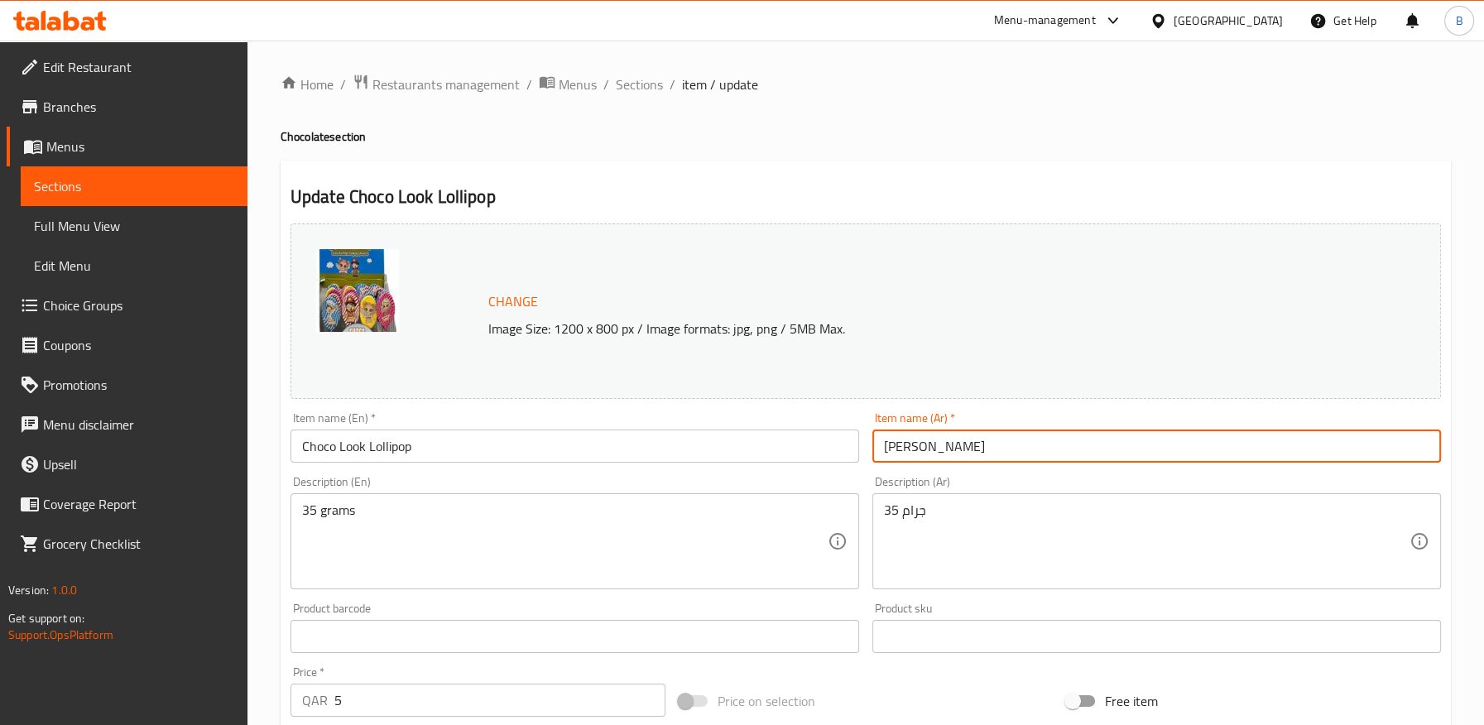
paste input "مصاصة الشوكلاتة"
click at [985, 452] on input "[PERSON_NAME] الشوكلاتة" at bounding box center [1157, 446] width 569 height 33
click at [1031, 451] on input "شوكو لوك مصاصة الشوكلاتة" at bounding box center [1157, 446] width 569 height 33
click at [936, 444] on input "لوك مصاصة الشوكلاتة" at bounding box center [1157, 446] width 569 height 33
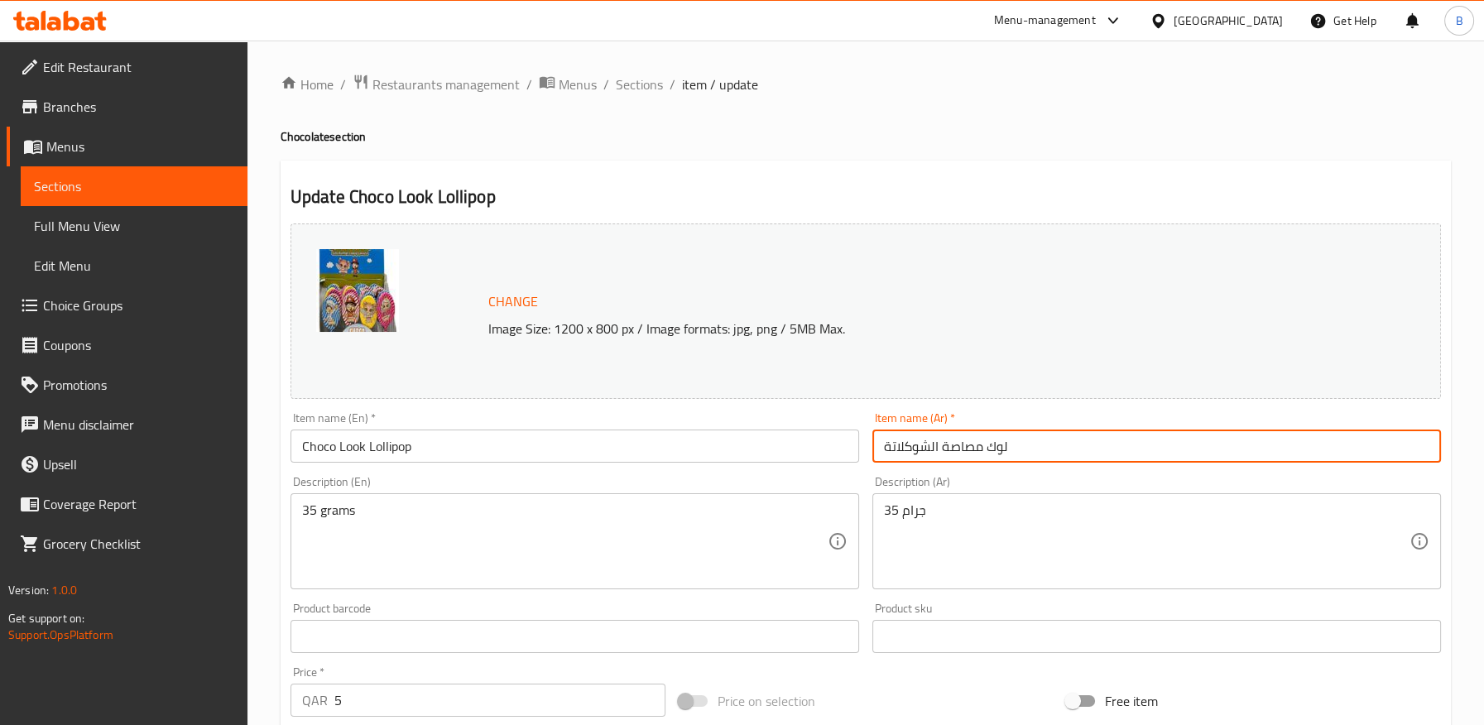
click at [936, 444] on input "لوك مصاصة الشوكلاتة" at bounding box center [1157, 446] width 569 height 33
click at [906, 449] on input "لوك مصاصة الشوكلاتة" at bounding box center [1157, 446] width 569 height 33
click at [903, 449] on input "لوك مصاصة الشوكولاتة" at bounding box center [1157, 446] width 569 height 33
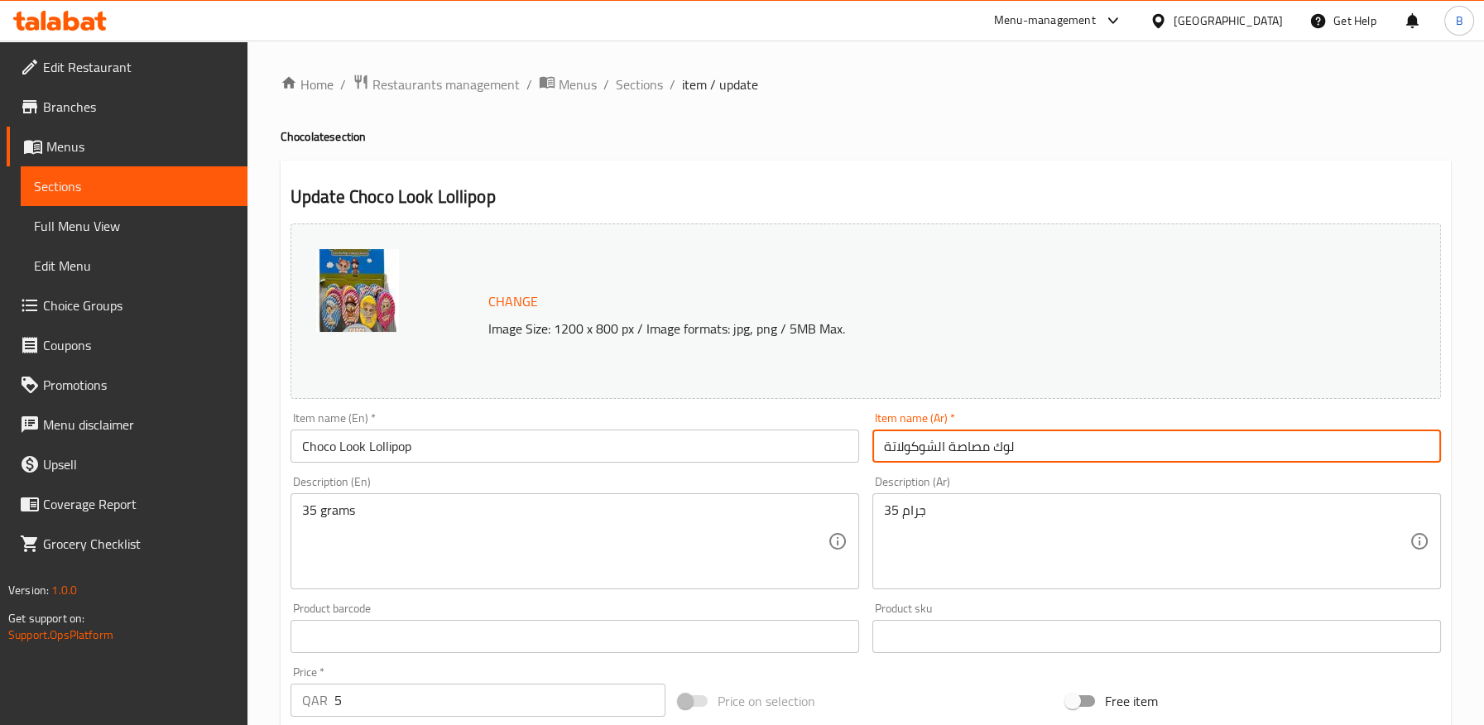
click at [903, 449] on input "لوك مصاصة الشوكولاتة" at bounding box center [1157, 446] width 569 height 33
click at [365, 443] on input "Choco Look Lollipop" at bounding box center [575, 446] width 569 height 33
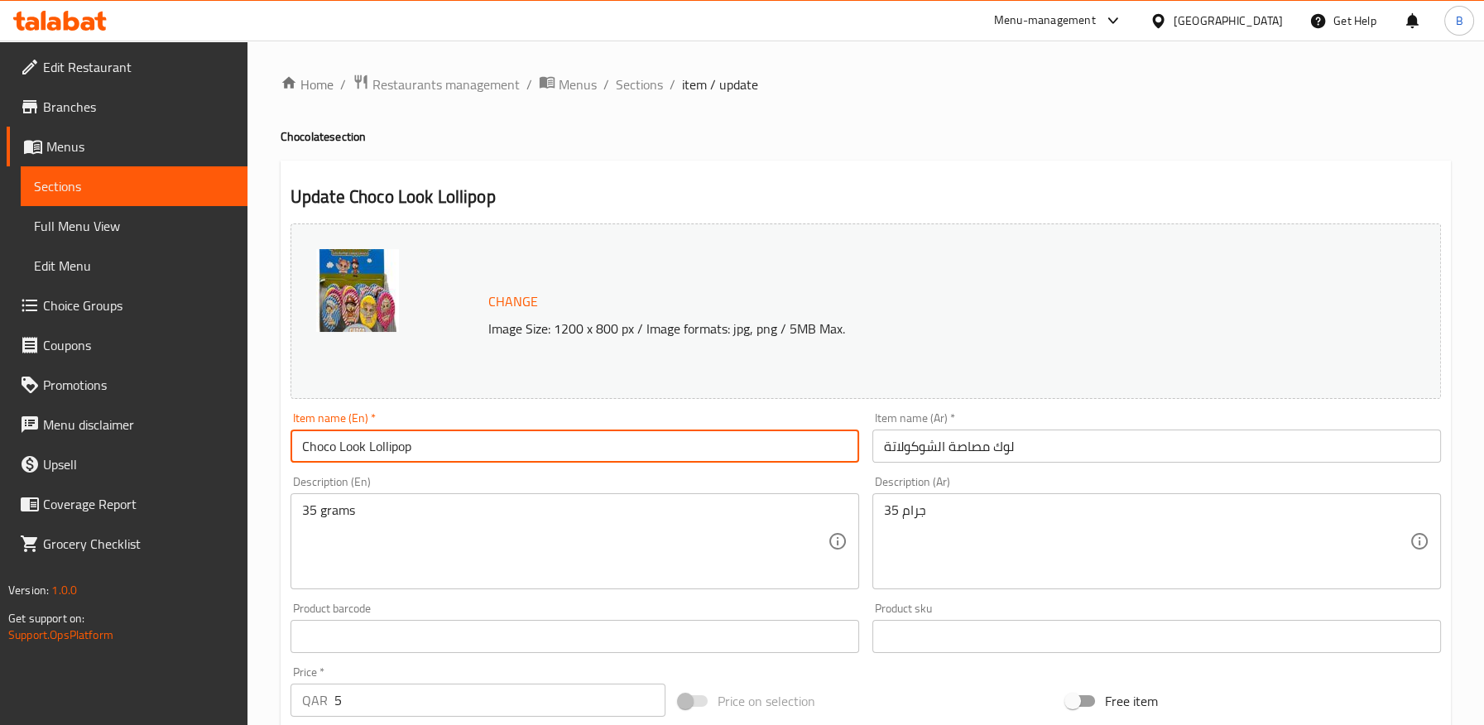
click at [365, 443] on input "Choco Look Lollipop" at bounding box center [575, 446] width 569 height 33
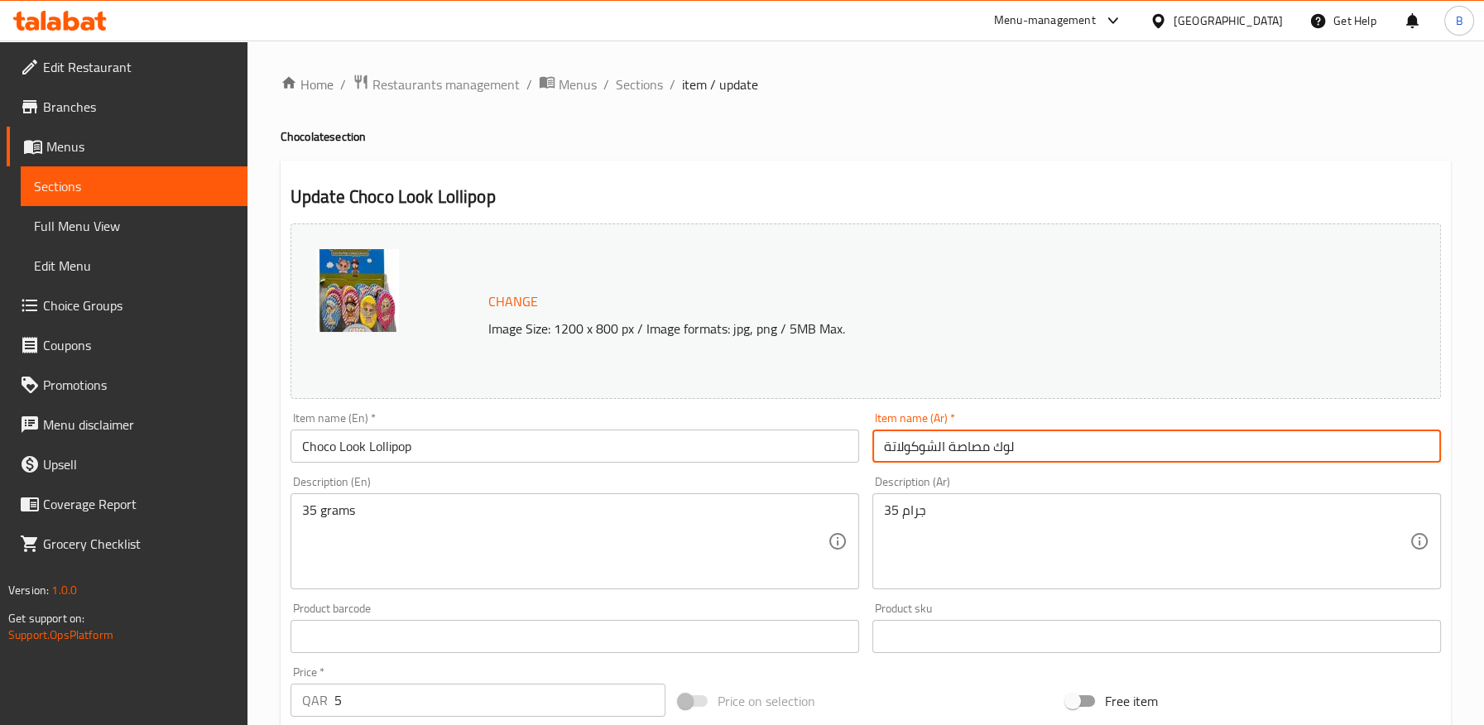
click at [881, 445] on input "لوك مصاصة الشوكولاتة" at bounding box center [1157, 446] width 569 height 33
paste input "شوكو"
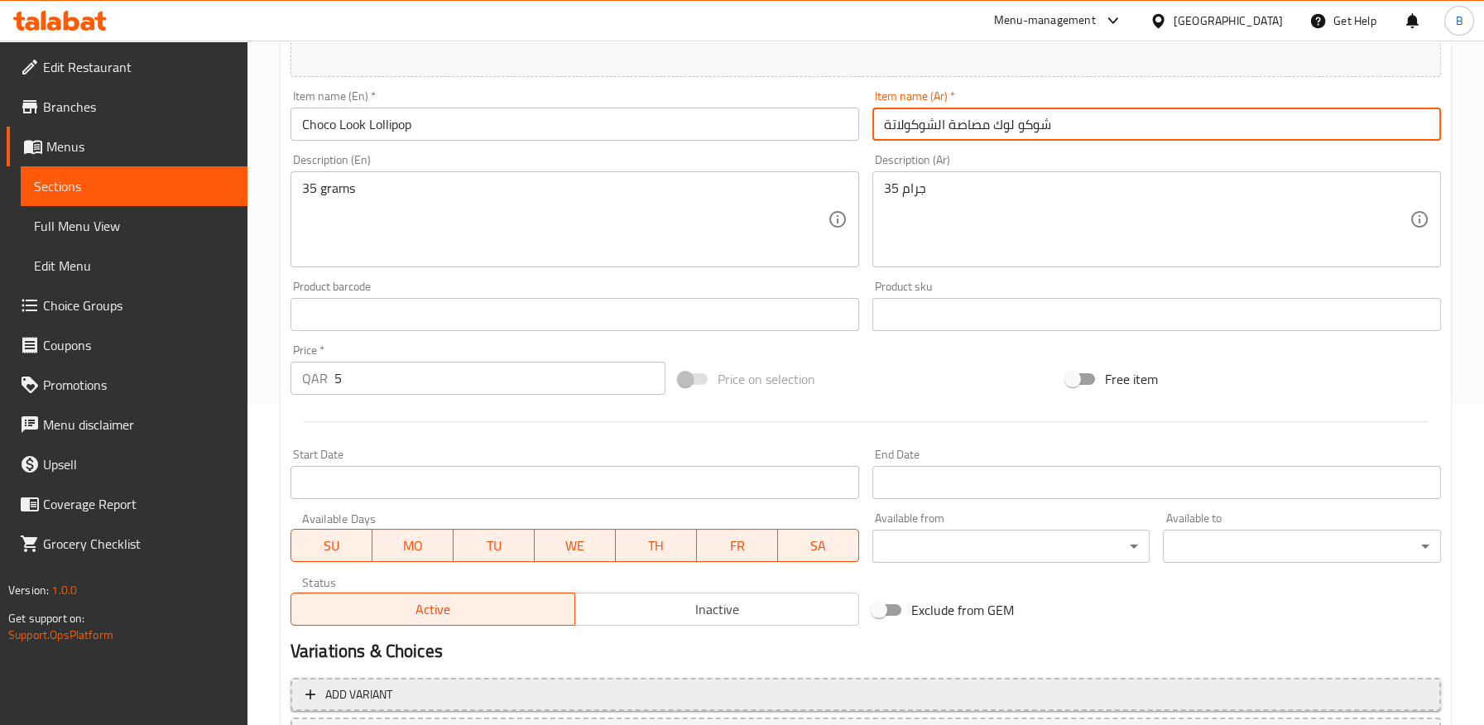
scroll to position [469, 0]
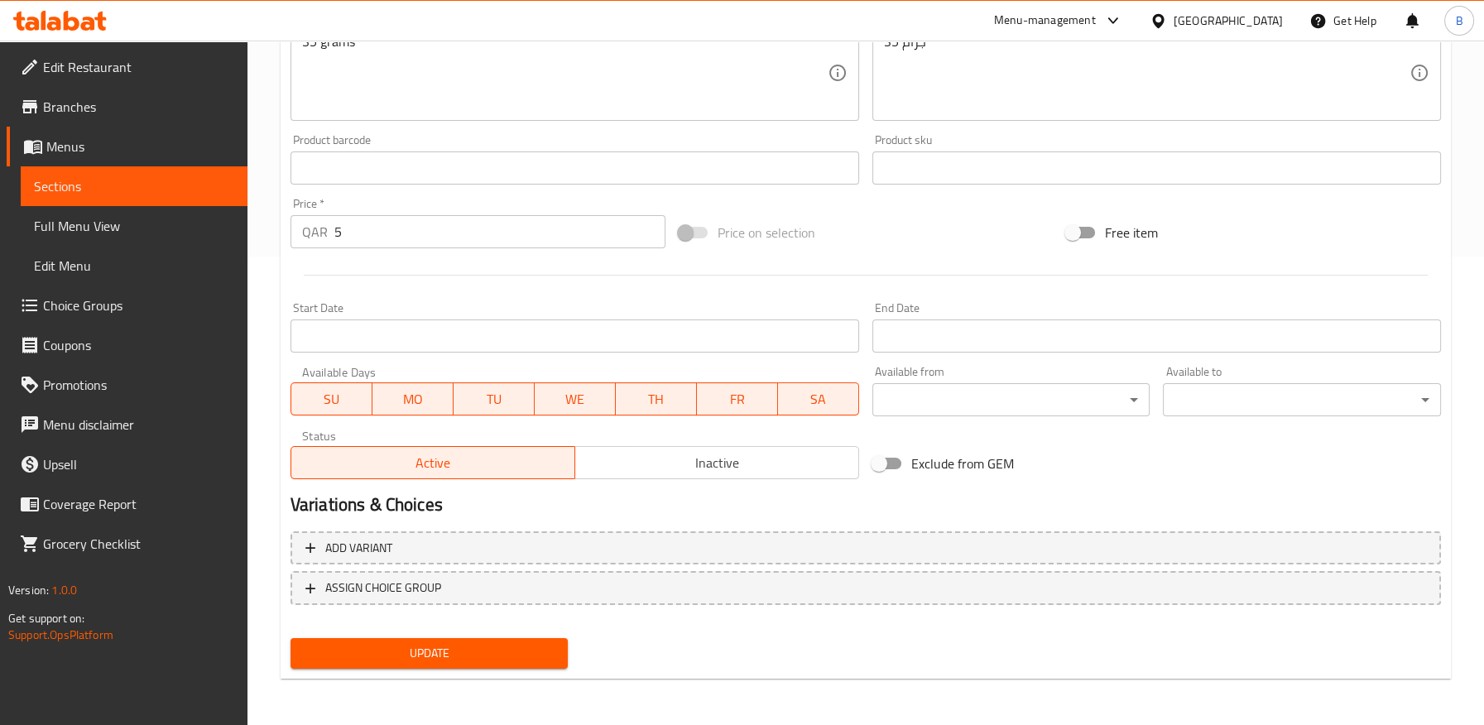
type input "شوكو لوك مصاصة الشوكولاتة"
click at [459, 646] on span "Update" at bounding box center [430, 653] width 252 height 21
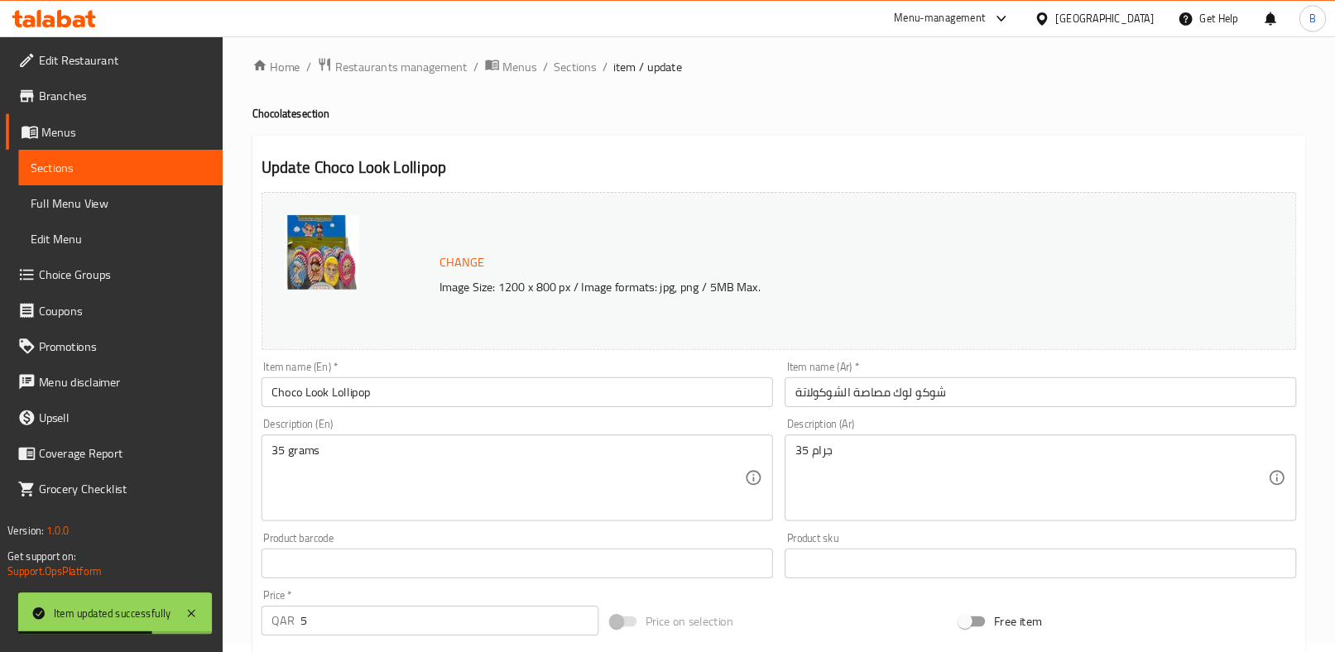
scroll to position [0, 0]
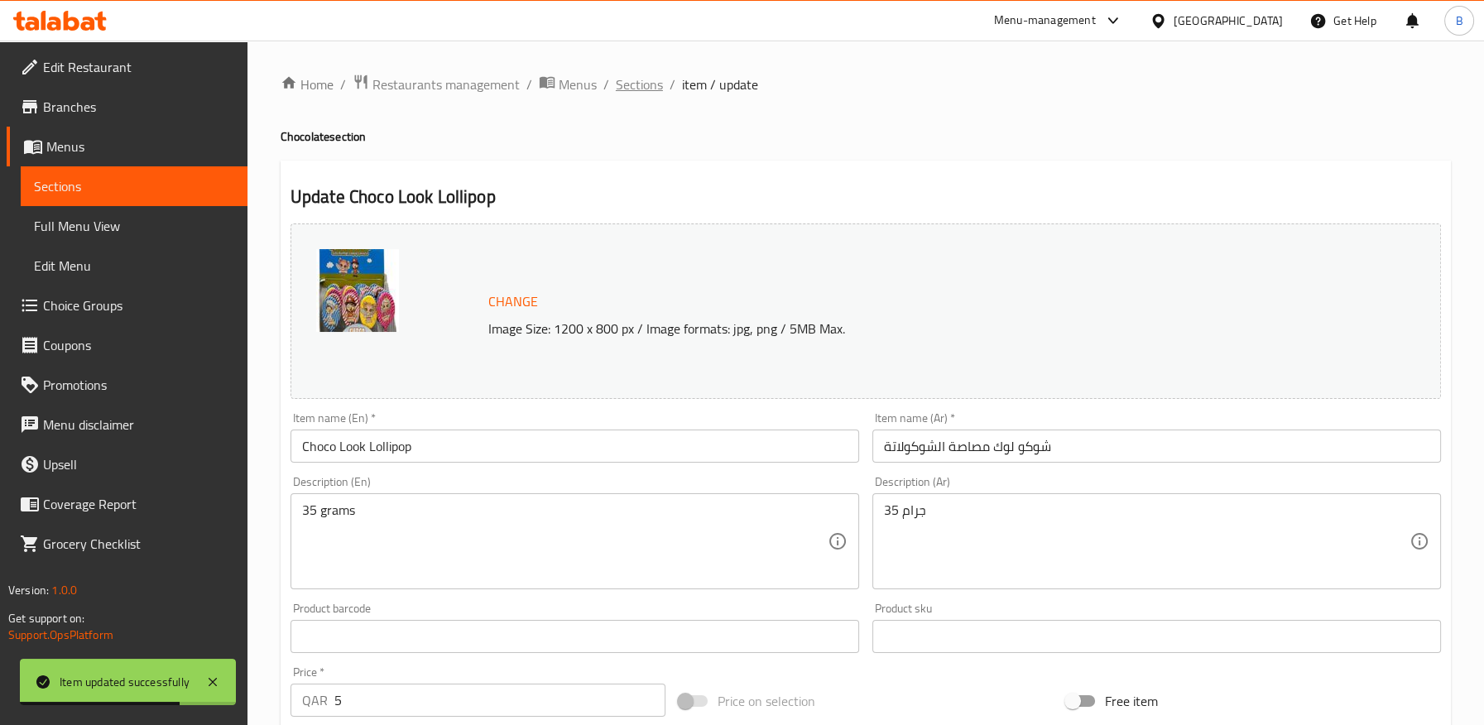
click at [640, 89] on span "Sections" at bounding box center [639, 85] width 47 height 20
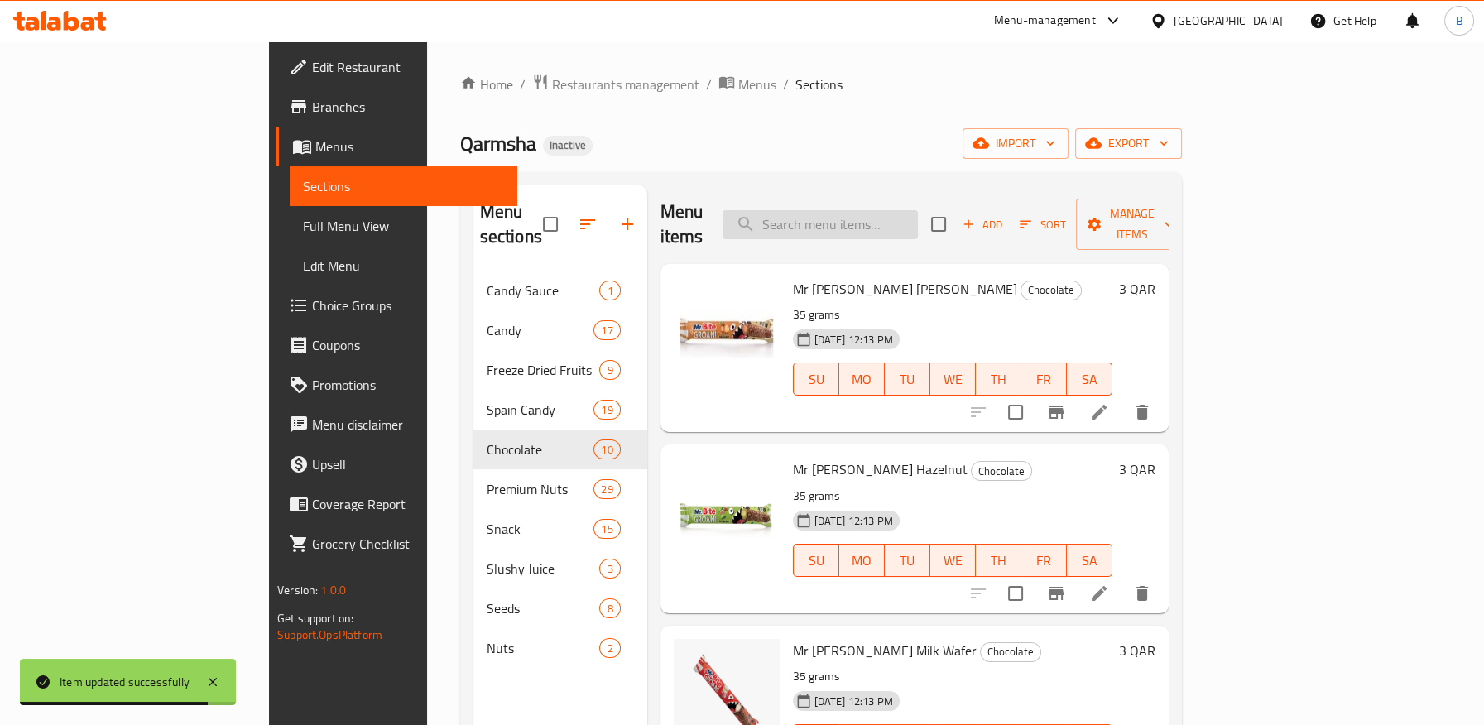
click at [893, 210] on input "search" at bounding box center [820, 224] width 195 height 29
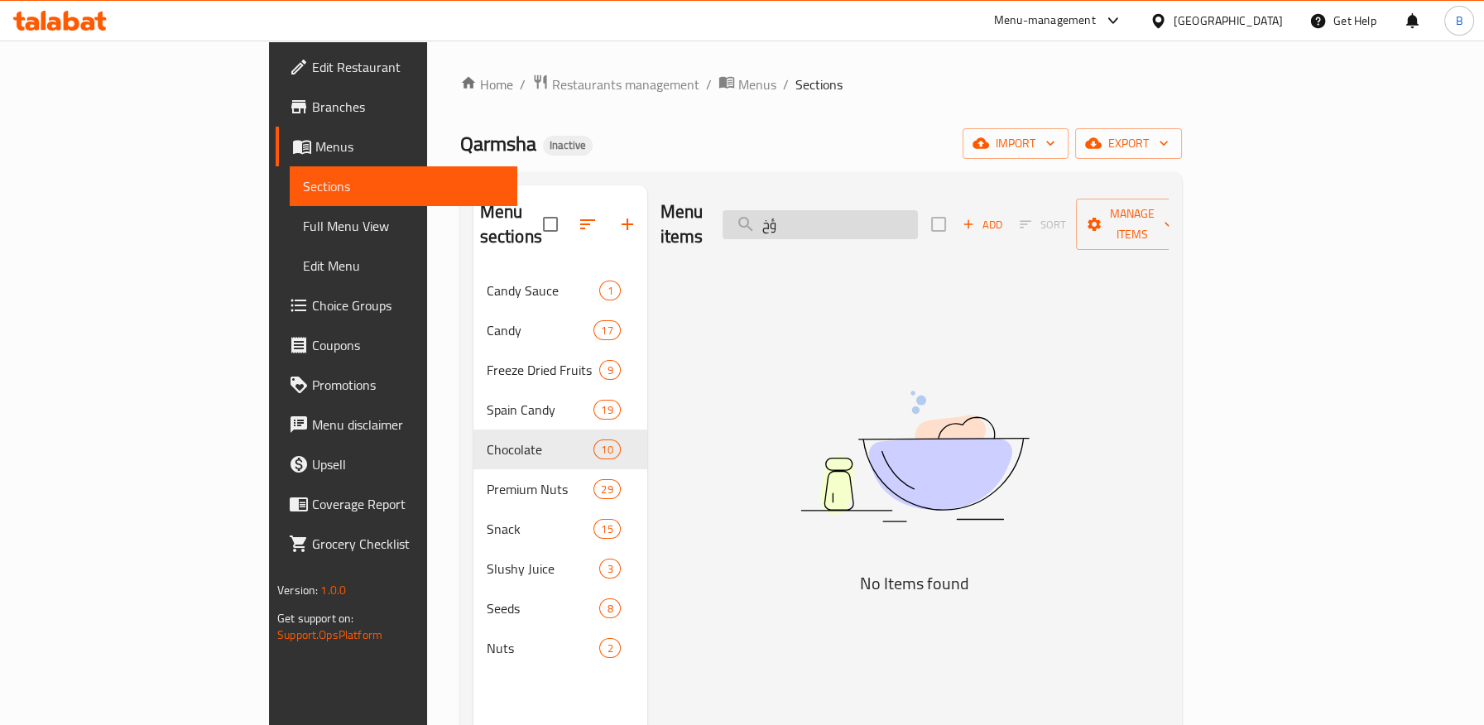
type input "ؤ"
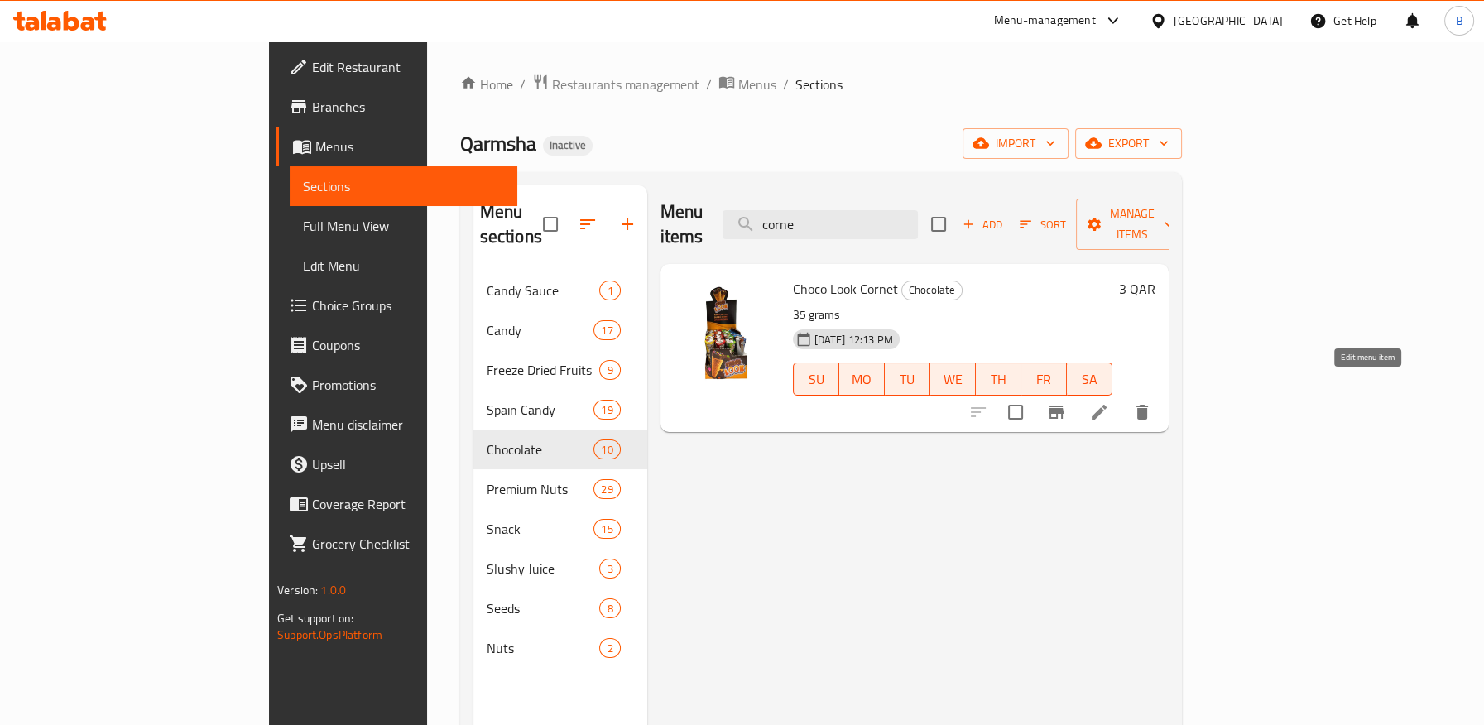
type input "corne"
click at [1109, 402] on icon at bounding box center [1099, 412] width 20 height 20
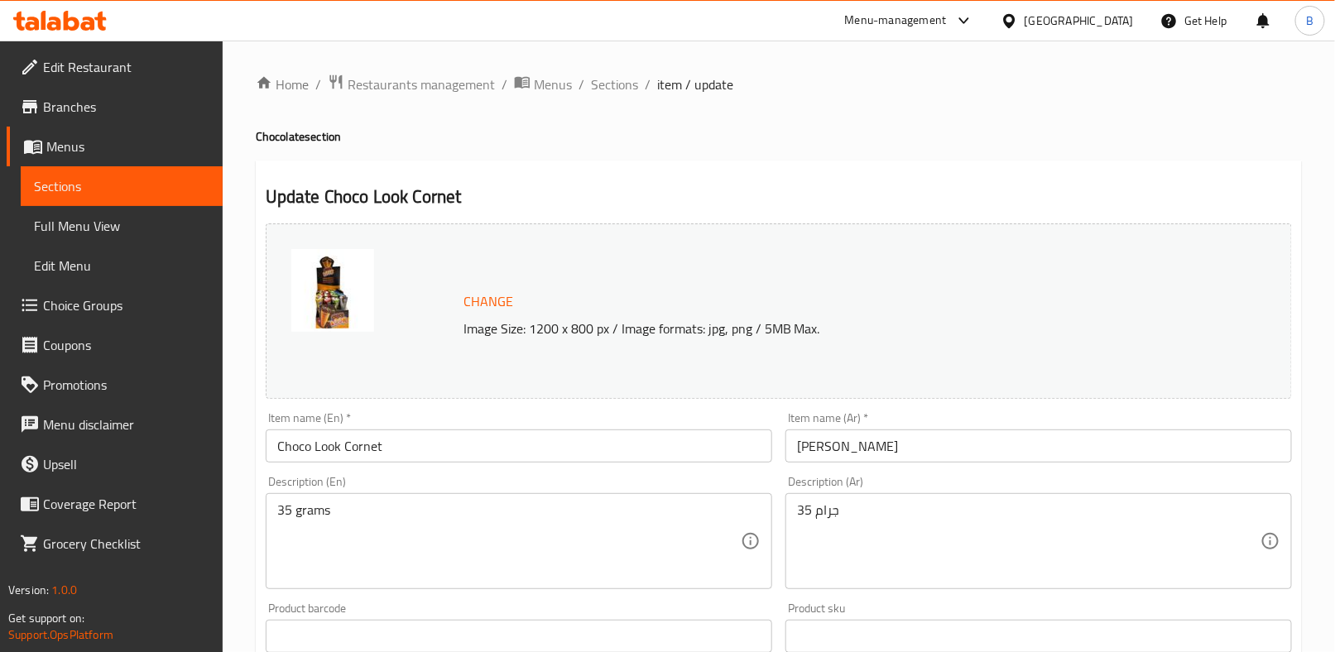
click at [818, 452] on input "[PERSON_NAME]" at bounding box center [1039, 446] width 507 height 33
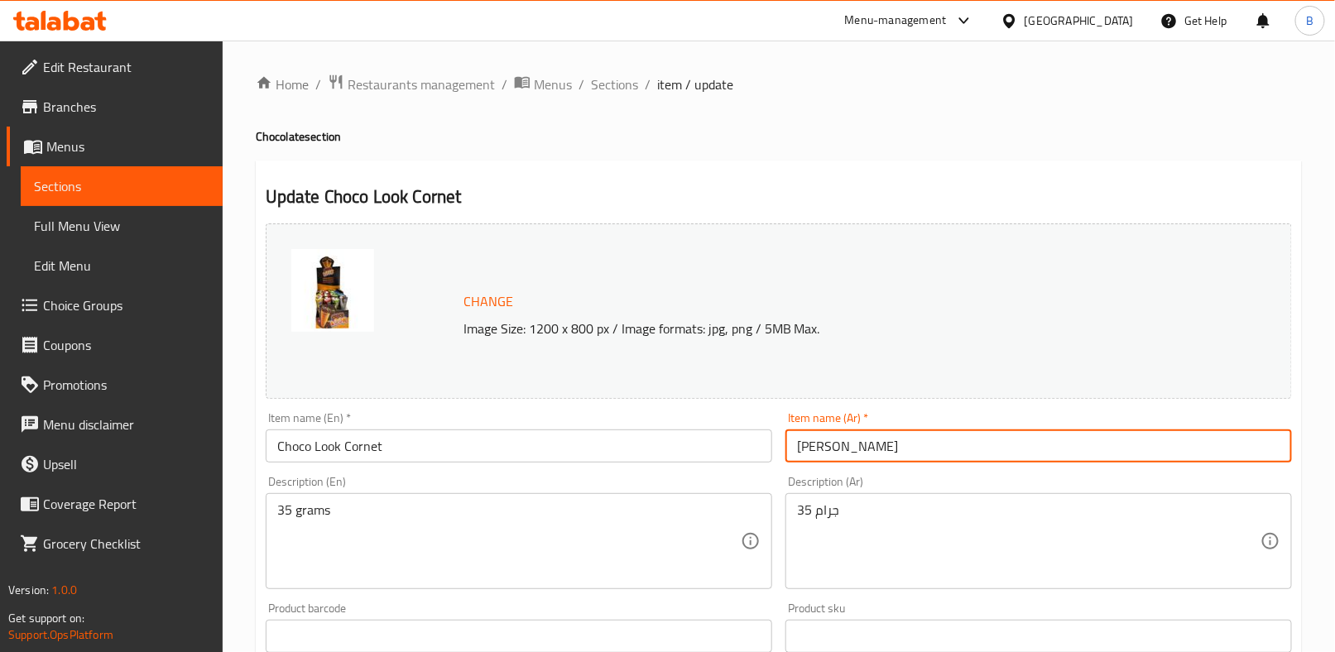
click at [818, 452] on input "[PERSON_NAME]" at bounding box center [1039, 446] width 507 height 33
paste input "شوكلاتة الكورنيت"
click at [894, 446] on input "شوكو لوك شوكلاتة الكورنيت" at bounding box center [1039, 446] width 507 height 33
type input "شوكو لوك شوكلاتة الكورنيت"
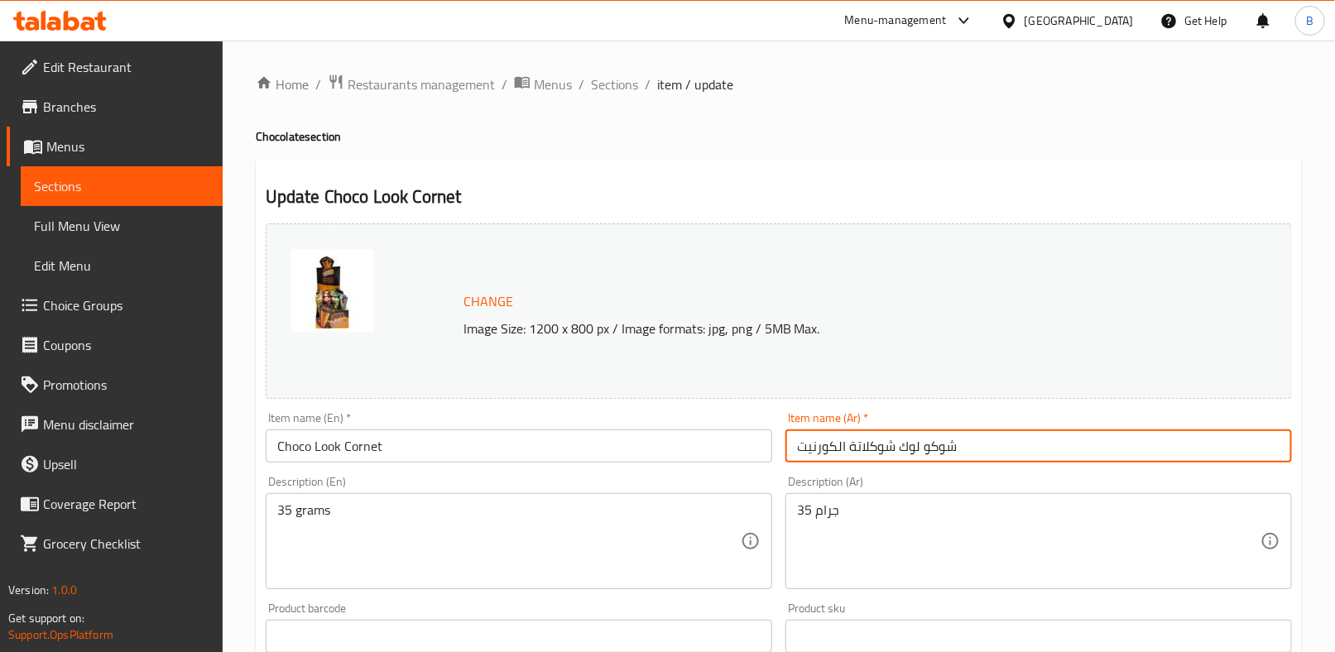
drag, startPoint x: 837, startPoint y: 447, endPoint x: 755, endPoint y: 443, distance: 82.1
click at [756, 444] on div "Change Image Size: 1200 x 800 px / Image formats: jpg, png / 5MB Max. Item name…" at bounding box center [779, 586] width 1040 height 738
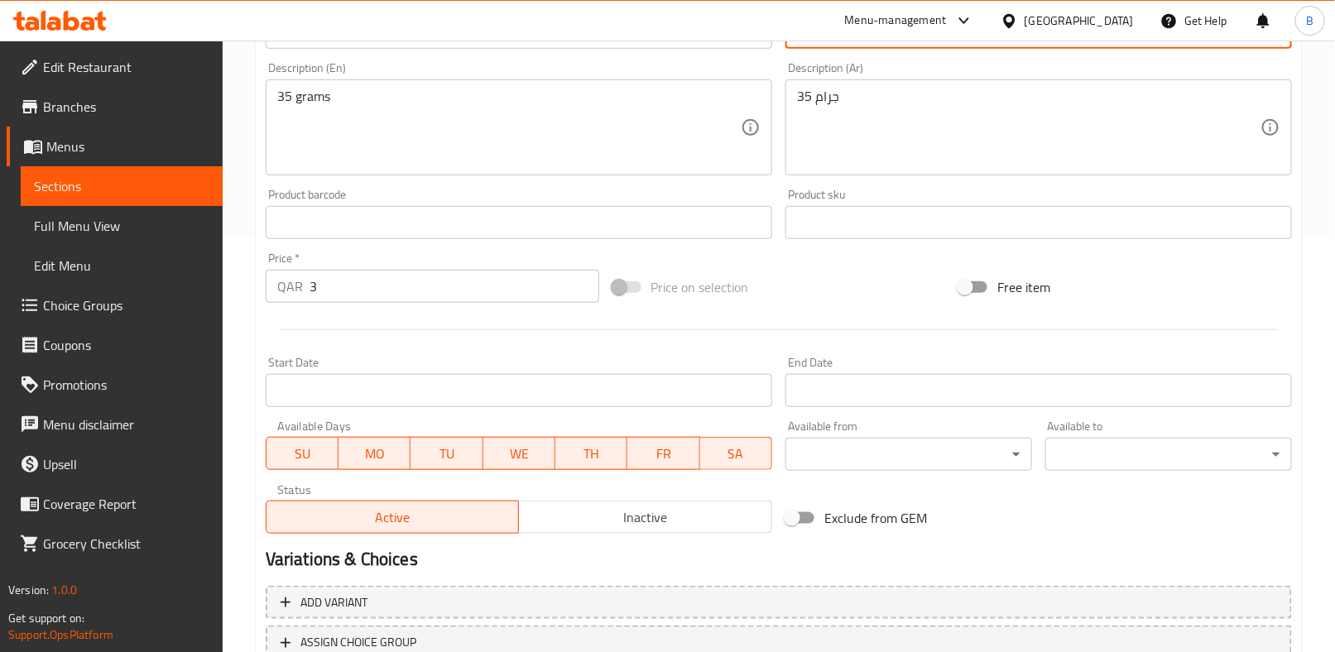
scroll to position [540, 0]
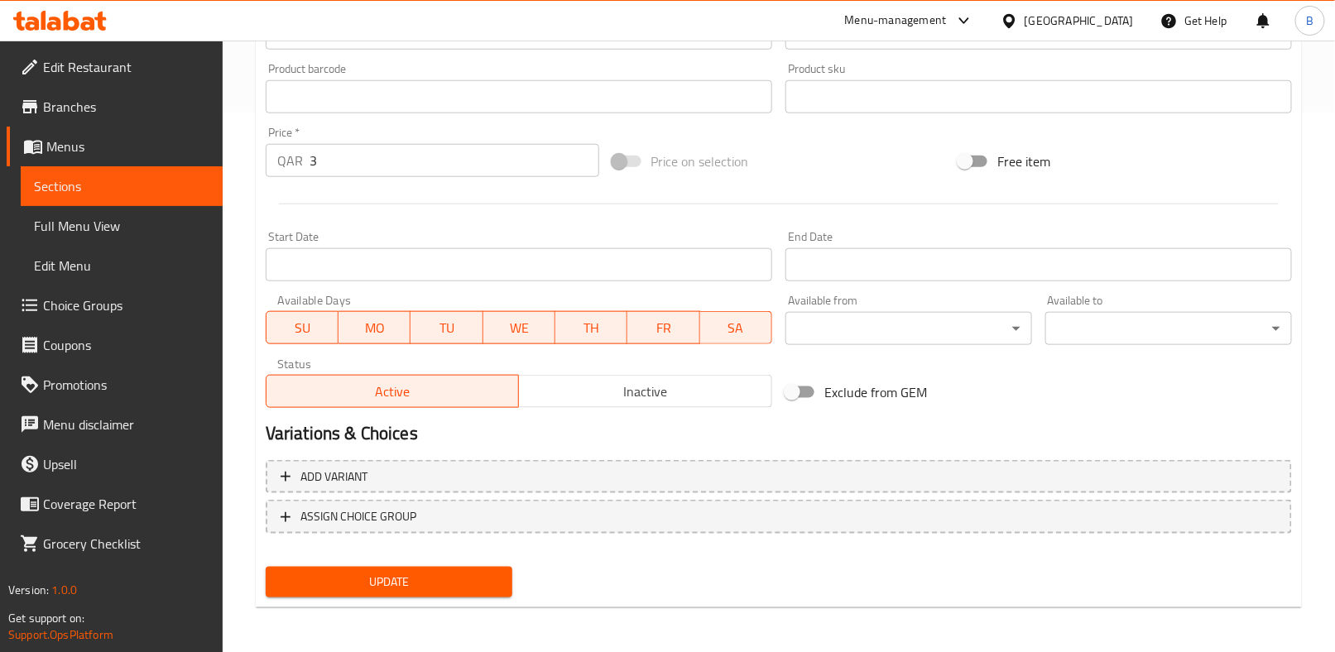
click at [445, 581] on span "Update" at bounding box center [389, 582] width 220 height 21
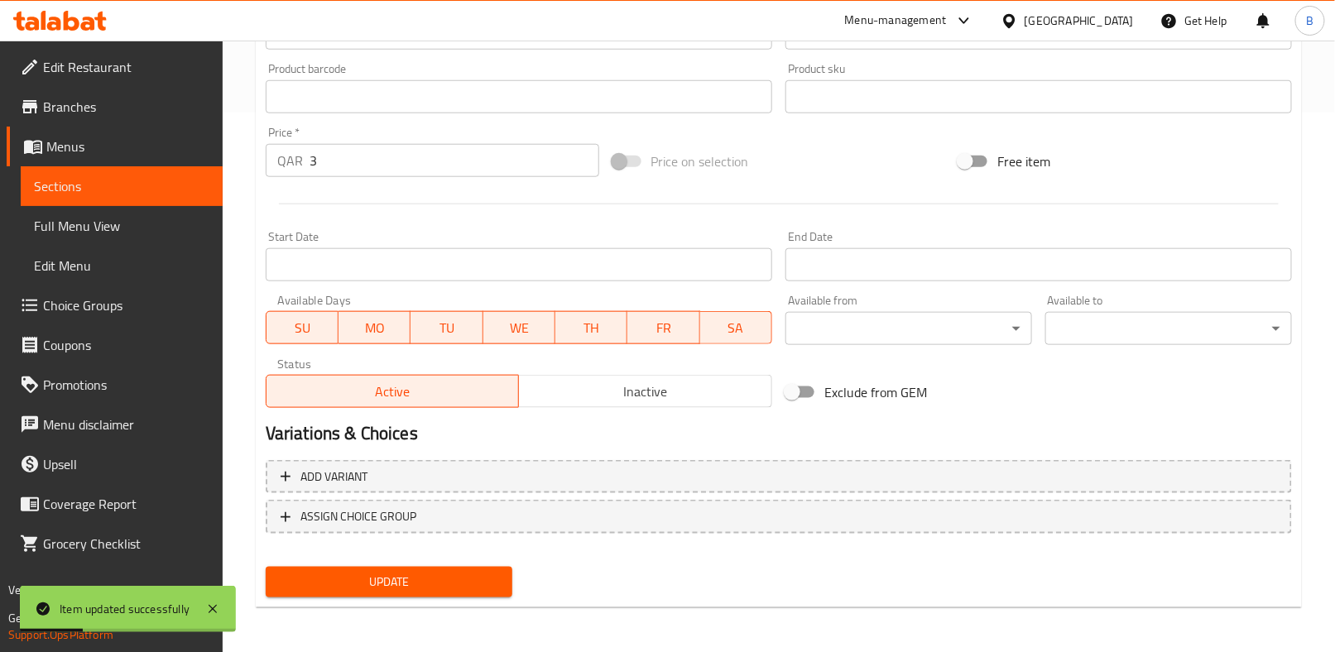
click at [1055, 411] on div "Exclude from GEM" at bounding box center [952, 392] width 347 height 45
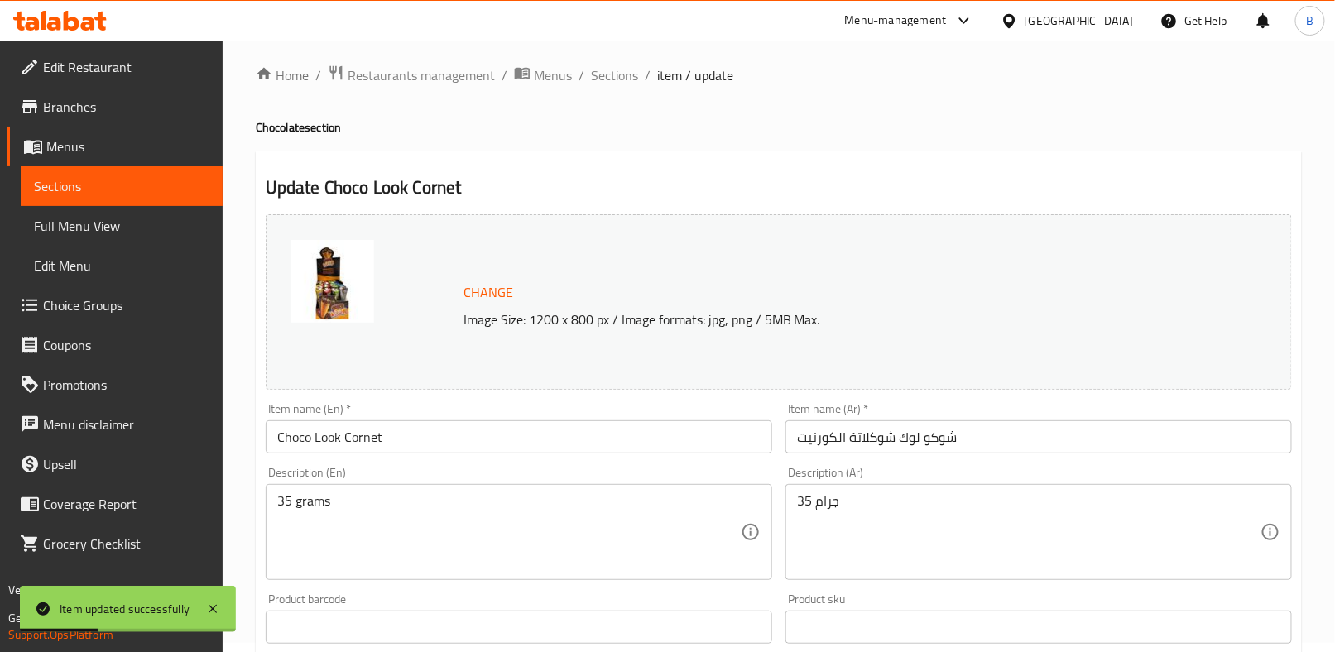
scroll to position [0, 0]
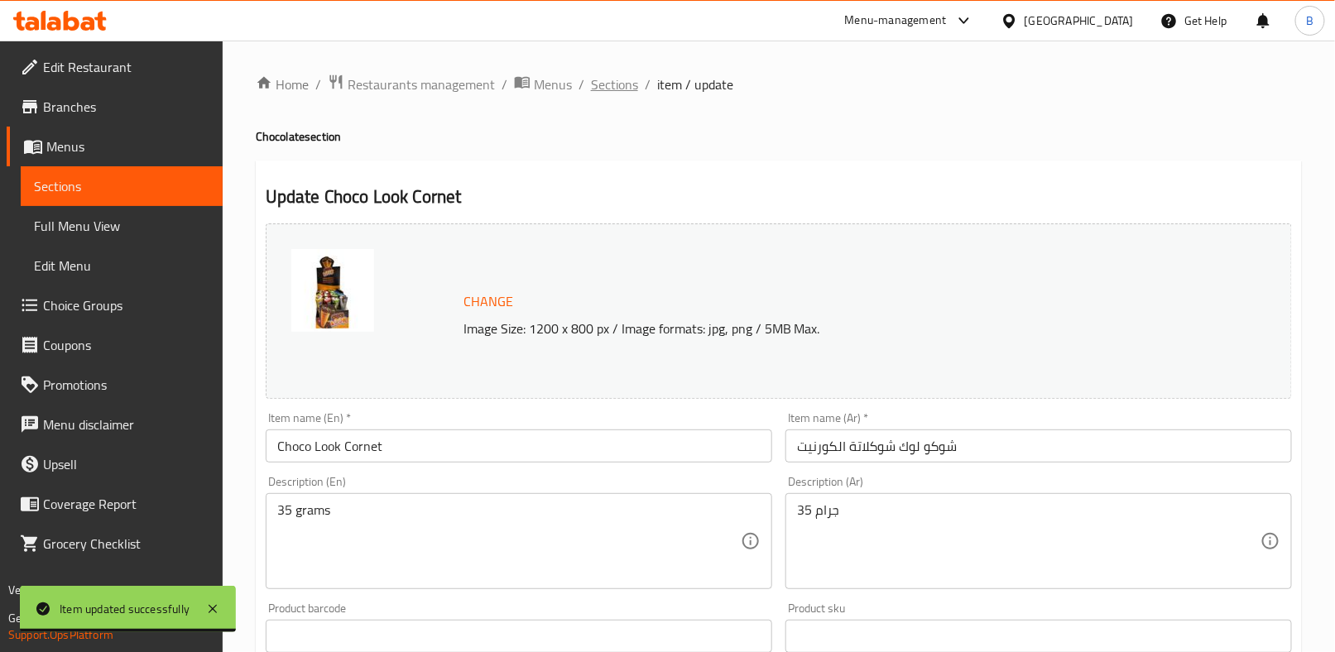
click at [599, 89] on span "Sections" at bounding box center [614, 85] width 47 height 20
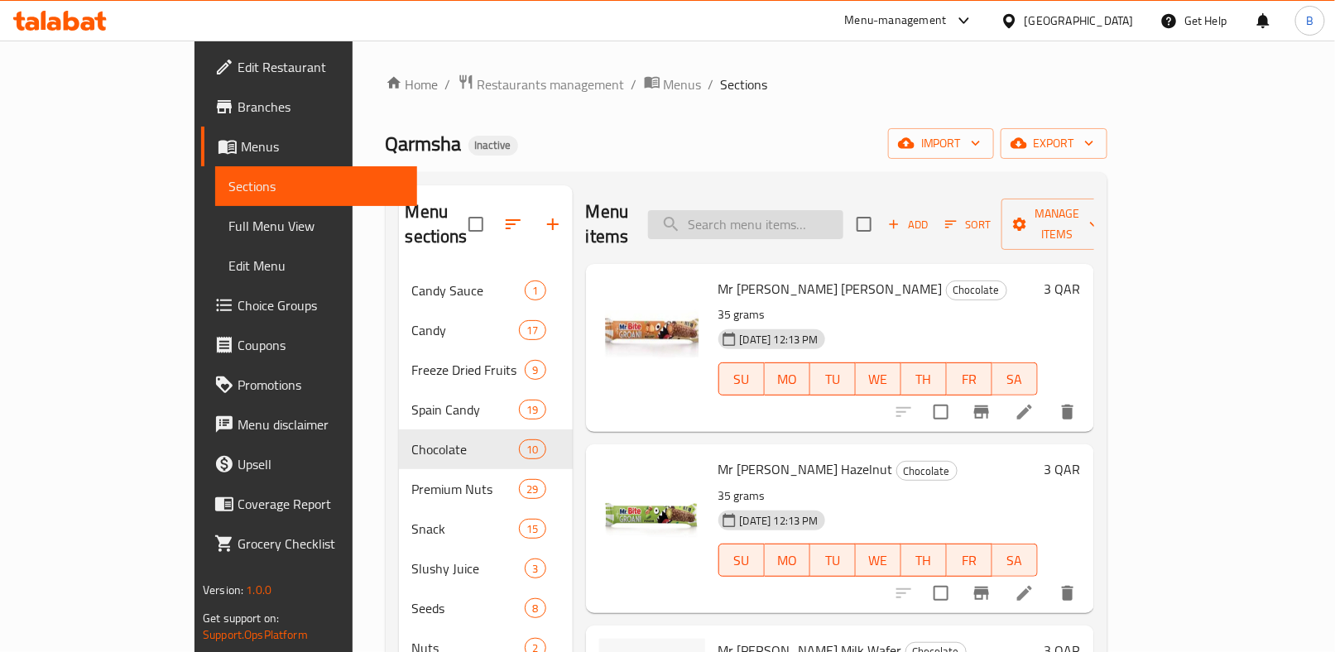
click at [805, 222] on input "search" at bounding box center [745, 224] width 195 height 29
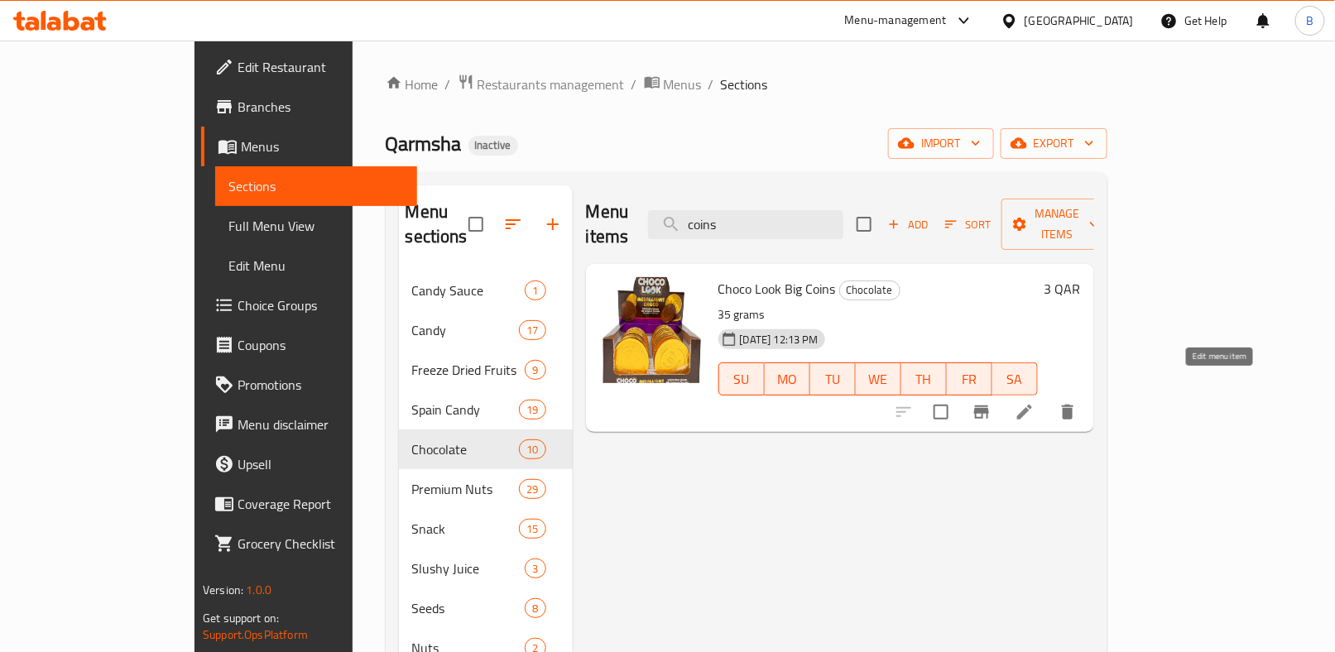
type input "coins"
click at [1035, 402] on icon at bounding box center [1025, 412] width 20 height 20
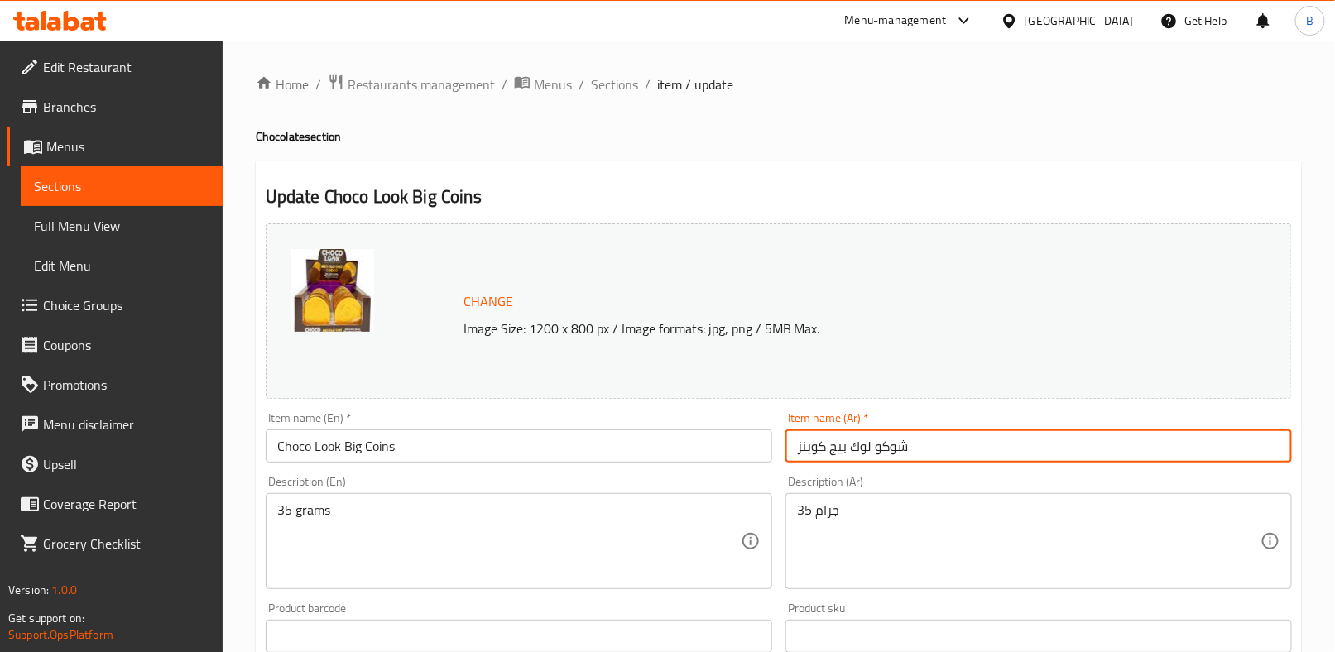
drag, startPoint x: 847, startPoint y: 447, endPoint x: 762, endPoint y: 447, distance: 84.4
click at [762, 447] on div "Change Image Size: 1200 x 800 px / Image formats: jpg, png / 5MB Max. Item name…" at bounding box center [779, 586] width 1040 height 738
paste input "وكلاتة القطع المعدنية الكبيرة"
click at [918, 443] on input "شوكو لوك شوكلاتة القطع المعدنية الكبيرة" at bounding box center [1039, 446] width 507 height 33
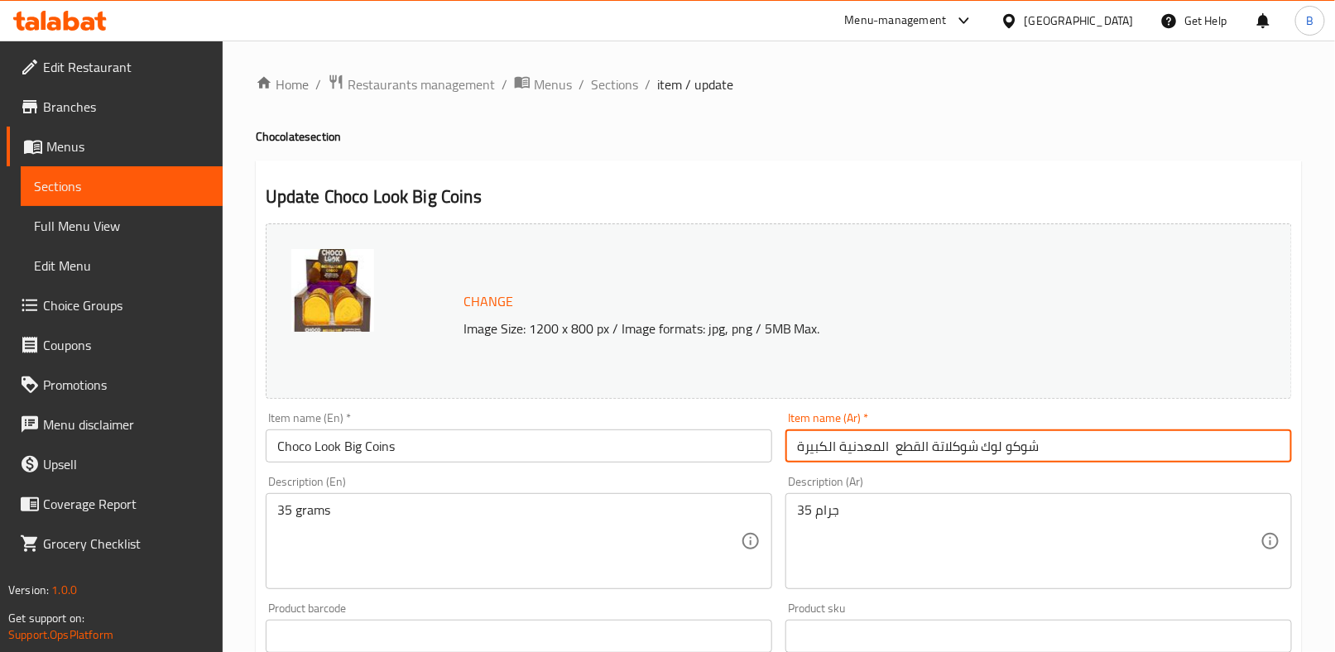
click at [918, 443] on input "شوكو لوك شوكلاتة القطع المعدنية الكبيرة" at bounding box center [1039, 446] width 507 height 33
type input "شوكو لوك شوكلاتة القطع المعدنية الكبيرة"
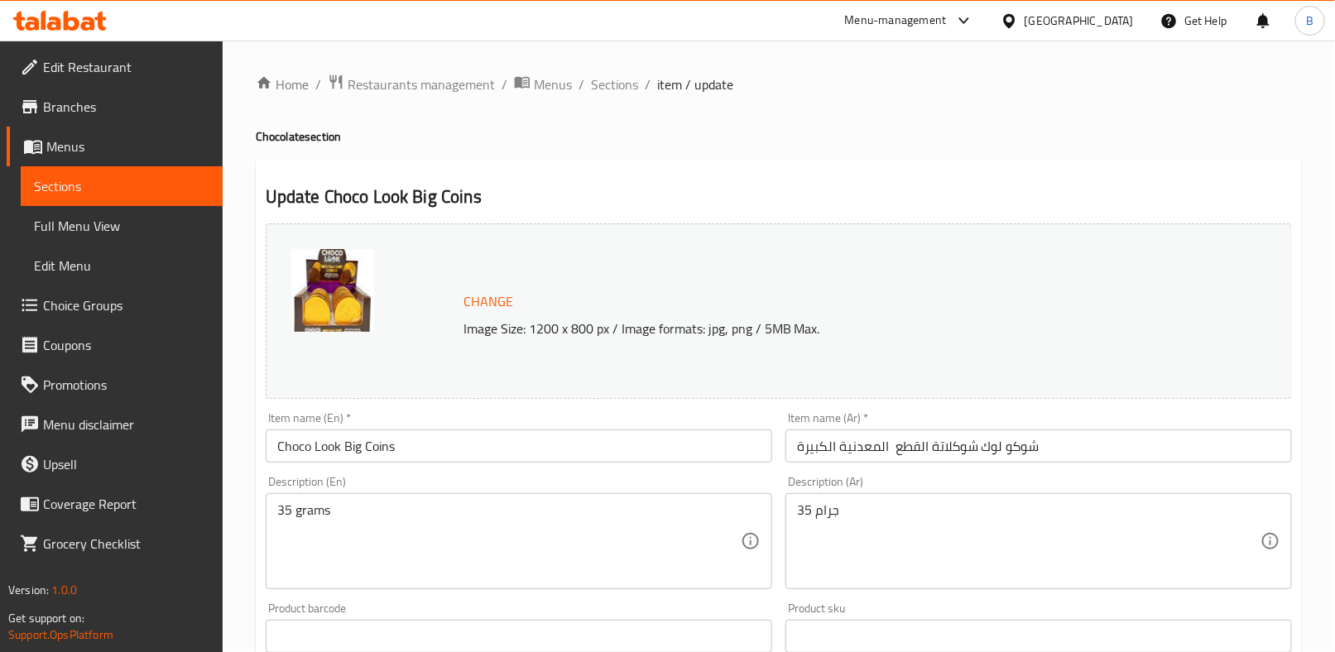
click at [685, 143] on h4 "Chocolate section" at bounding box center [779, 136] width 1046 height 17
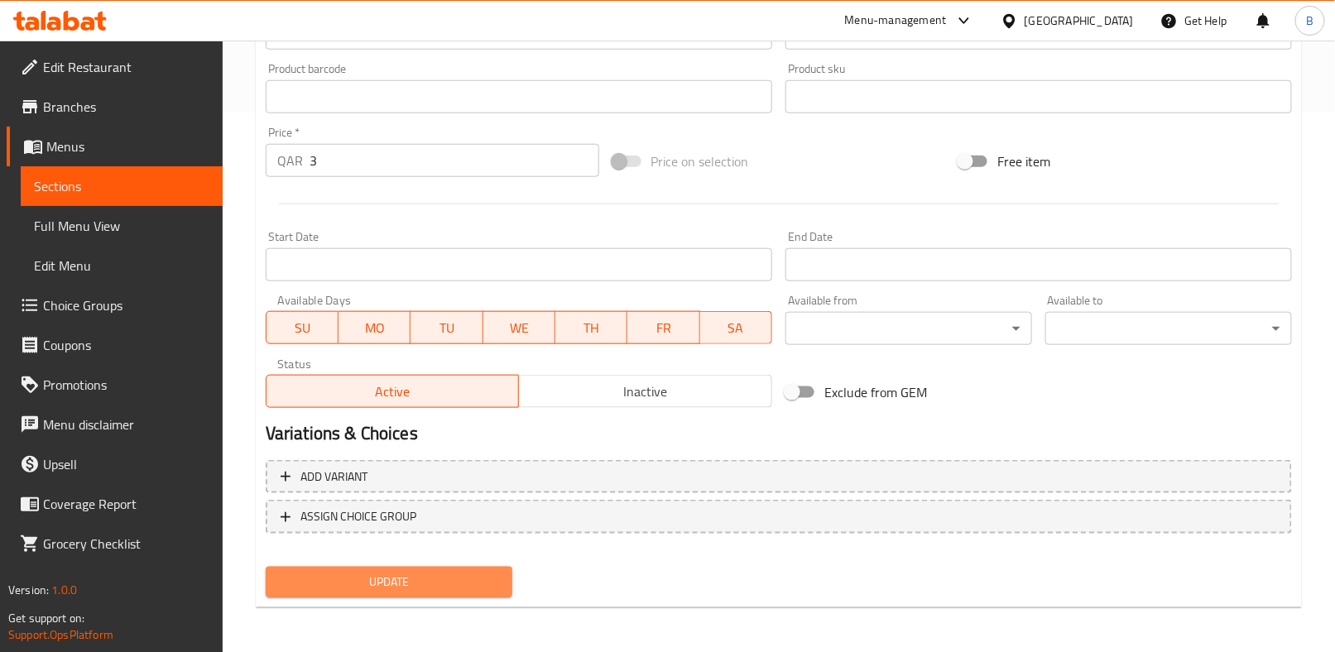
click at [445, 580] on span "Update" at bounding box center [389, 582] width 220 height 21
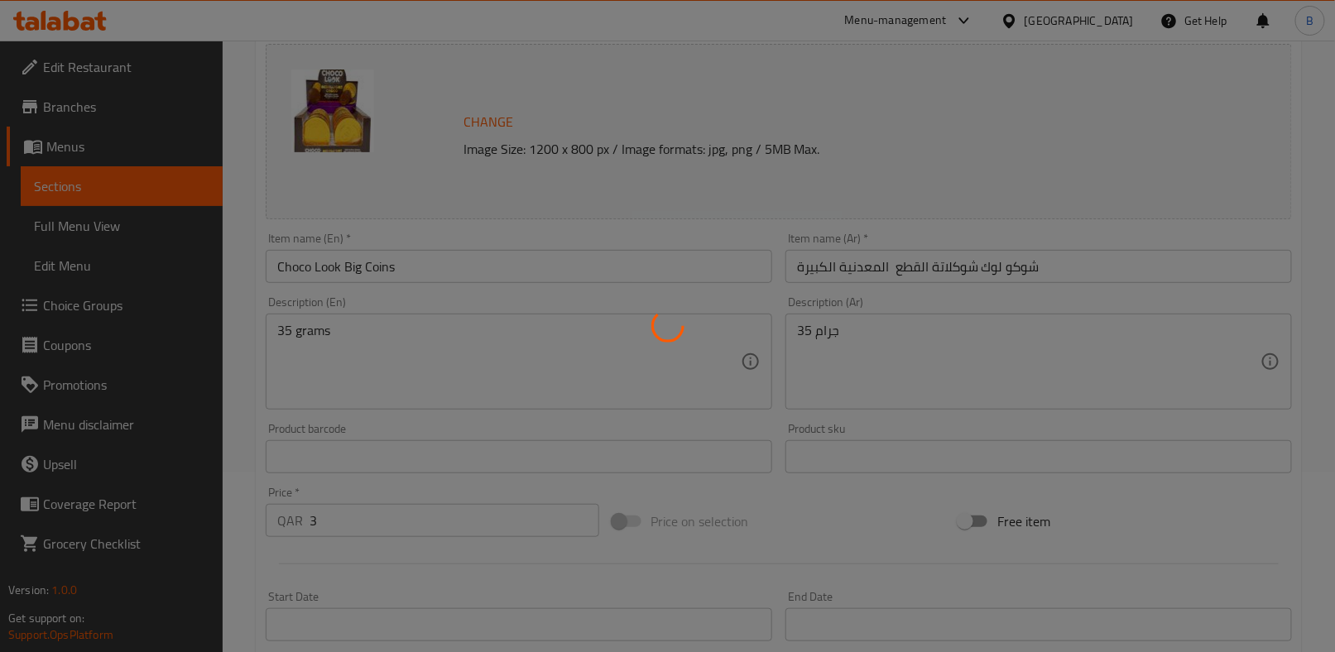
scroll to position [43, 0]
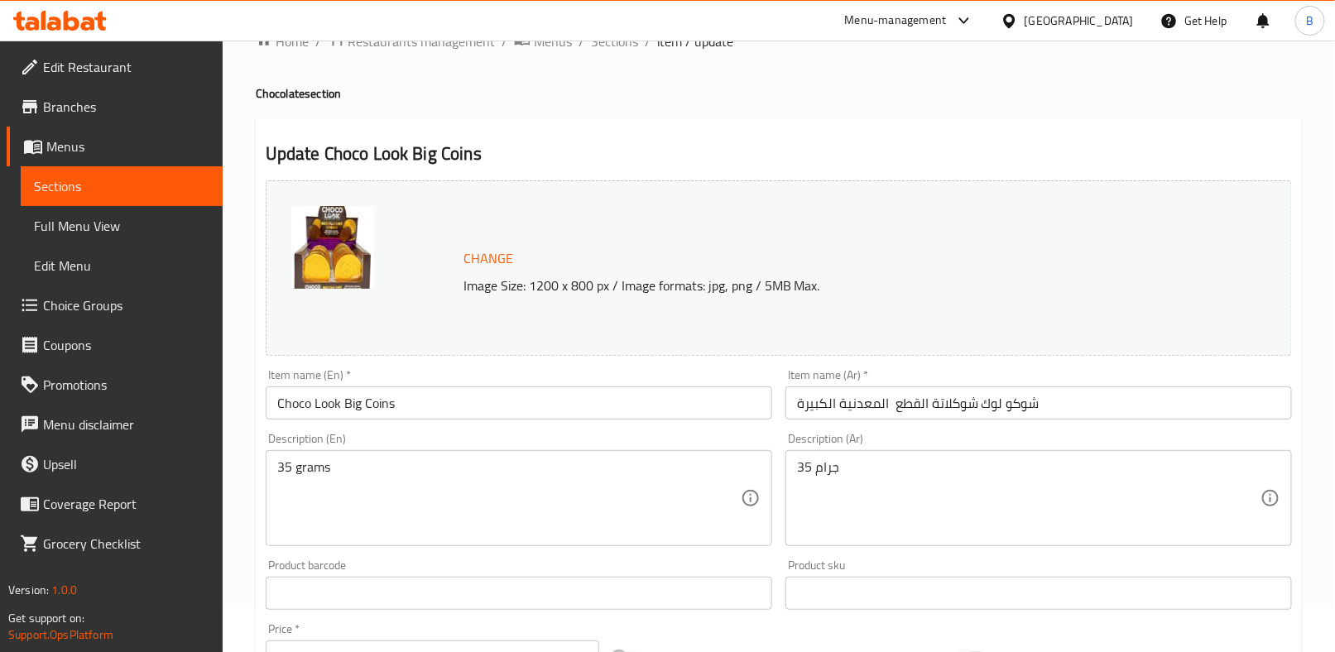
click at [855, 413] on input "شوكو لوك شوكلاتة القطع المعدنية الكبيرة" at bounding box center [1039, 403] width 507 height 33
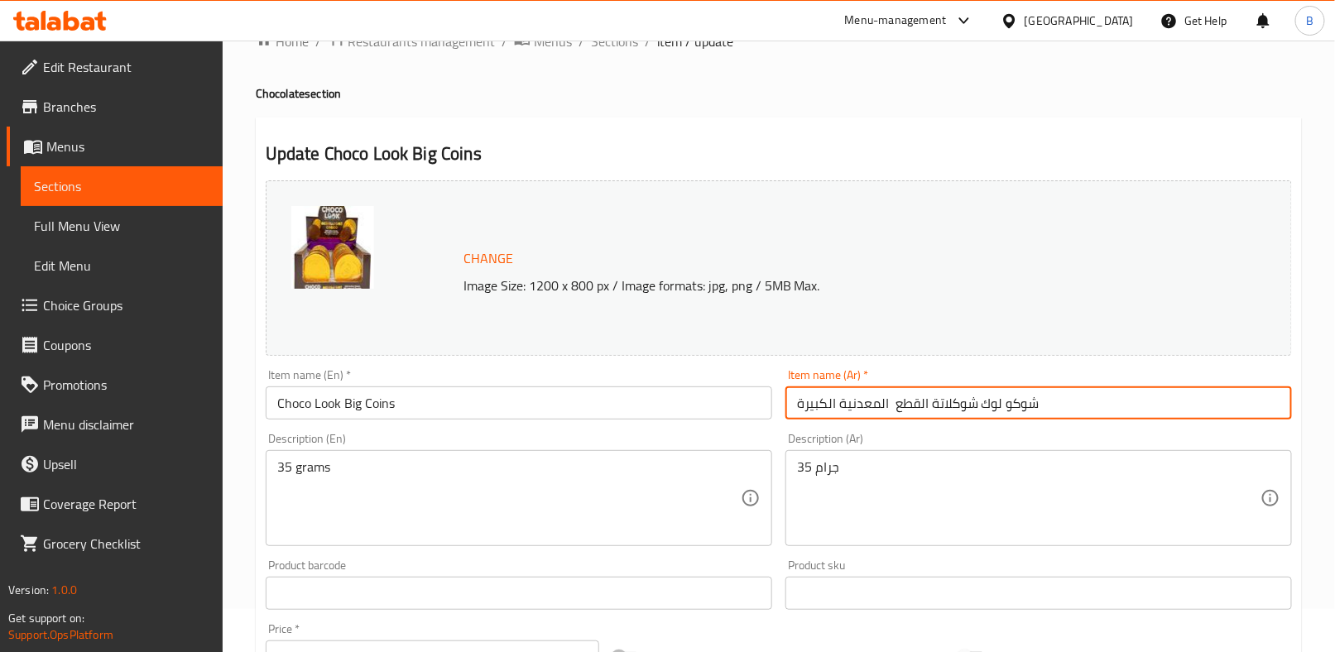
click at [855, 413] on input "شوكو لوك شوكلاتة القطع المعدنية الكبيرة" at bounding box center [1039, 403] width 507 height 33
click at [620, 41] on span "Sections" at bounding box center [614, 41] width 47 height 20
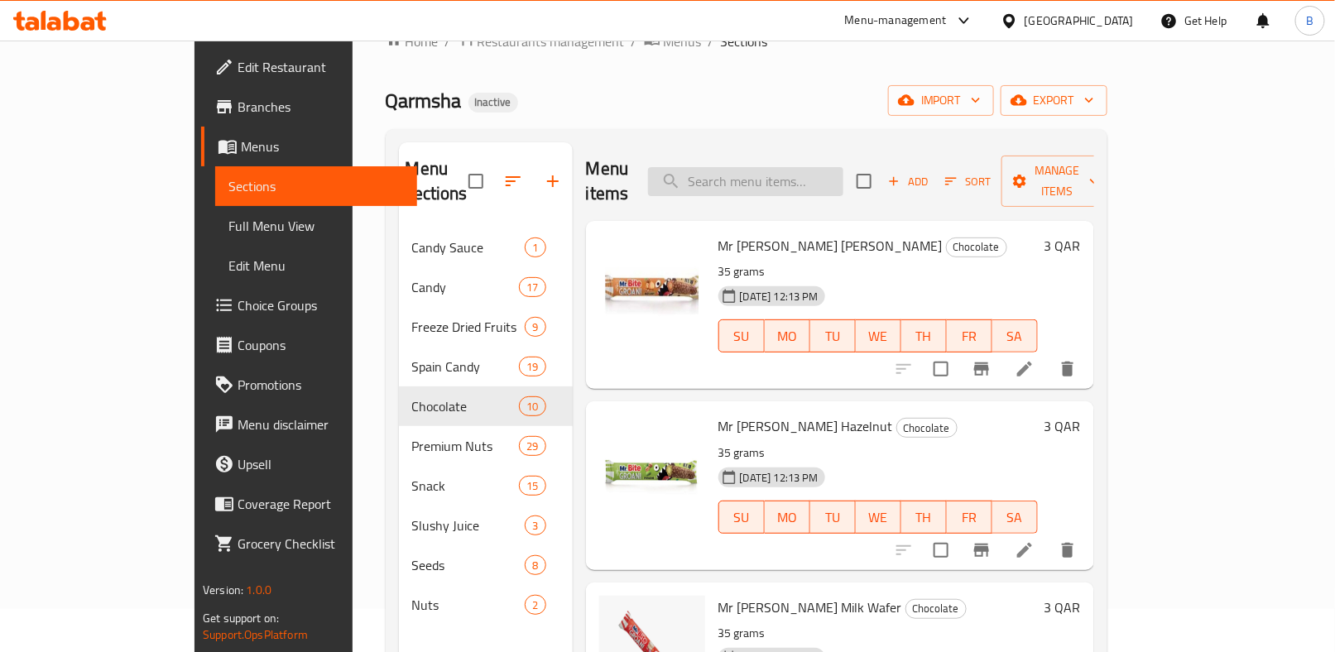
click at [815, 170] on input "search" at bounding box center [745, 181] width 195 height 29
paste input "Choco Look Big Coins"
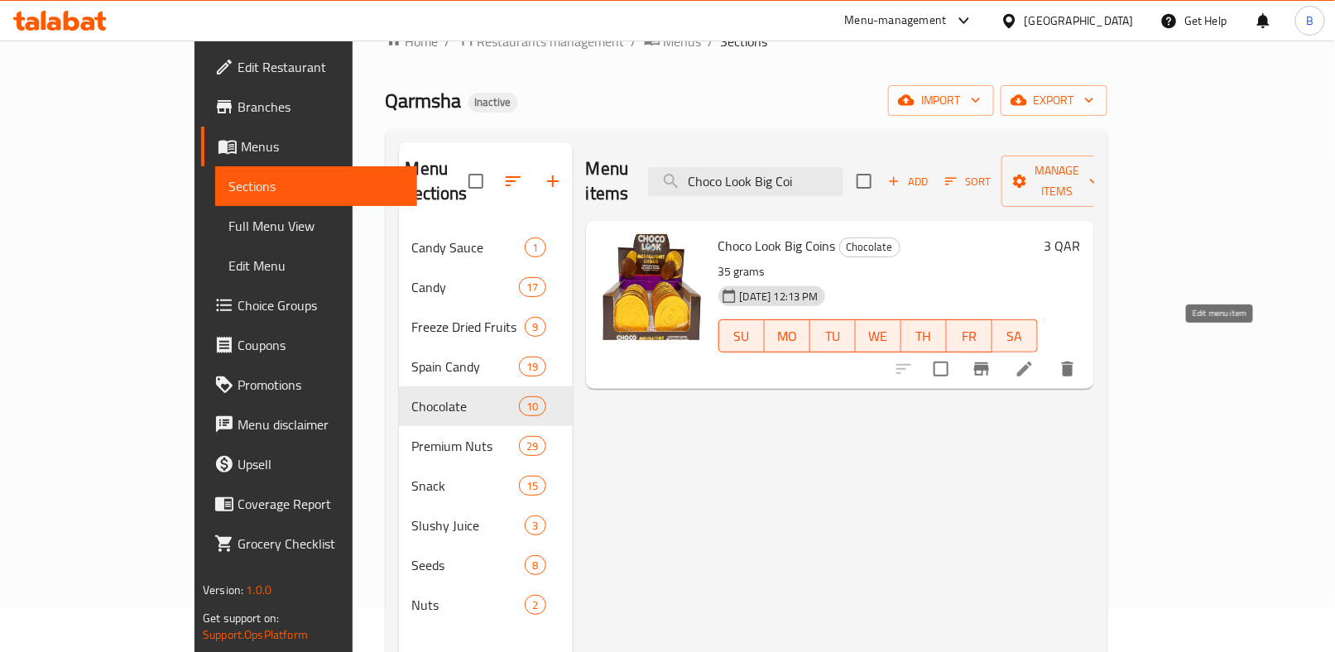
type input "Choco Look Big Coi"
click at [1035, 359] on icon at bounding box center [1025, 369] width 20 height 20
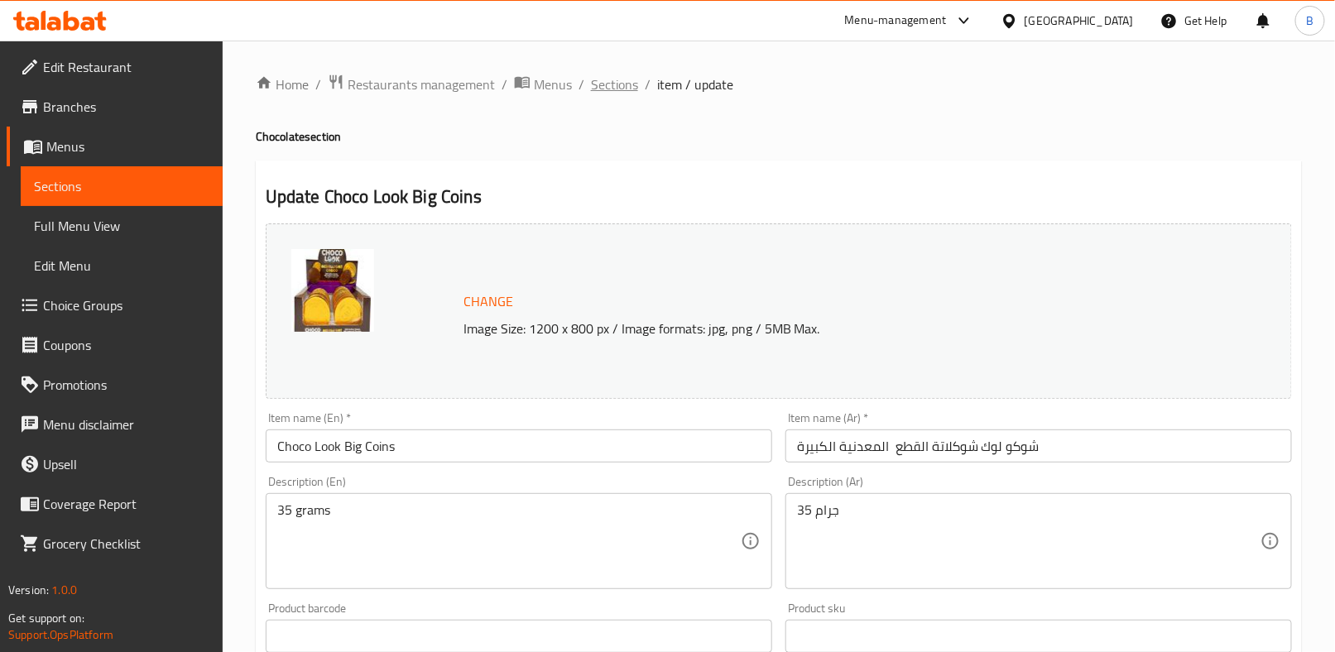
click at [623, 87] on span "Sections" at bounding box center [614, 85] width 47 height 20
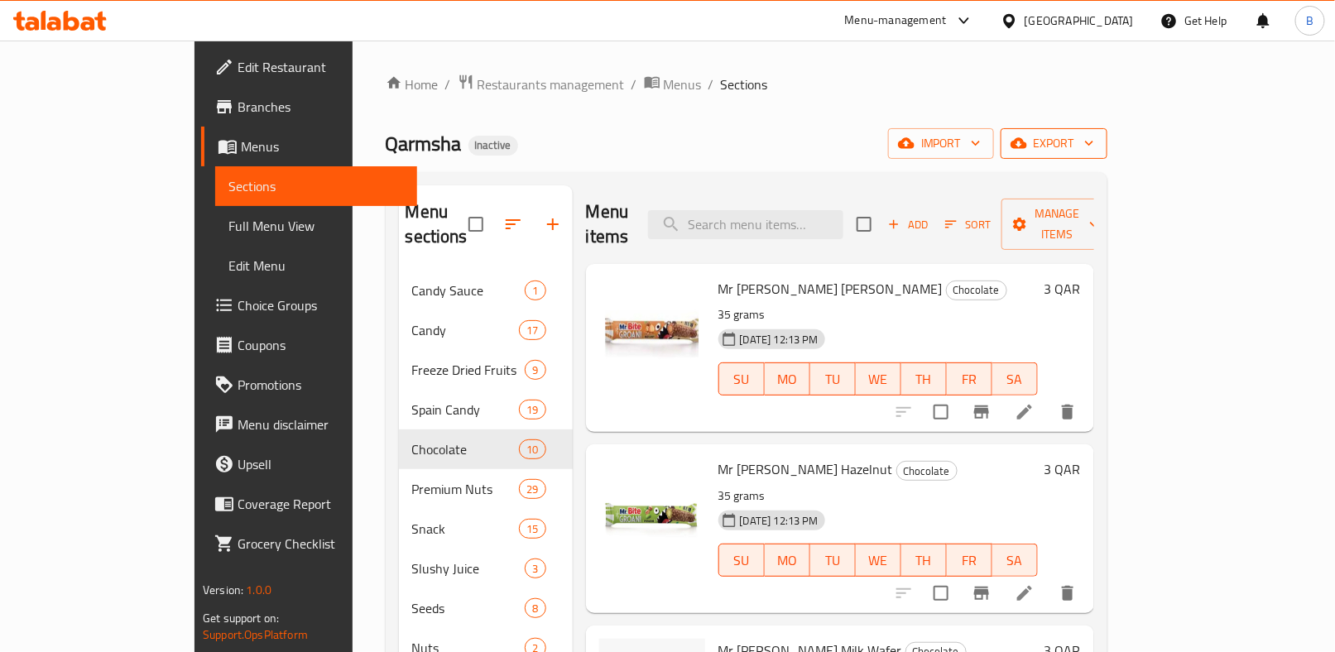
click at [1094, 146] on span "export" at bounding box center [1054, 143] width 80 height 21
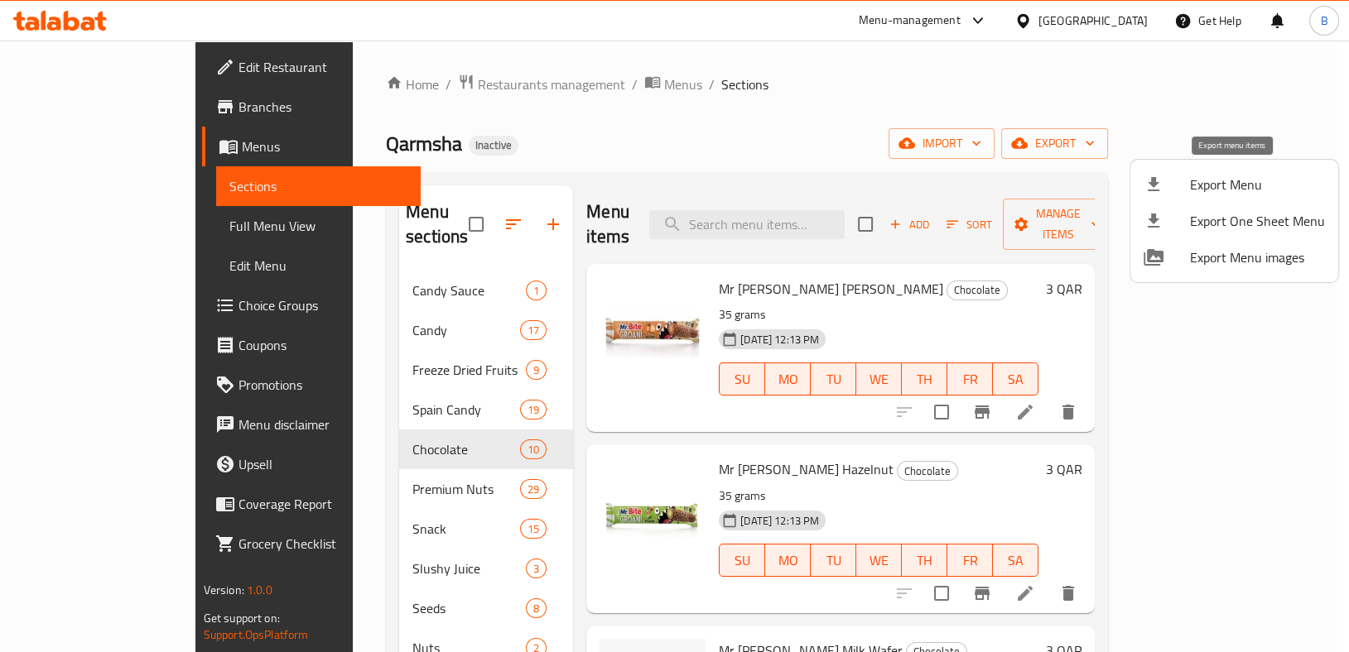
click at [1199, 184] on span "Export Menu" at bounding box center [1257, 185] width 135 height 20
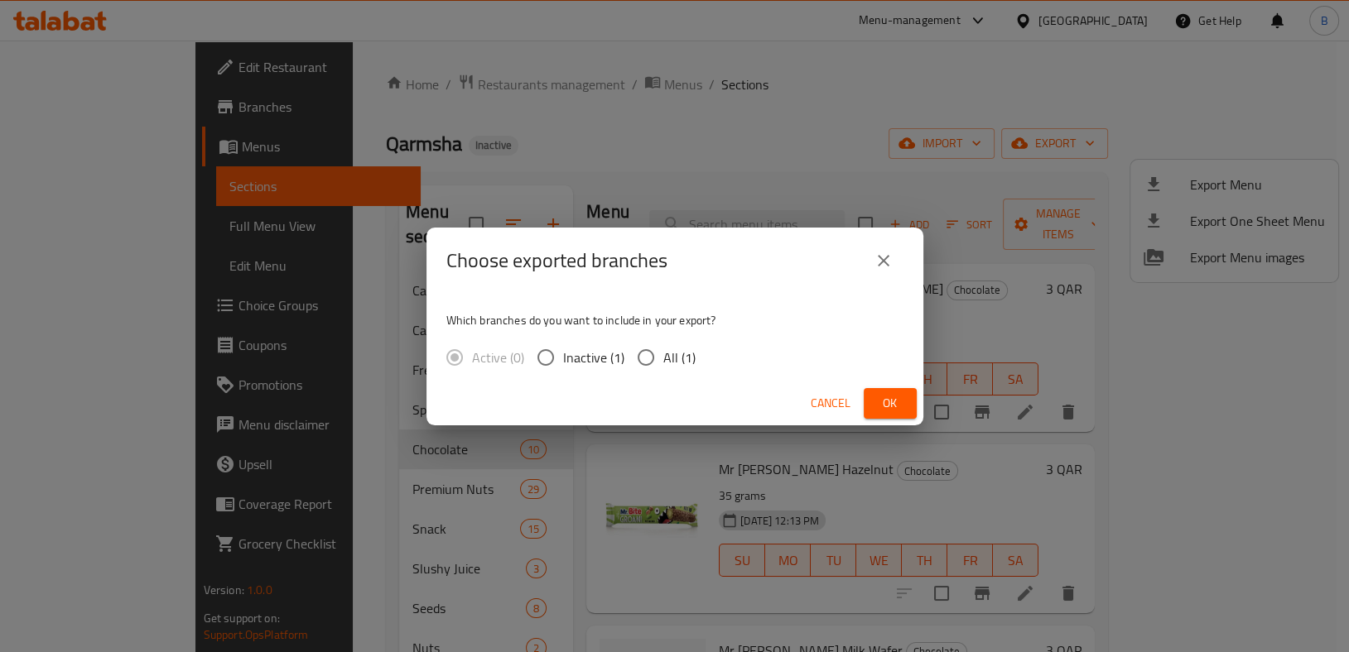
click at [655, 360] on input "All (1)" at bounding box center [645, 357] width 35 height 35
radio input "true"
click at [892, 397] on span "Ok" at bounding box center [890, 403] width 26 height 21
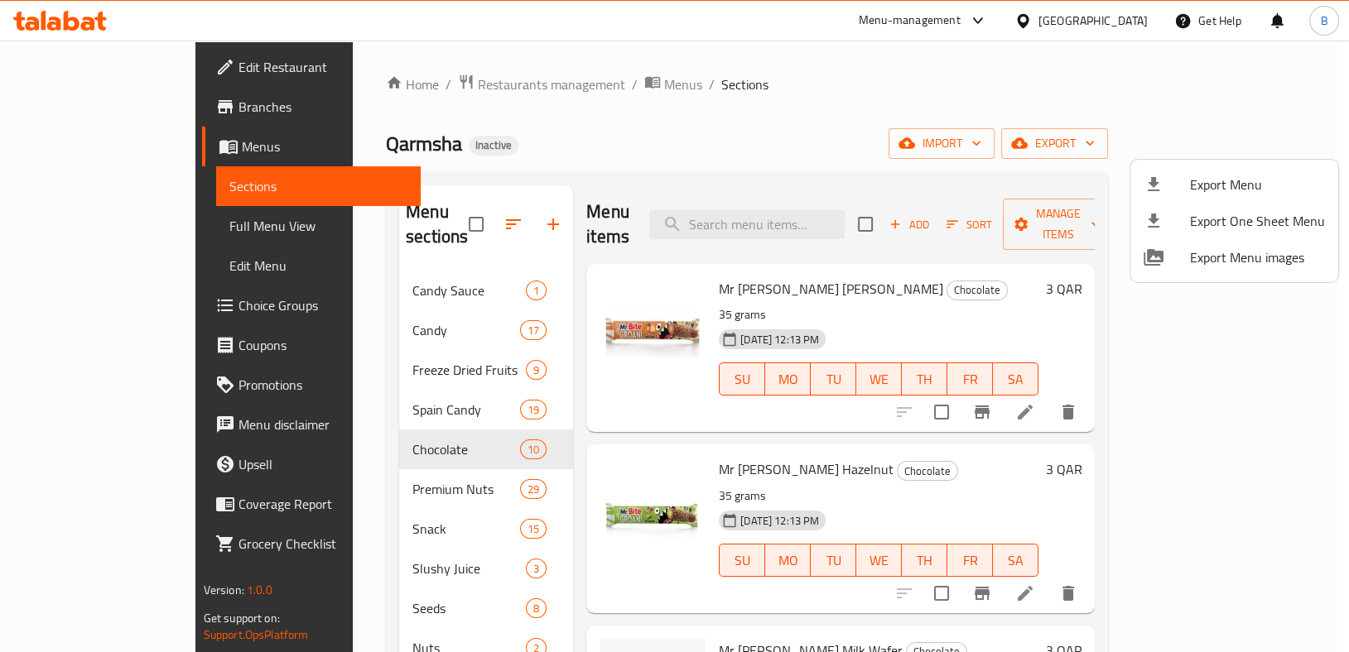
click at [78, 228] on div at bounding box center [674, 326] width 1349 height 652
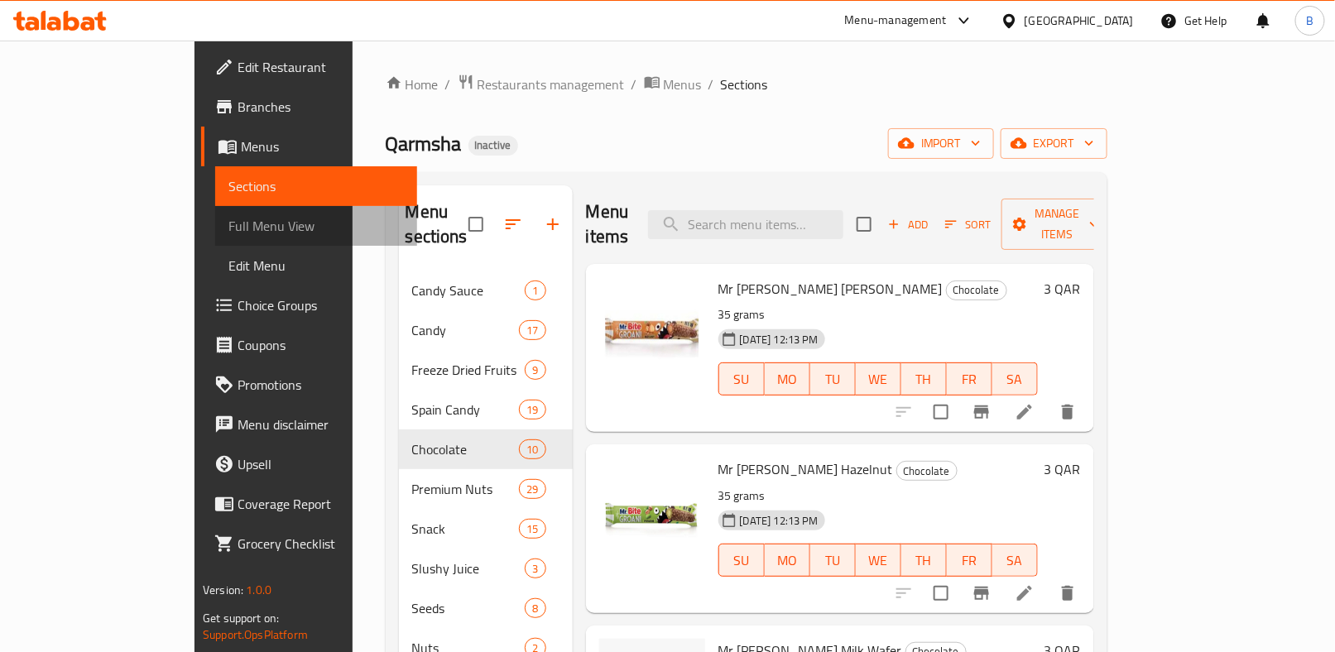
click at [228, 228] on span "Full Menu View" at bounding box center [316, 226] width 176 height 20
click at [228, 231] on span "Full Menu View" at bounding box center [316, 226] width 176 height 20
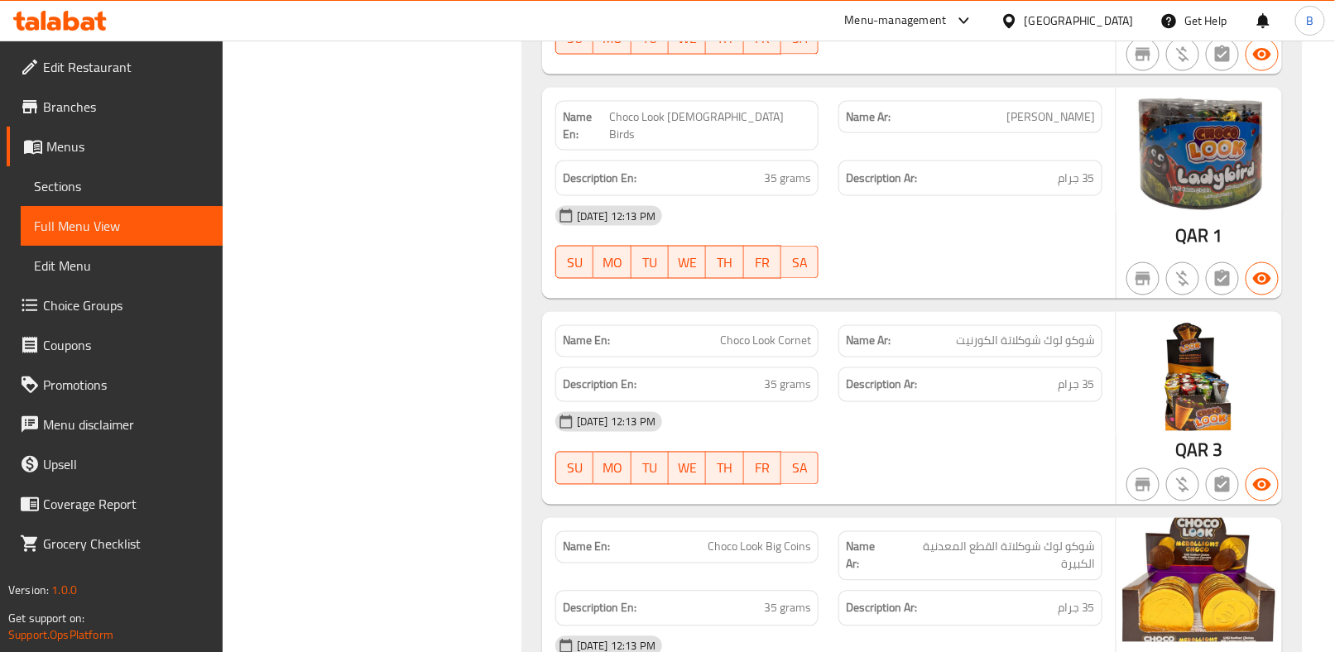
scroll to position [12831, 0]
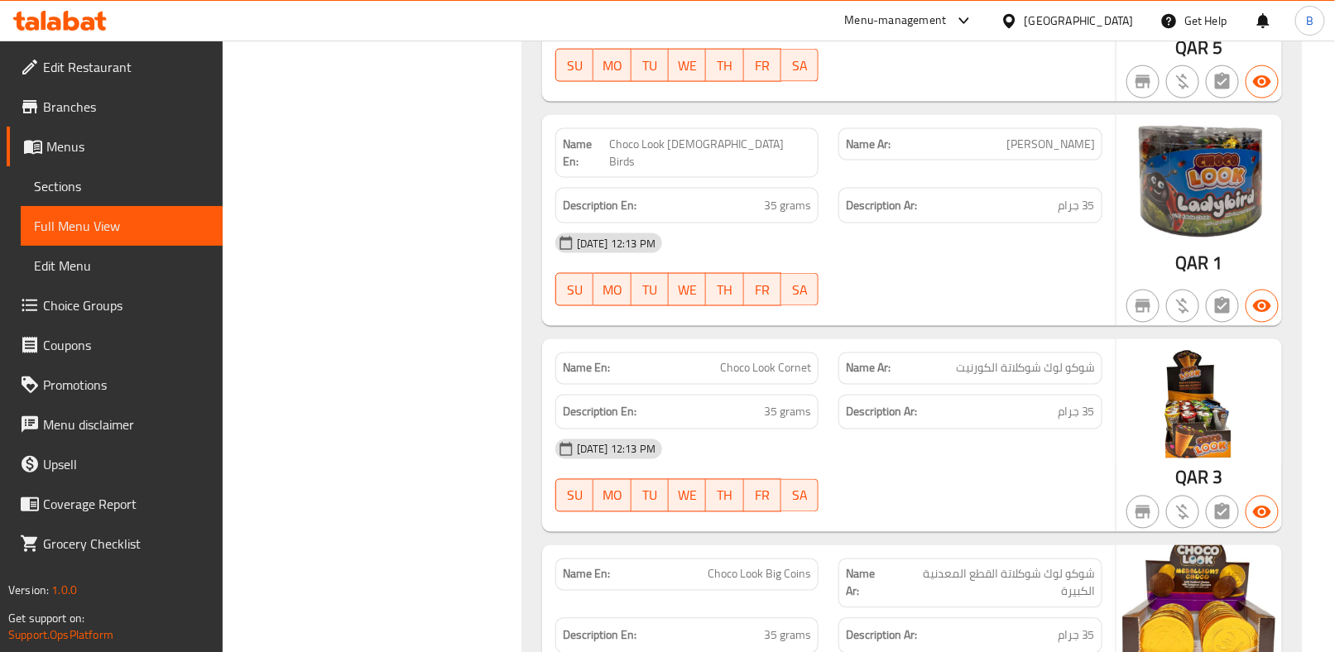
click at [750, 360] on span "Choco Look Cornet" at bounding box center [765, 368] width 91 height 17
click at [970, 360] on span "شوكو لوك شوكلاتة الكورنيت" at bounding box center [1025, 368] width 139 height 17
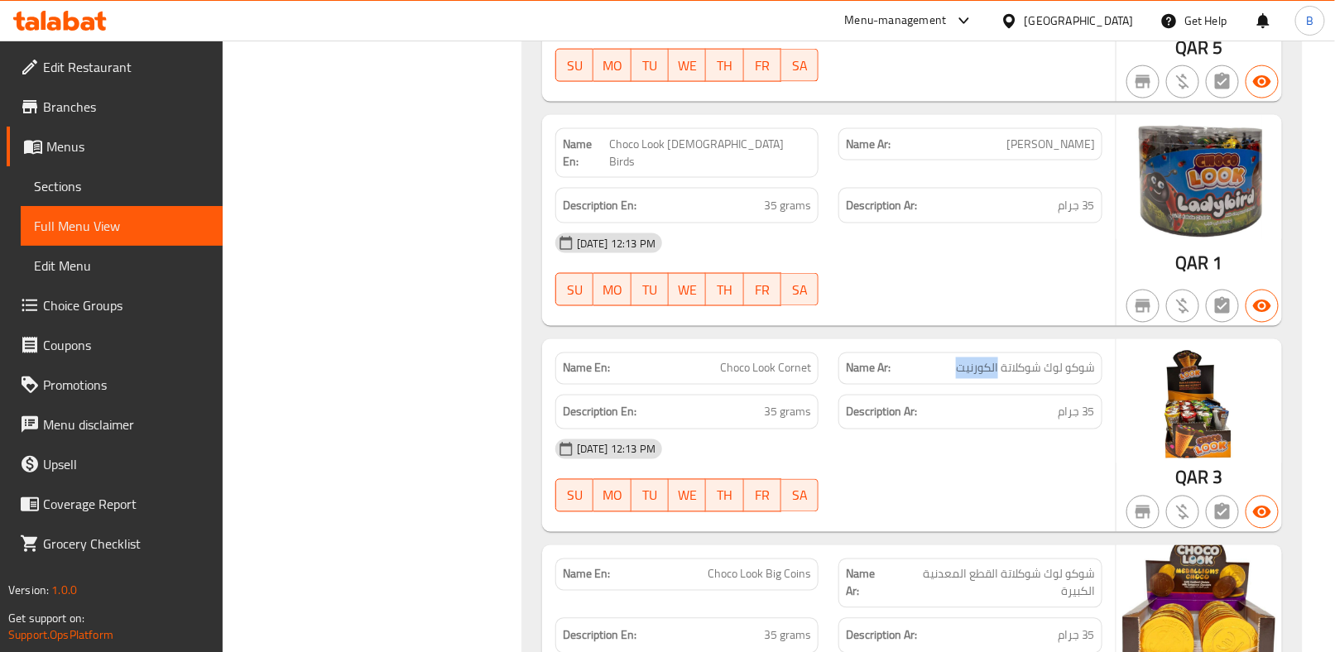
click at [996, 360] on span "شوكو لوك شوكلاتة الكورنيت" at bounding box center [1025, 368] width 139 height 17
